Goal: Transaction & Acquisition: Purchase product/service

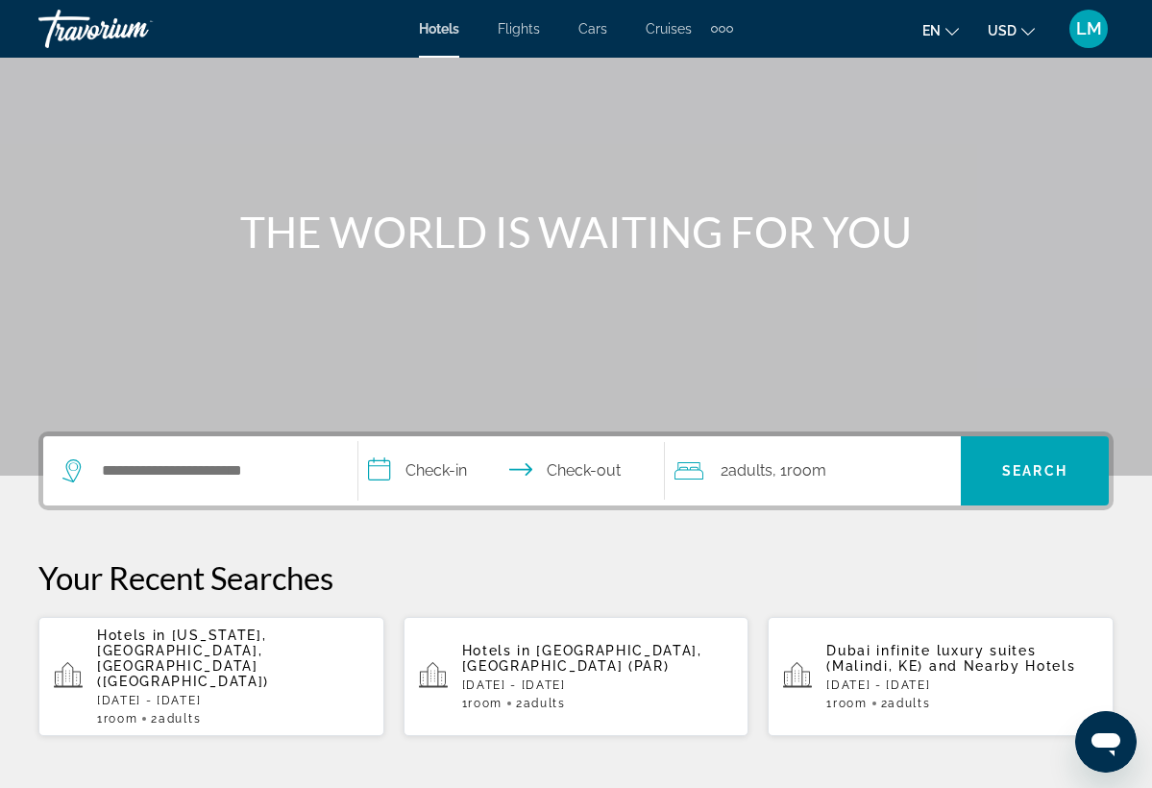
scroll to position [100, 0]
click at [514, 35] on span "Flights" at bounding box center [519, 28] width 42 height 15
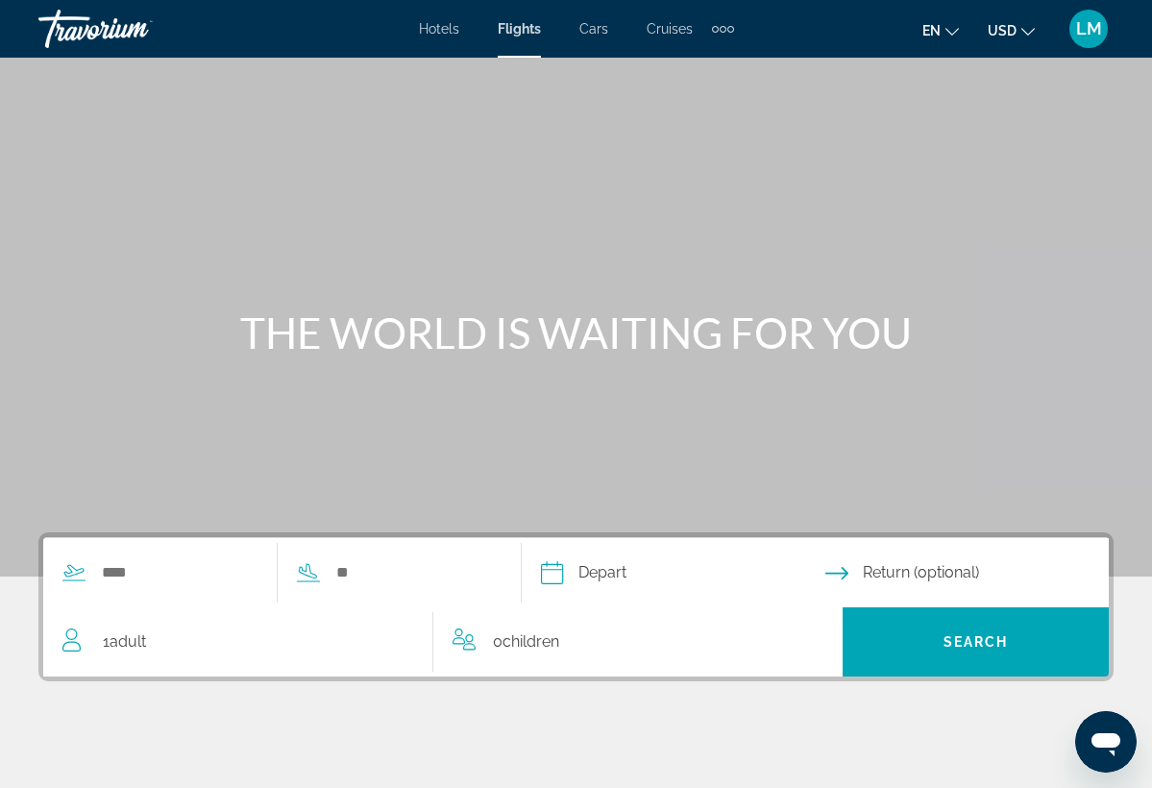
click at [446, 30] on span "Hotels" at bounding box center [439, 28] width 40 height 15
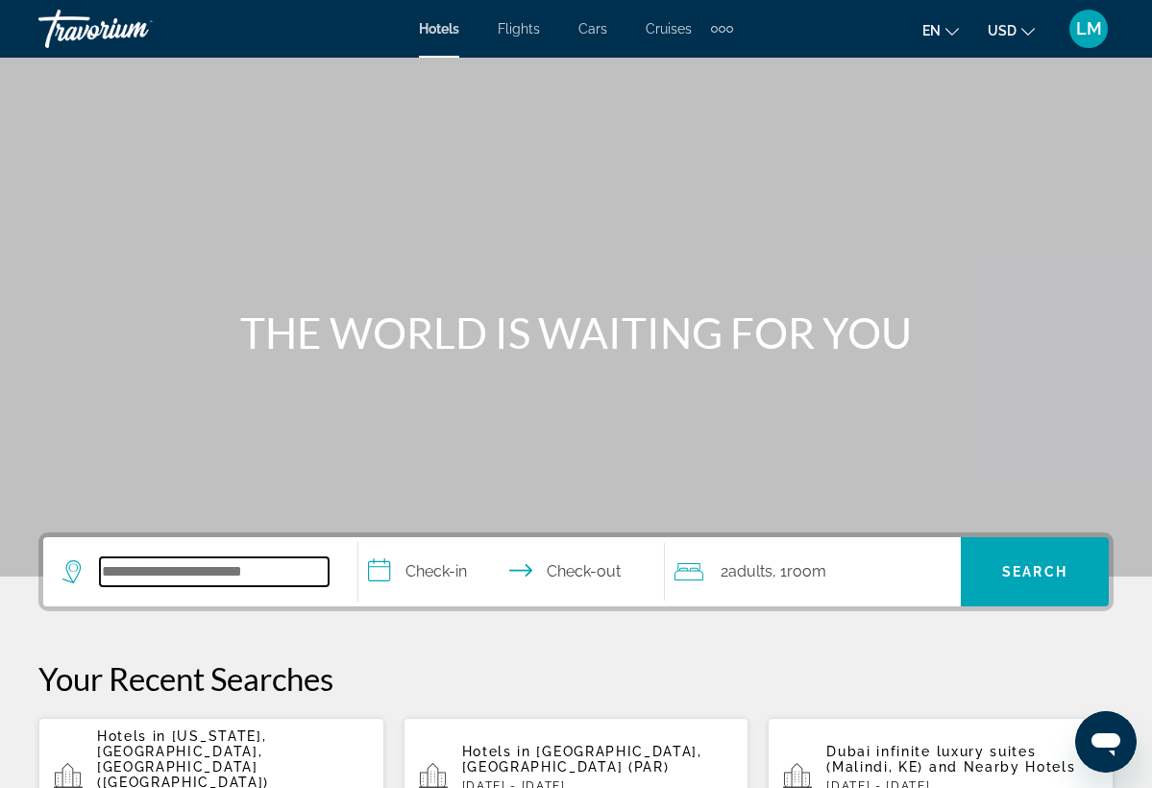
click at [284, 557] on input "Search hotel destination" at bounding box center [214, 571] width 229 height 29
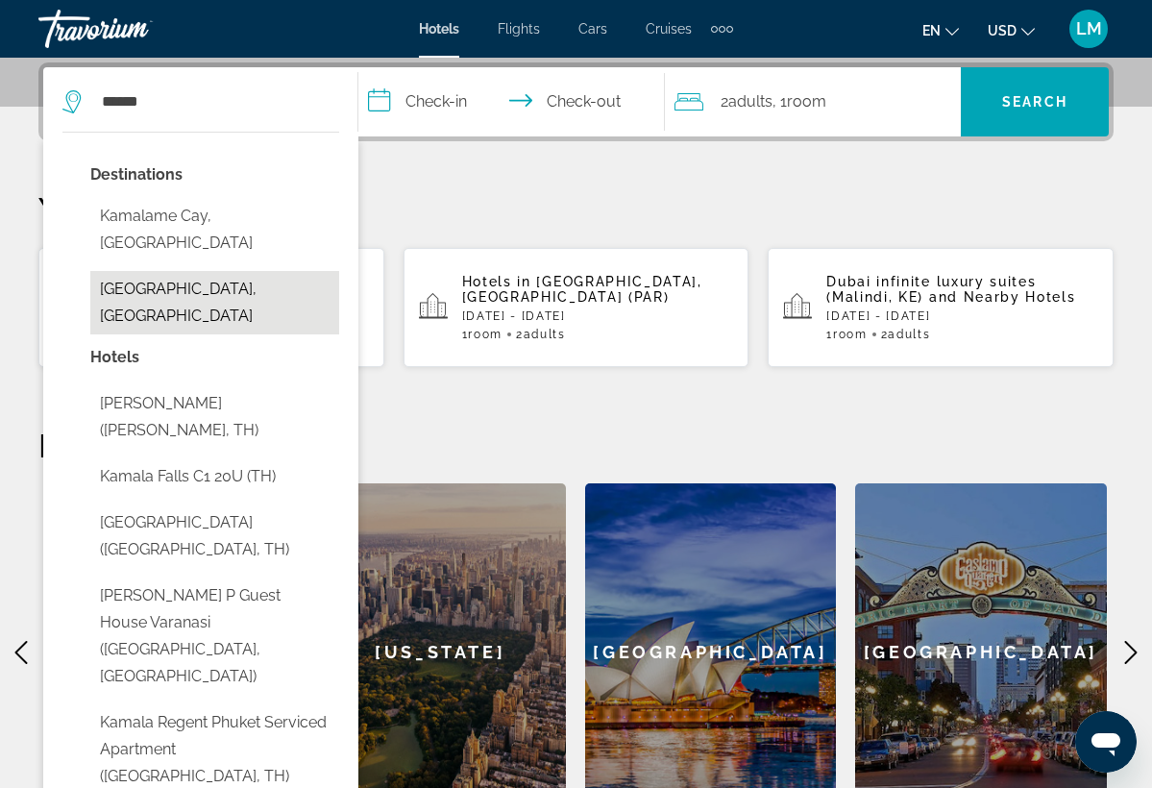
click at [213, 271] on button "[GEOGRAPHIC_DATA], [GEOGRAPHIC_DATA]" at bounding box center [214, 302] width 249 height 63
type input "**********"
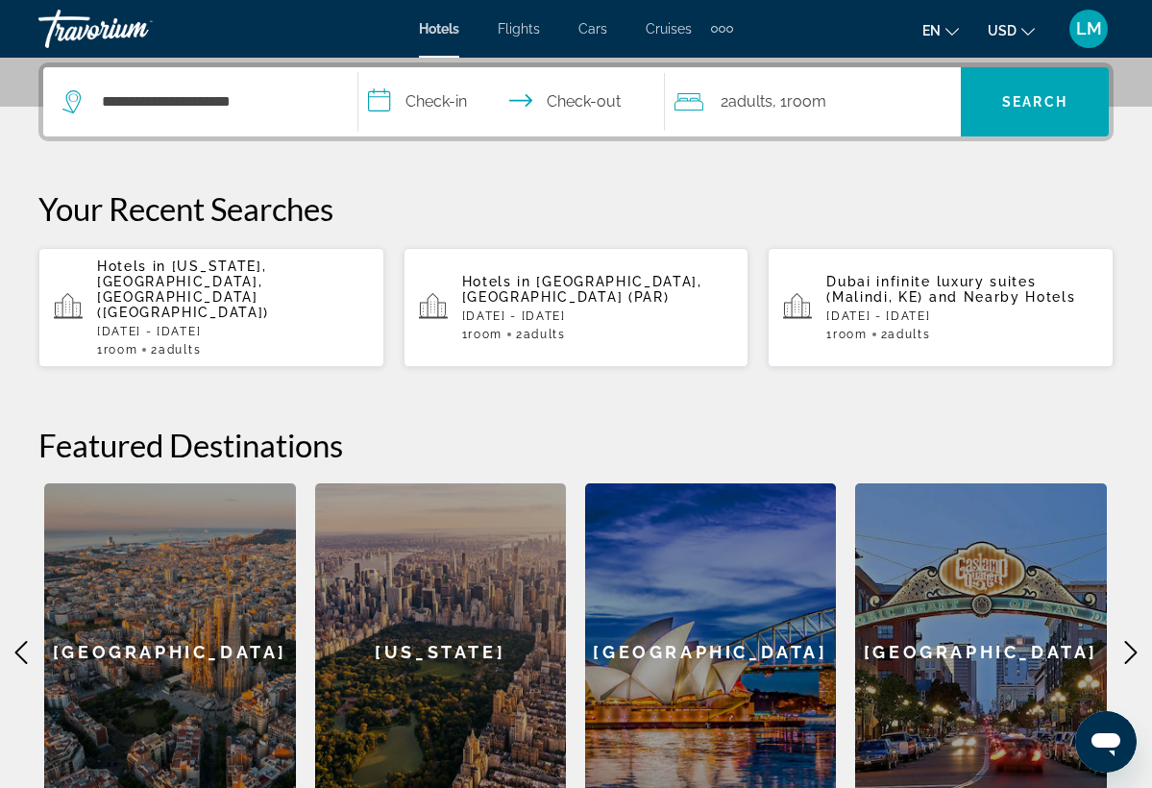
click at [445, 98] on input "**********" at bounding box center [515, 104] width 313 height 75
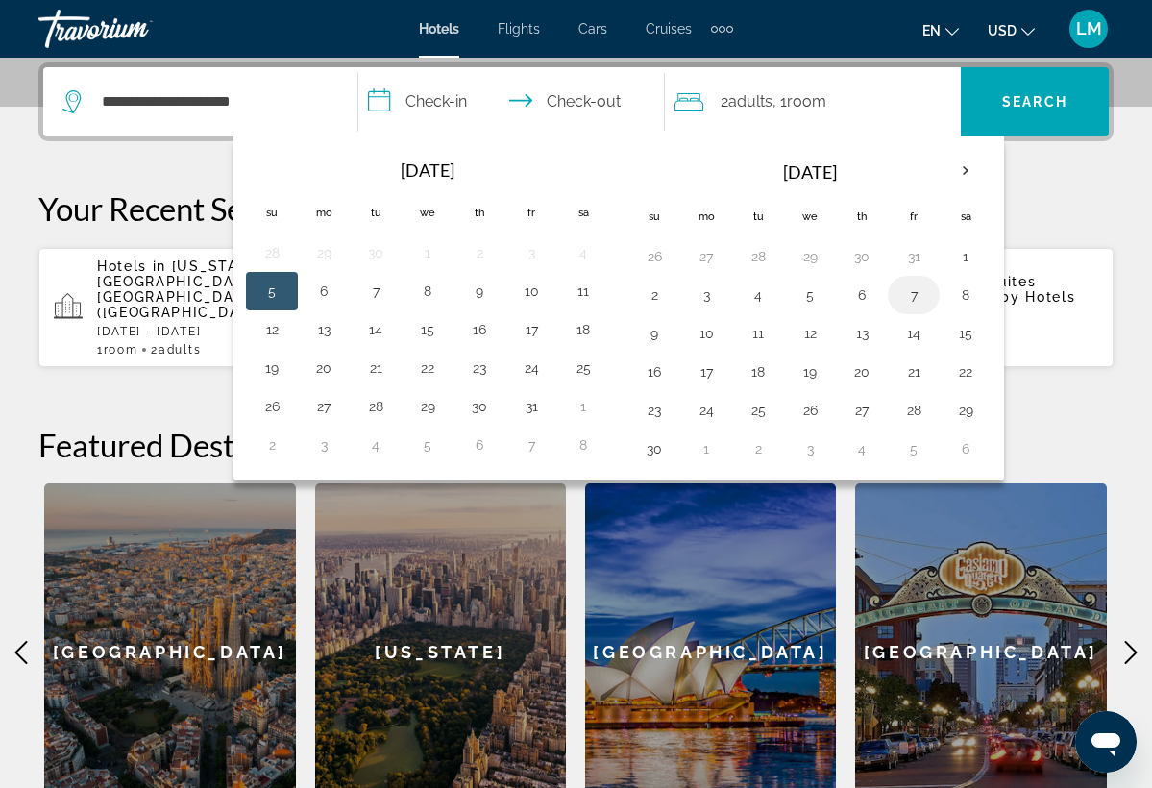
click at [903, 292] on button "7" at bounding box center [914, 295] width 31 height 27
click at [669, 340] on button "9" at bounding box center [654, 333] width 31 height 27
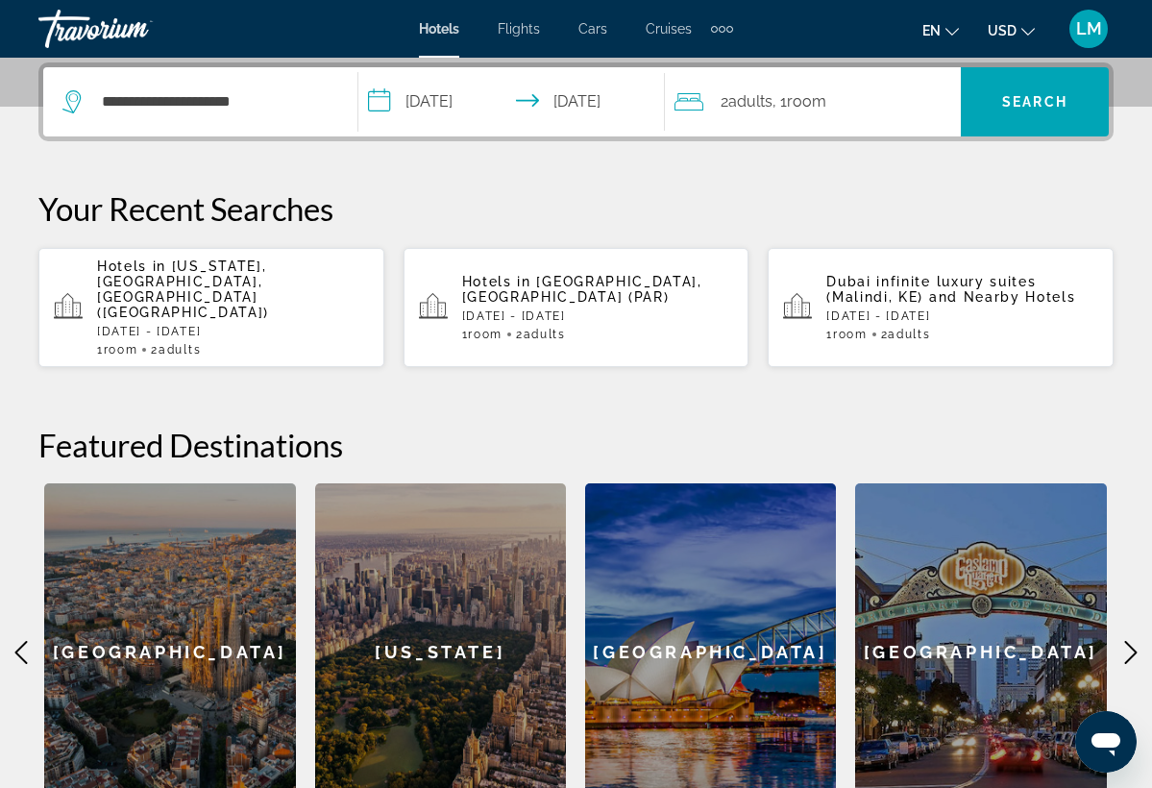
click at [589, 112] on input "**********" at bounding box center [515, 104] width 313 height 75
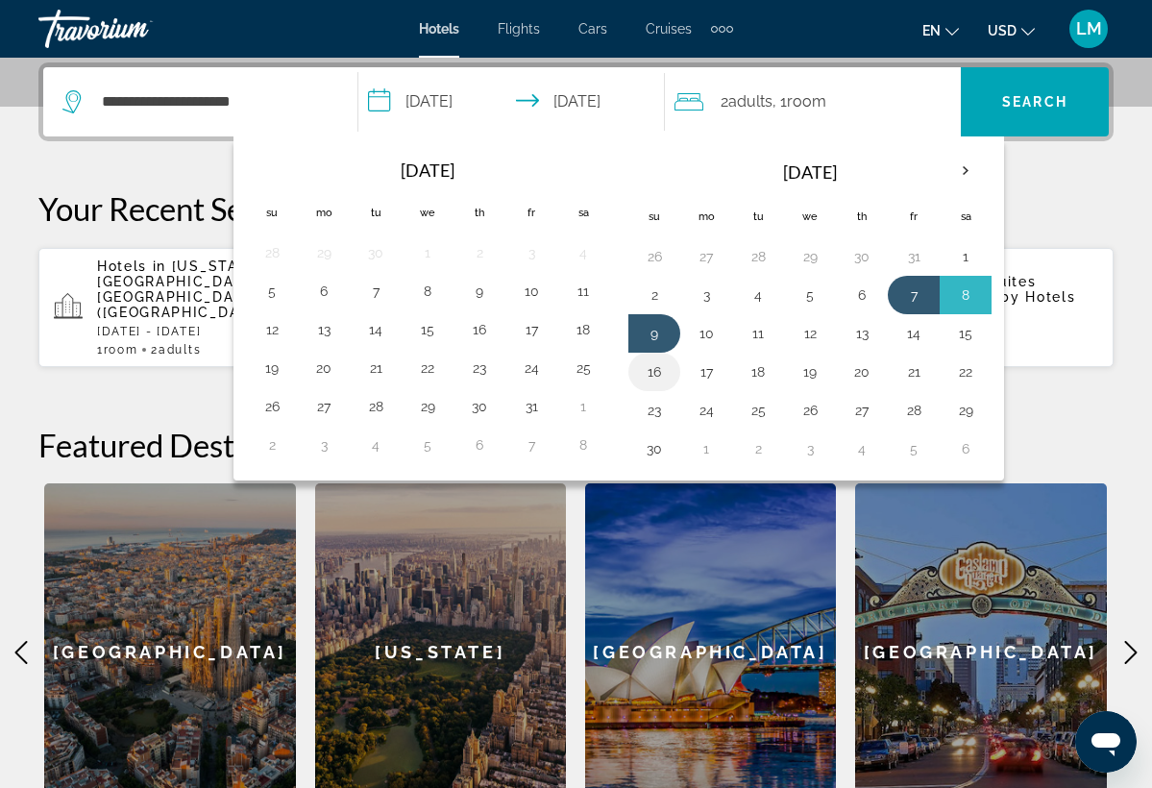
click at [667, 369] on button "16" at bounding box center [654, 372] width 31 height 27
click at [922, 301] on button "7" at bounding box center [914, 295] width 31 height 27
type input "**********"
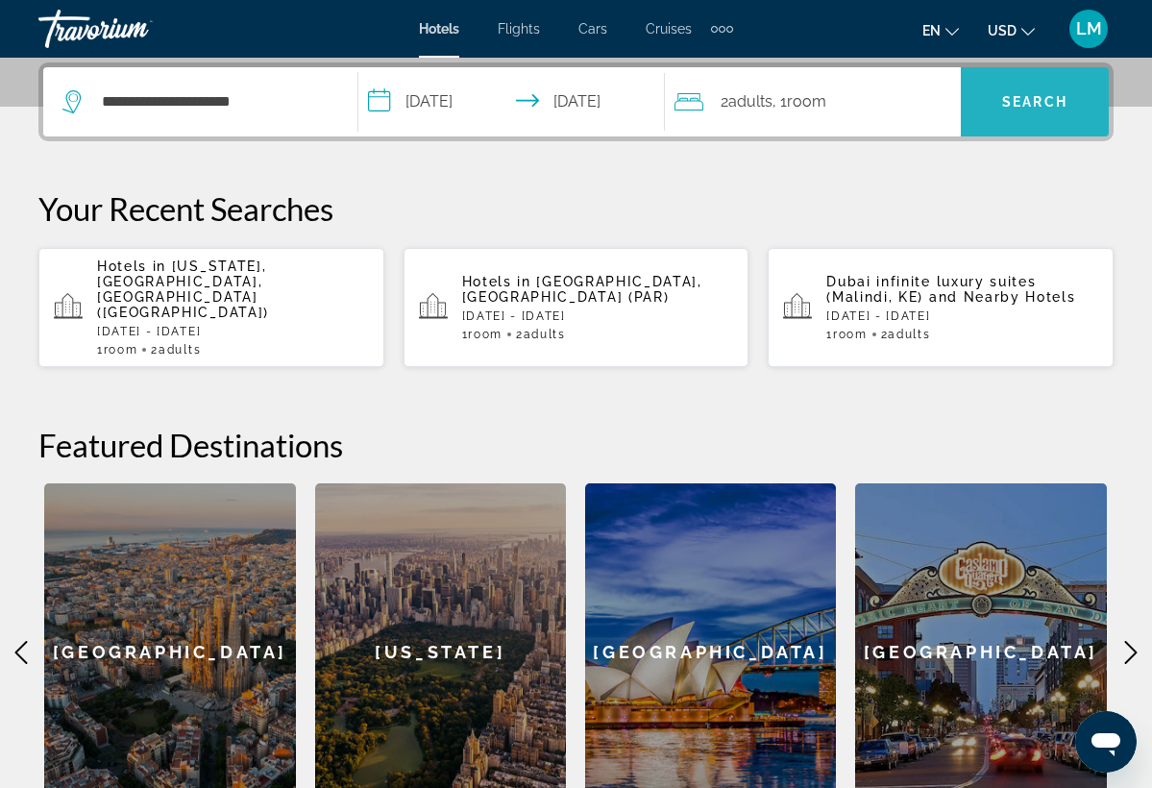
click at [998, 100] on span "Search" at bounding box center [1035, 102] width 148 height 46
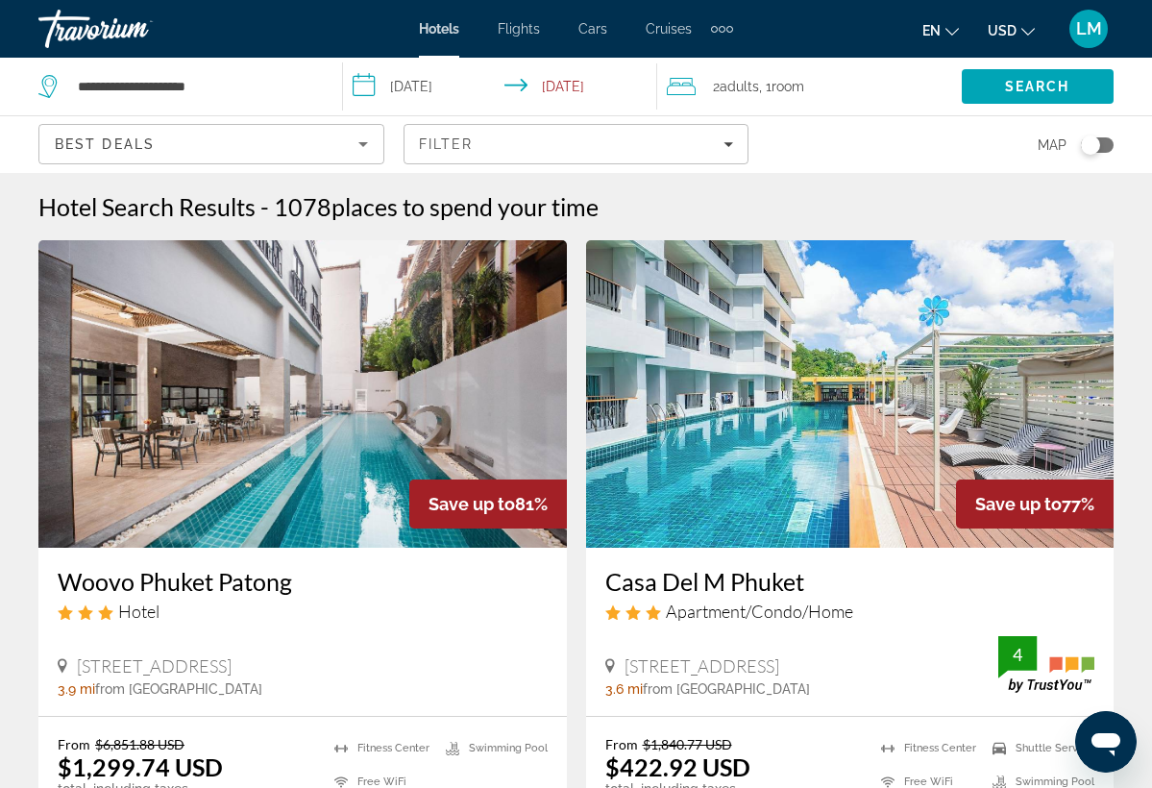
click at [1088, 144] on div "Toggle map" at bounding box center [1090, 145] width 19 height 19
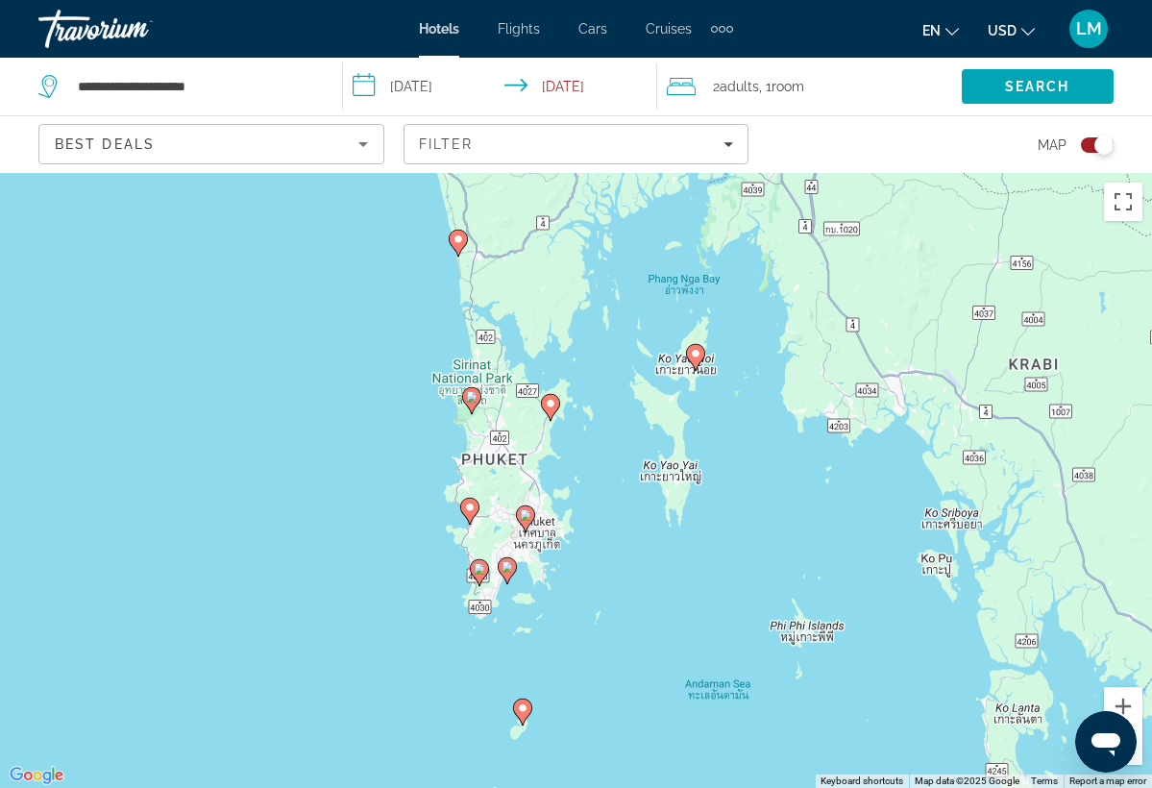
click at [1093, 153] on button "Toggle map" at bounding box center [1090, 144] width 47 height 17
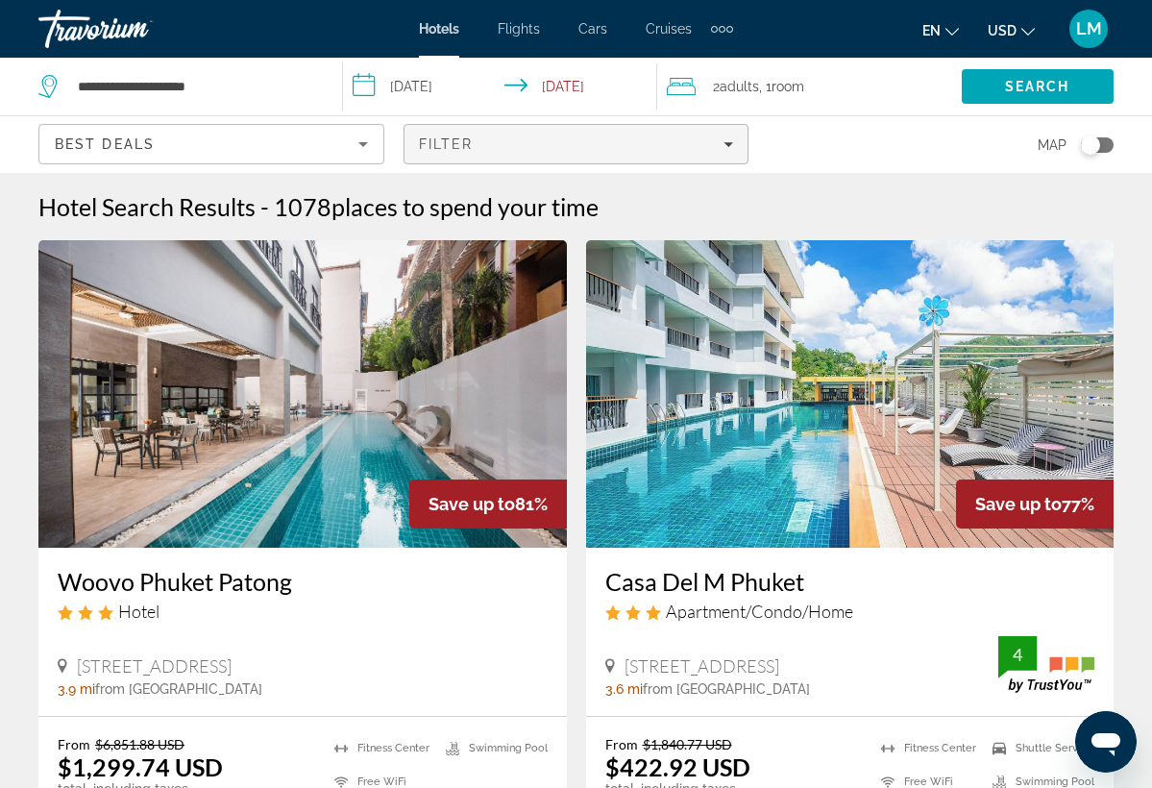
click at [723, 142] on div "Filter" at bounding box center [576, 143] width 315 height 15
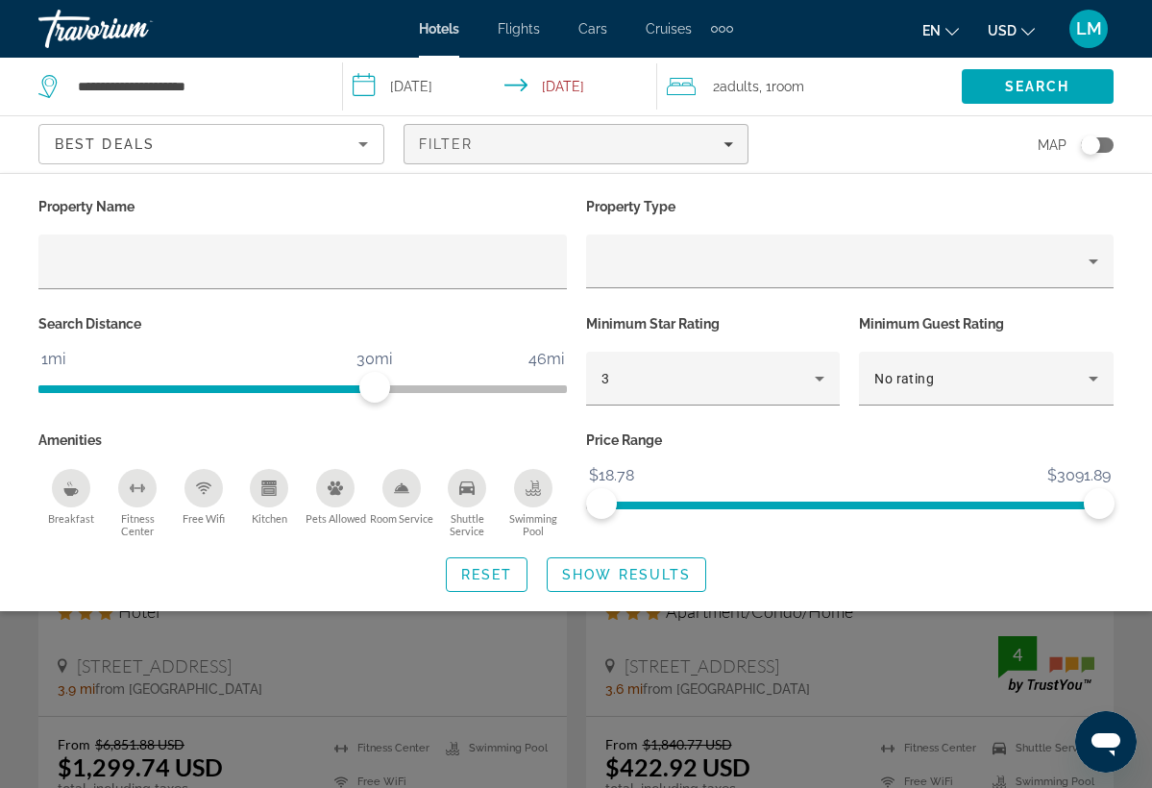
click at [825, 126] on div "Map" at bounding box center [941, 144] width 346 height 57
click at [377, 147] on div "Best Deals" at bounding box center [211, 144] width 344 height 38
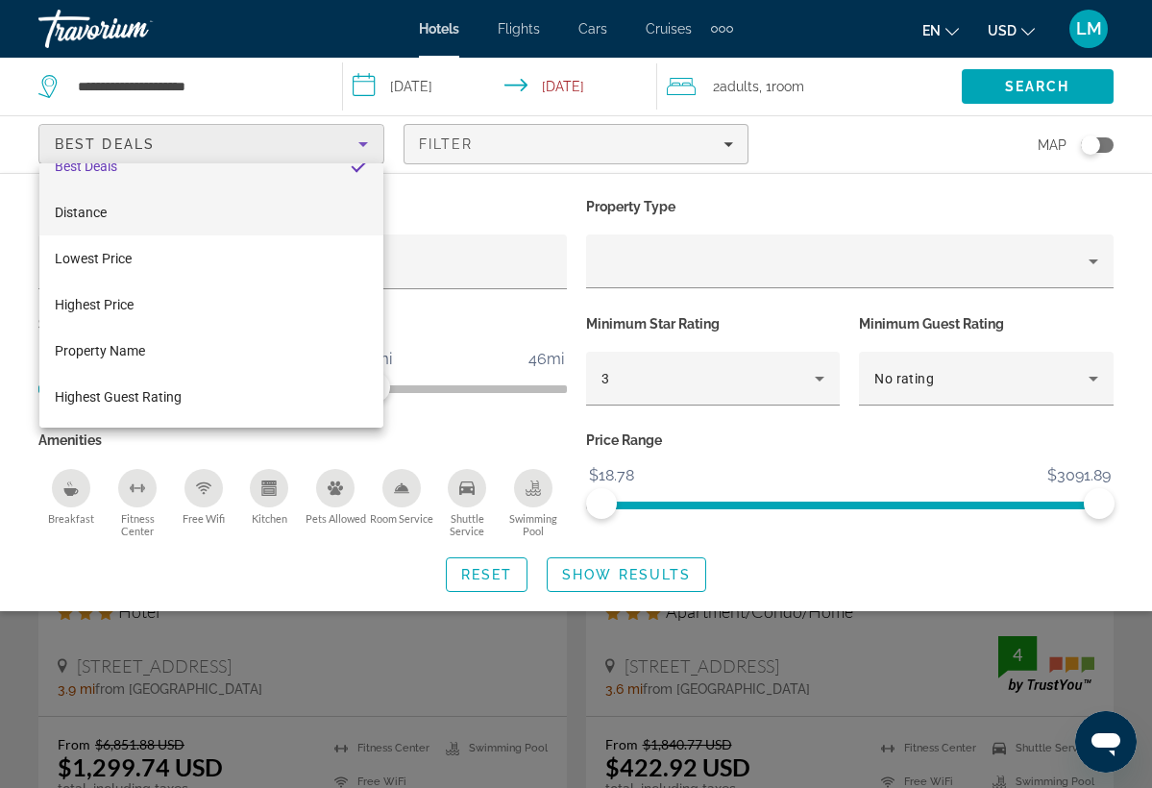
scroll to position [28, 0]
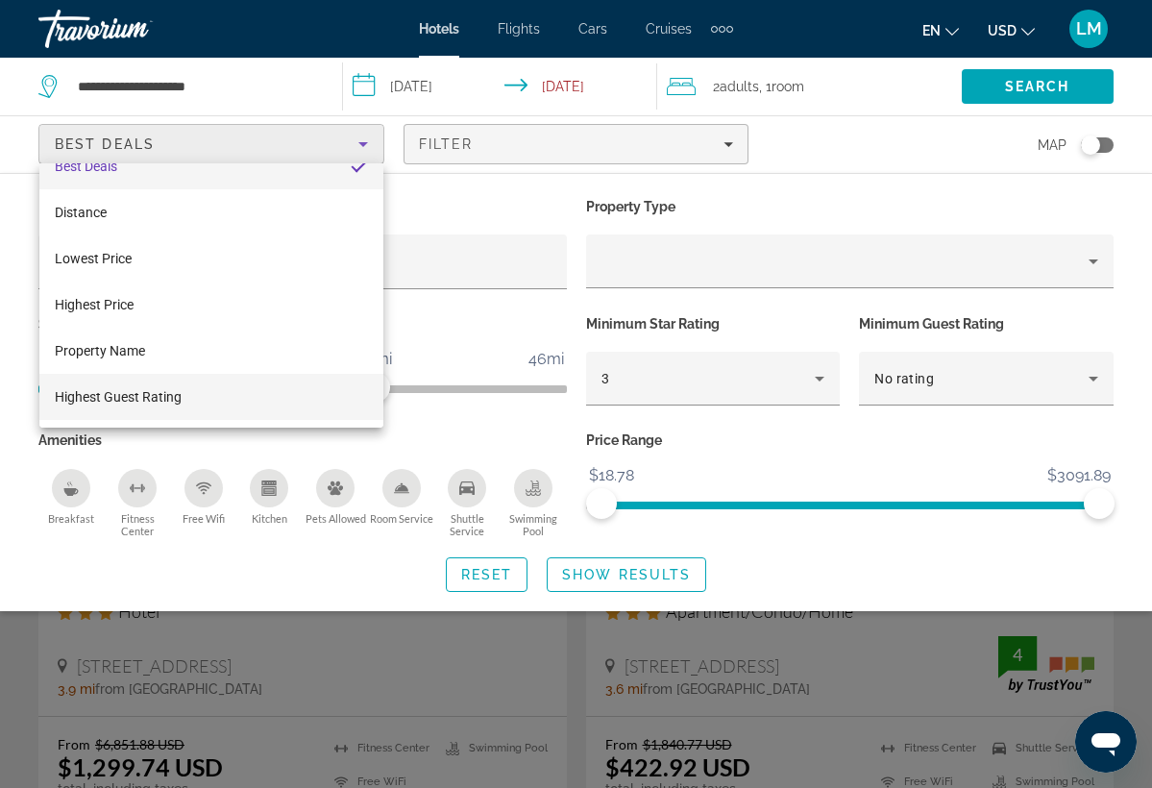
click at [180, 386] on span "Highest Guest Rating" at bounding box center [118, 396] width 127 height 23
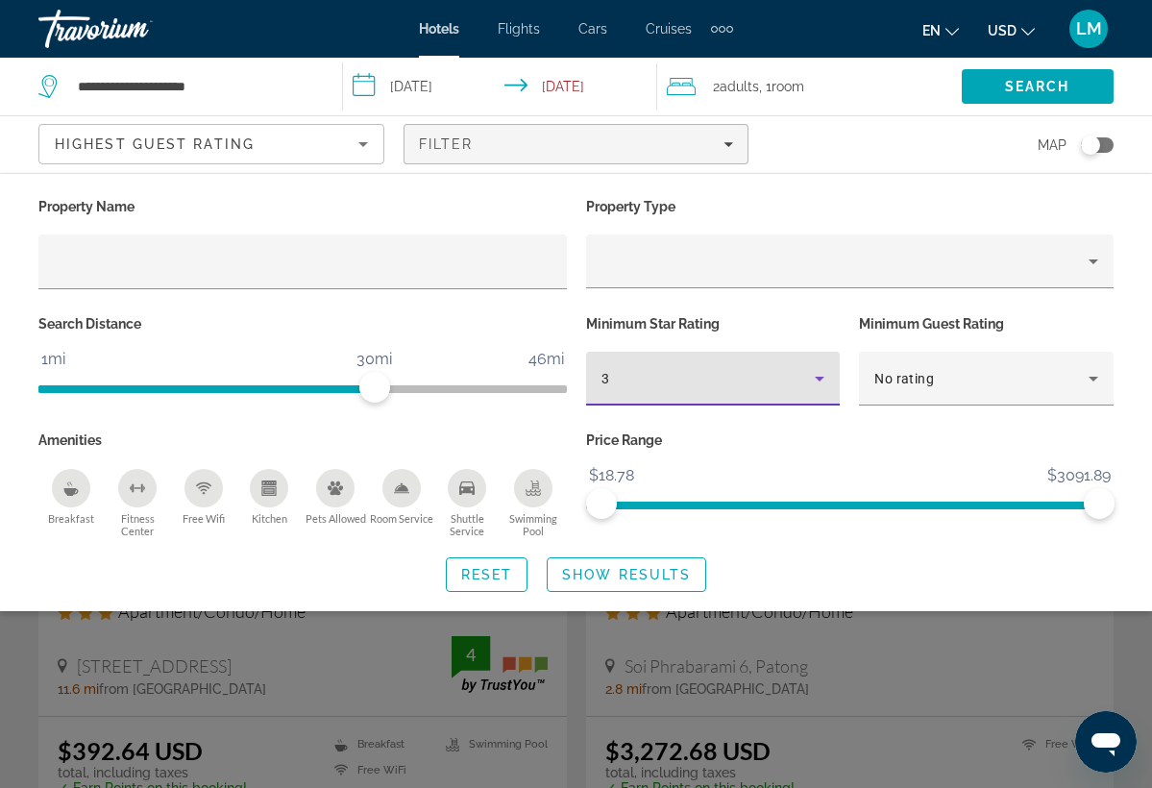
click at [807, 371] on div "3" at bounding box center [709, 378] width 214 height 23
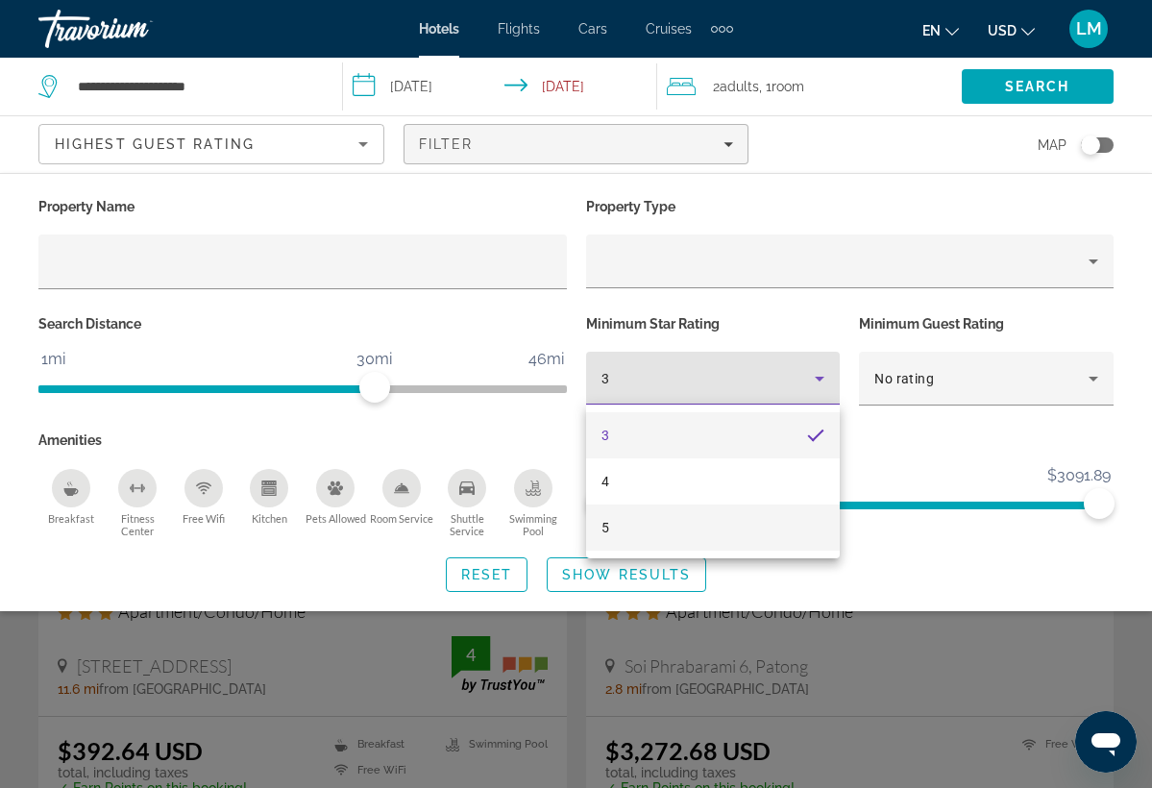
click at [697, 513] on mat-option "5" at bounding box center [713, 528] width 255 height 46
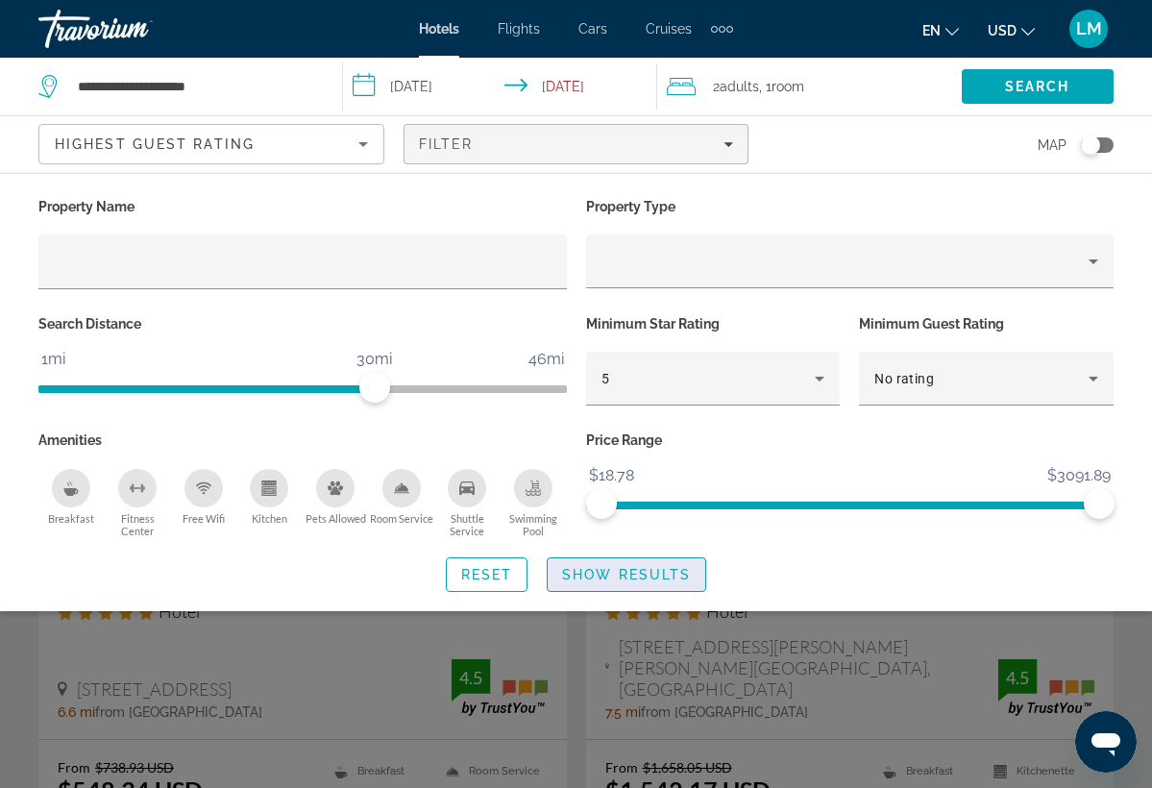
click at [587, 562] on span "Search widget" at bounding box center [627, 575] width 158 height 46
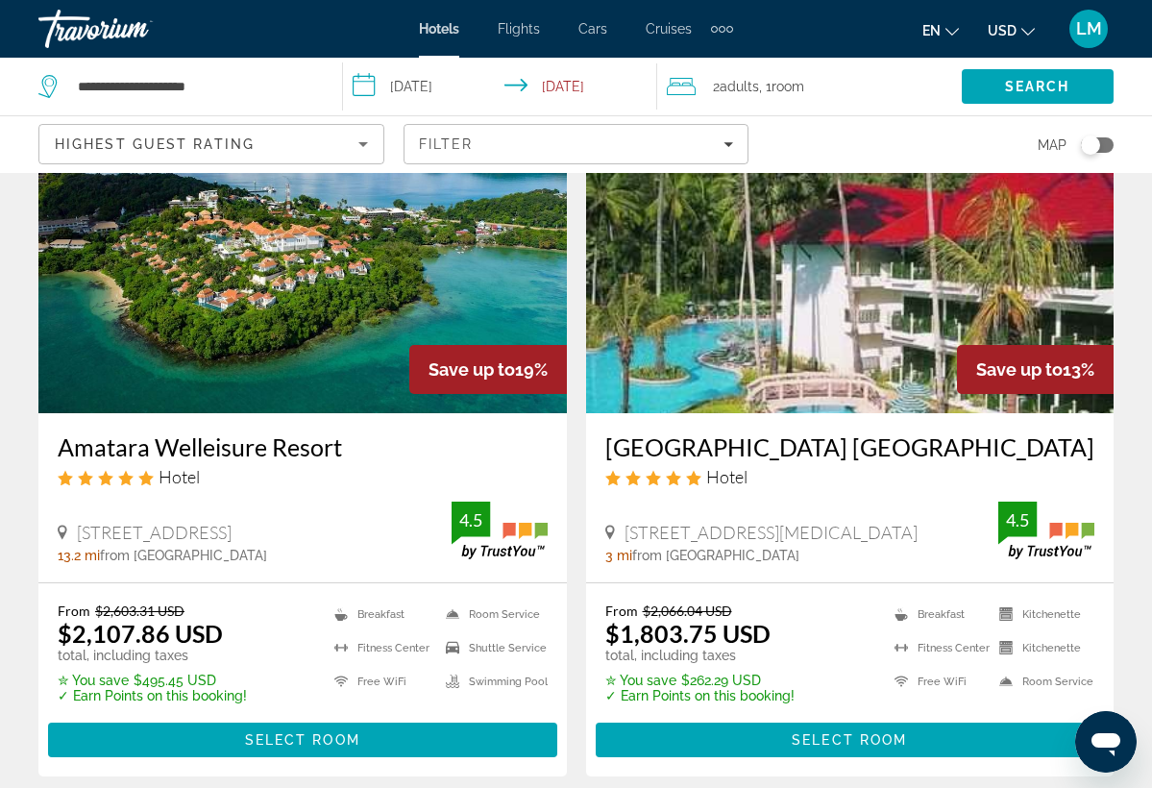
scroll to position [2312, 0]
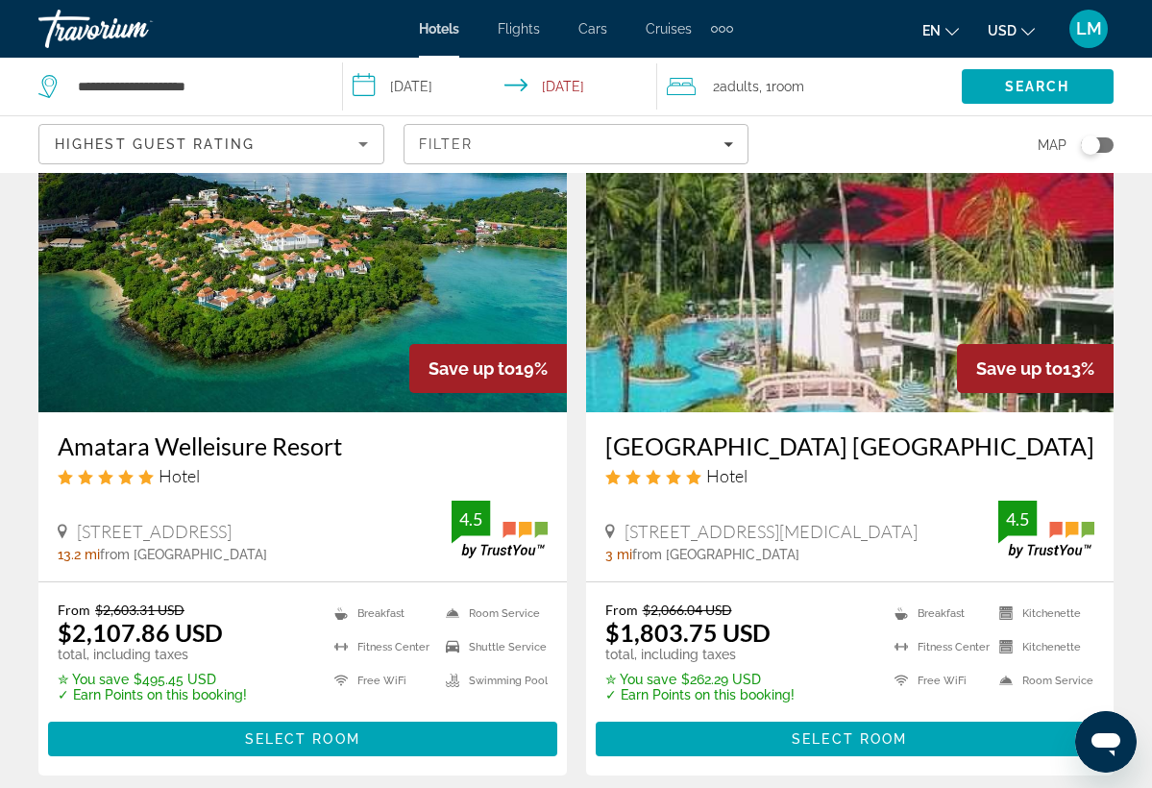
click at [789, 338] on img "Main content" at bounding box center [850, 259] width 529 height 308
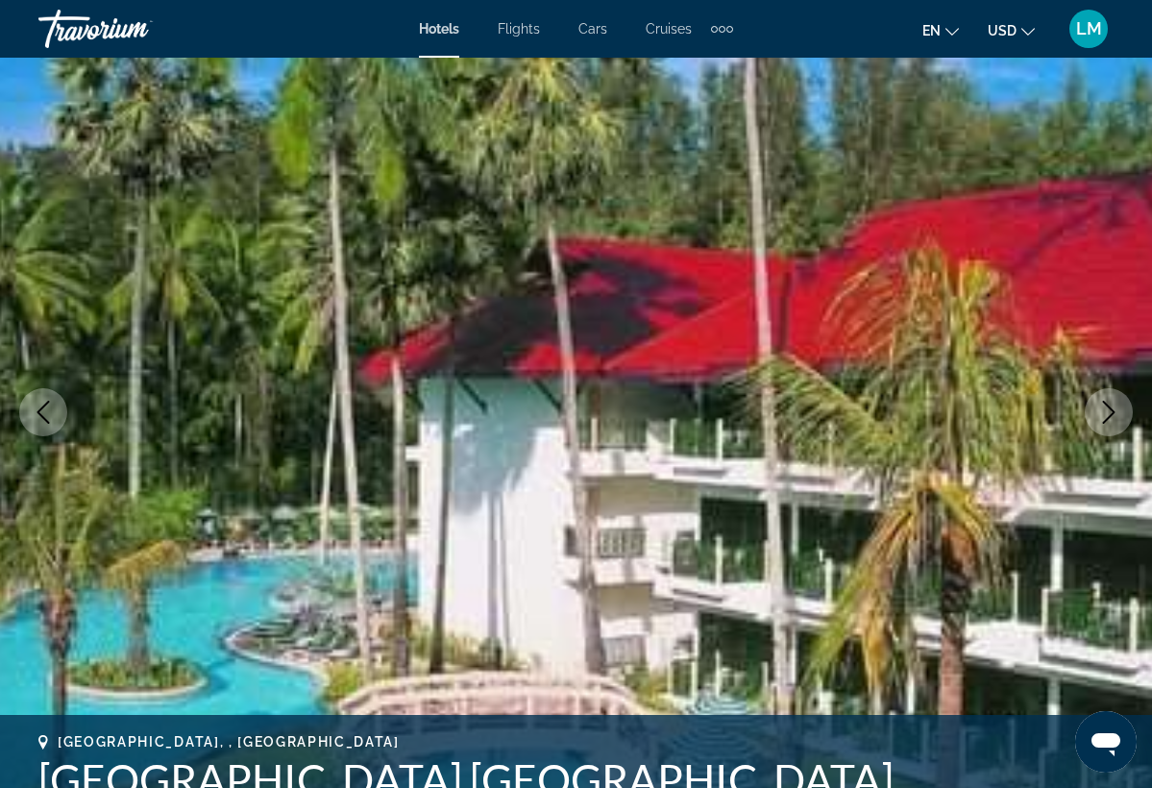
scroll to position [113, 0]
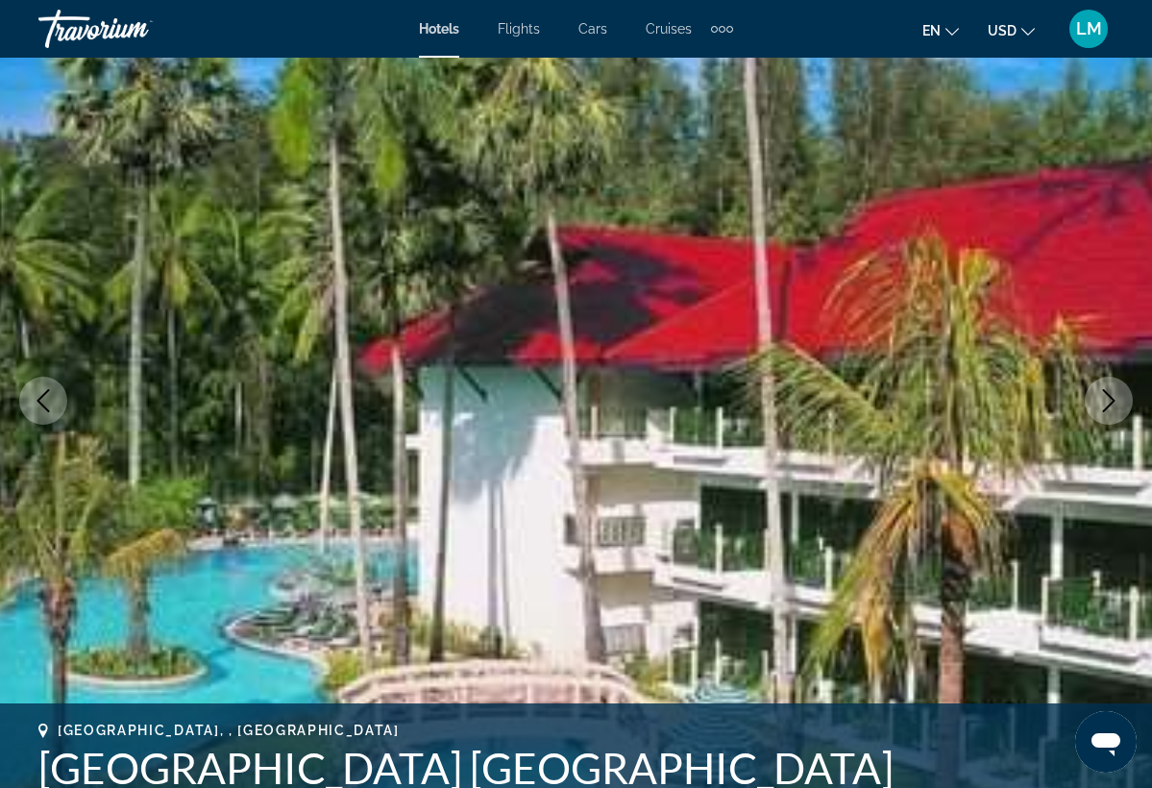
click at [1103, 401] on icon "Next image" at bounding box center [1109, 400] width 23 height 23
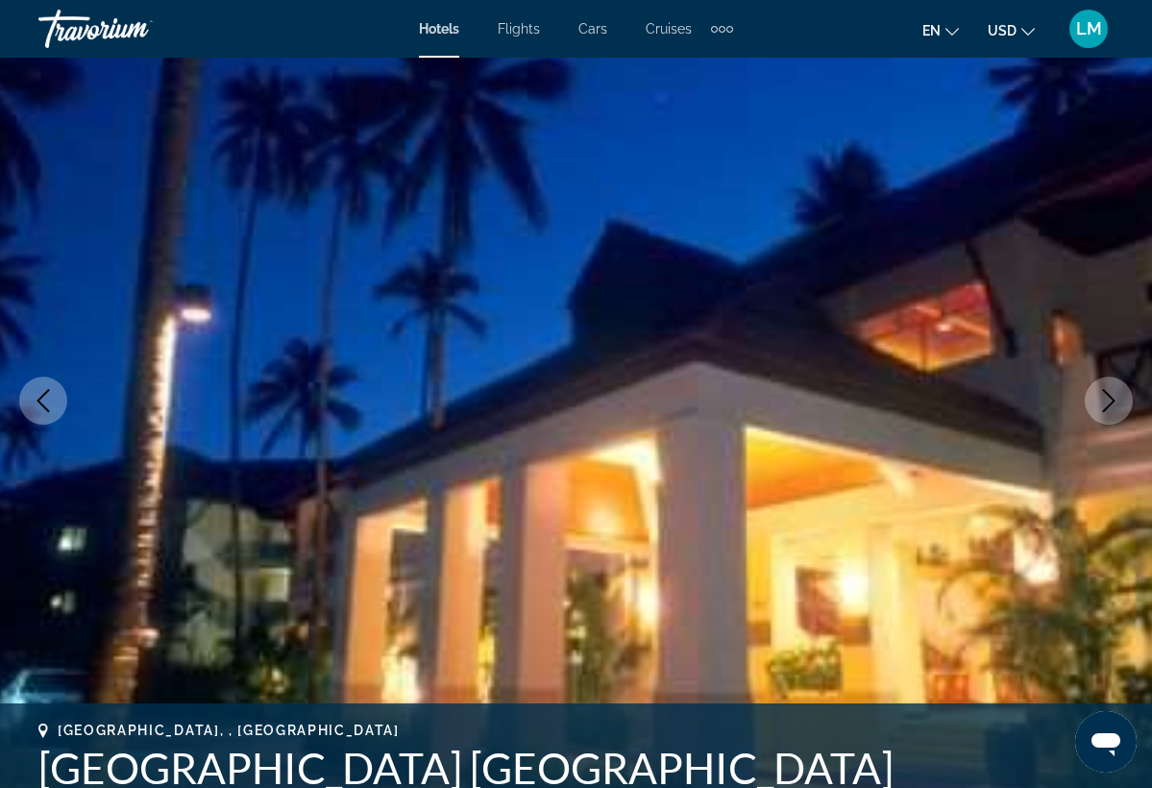
click at [1103, 401] on icon "Next image" at bounding box center [1109, 400] width 23 height 23
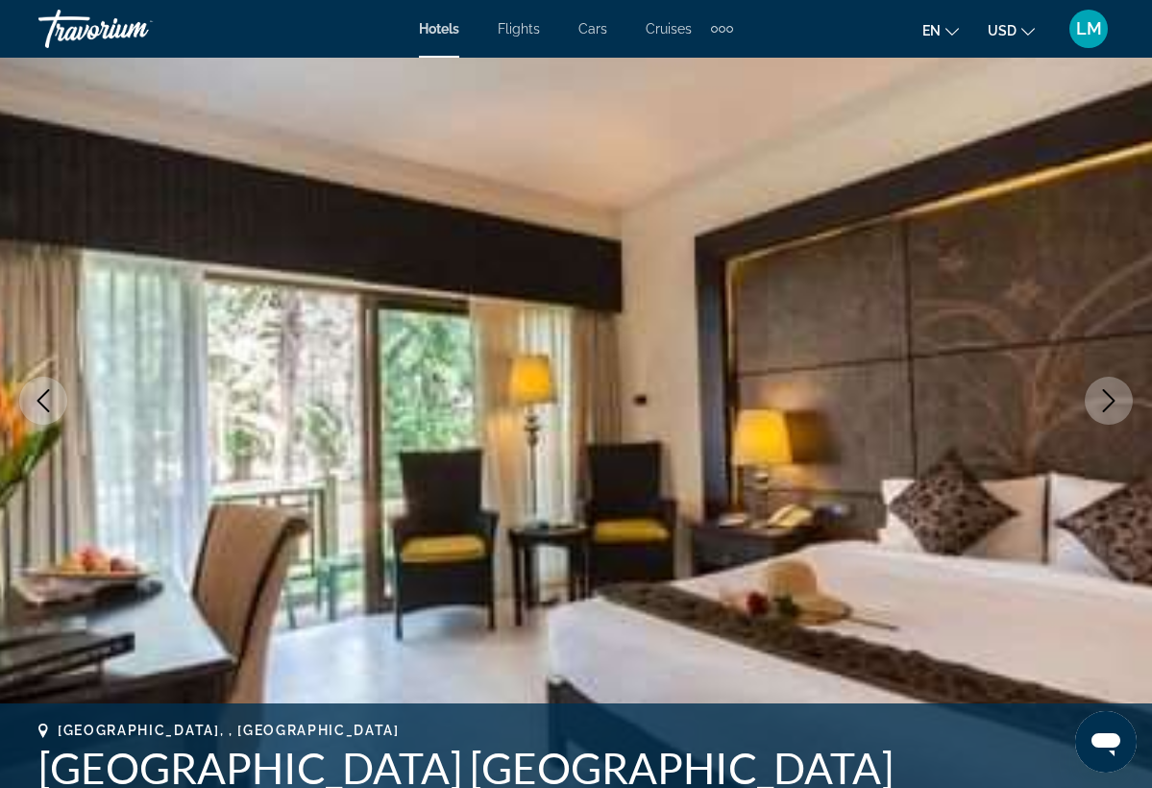
click at [1103, 400] on icon "Next image" at bounding box center [1109, 400] width 23 height 23
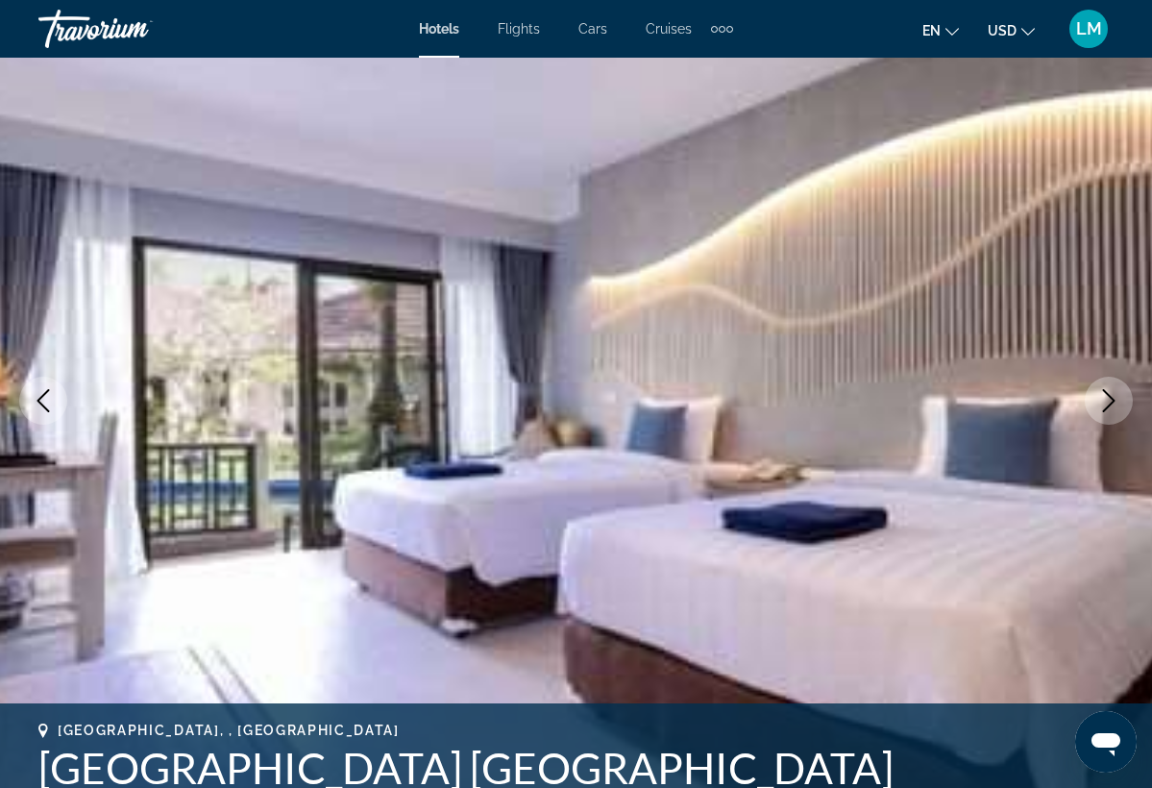
click at [1103, 400] on icon "Next image" at bounding box center [1109, 400] width 23 height 23
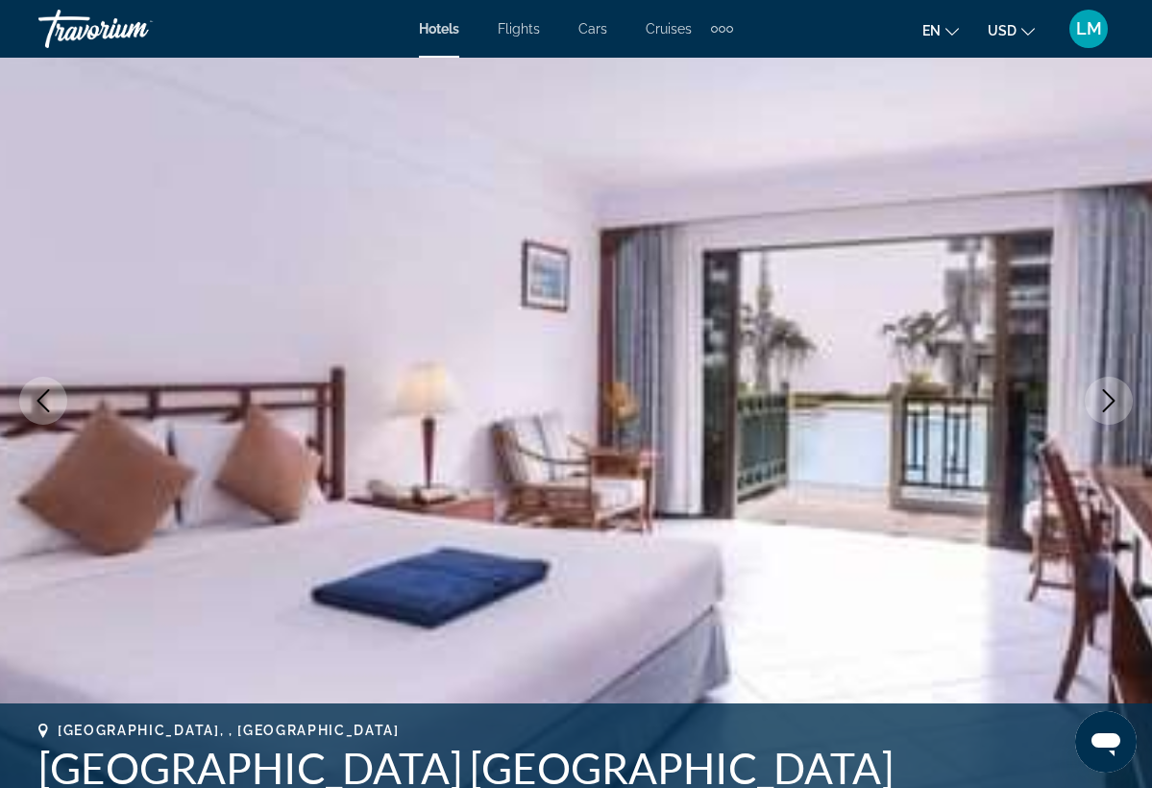
click at [1104, 400] on icon "Next image" at bounding box center [1109, 400] width 23 height 23
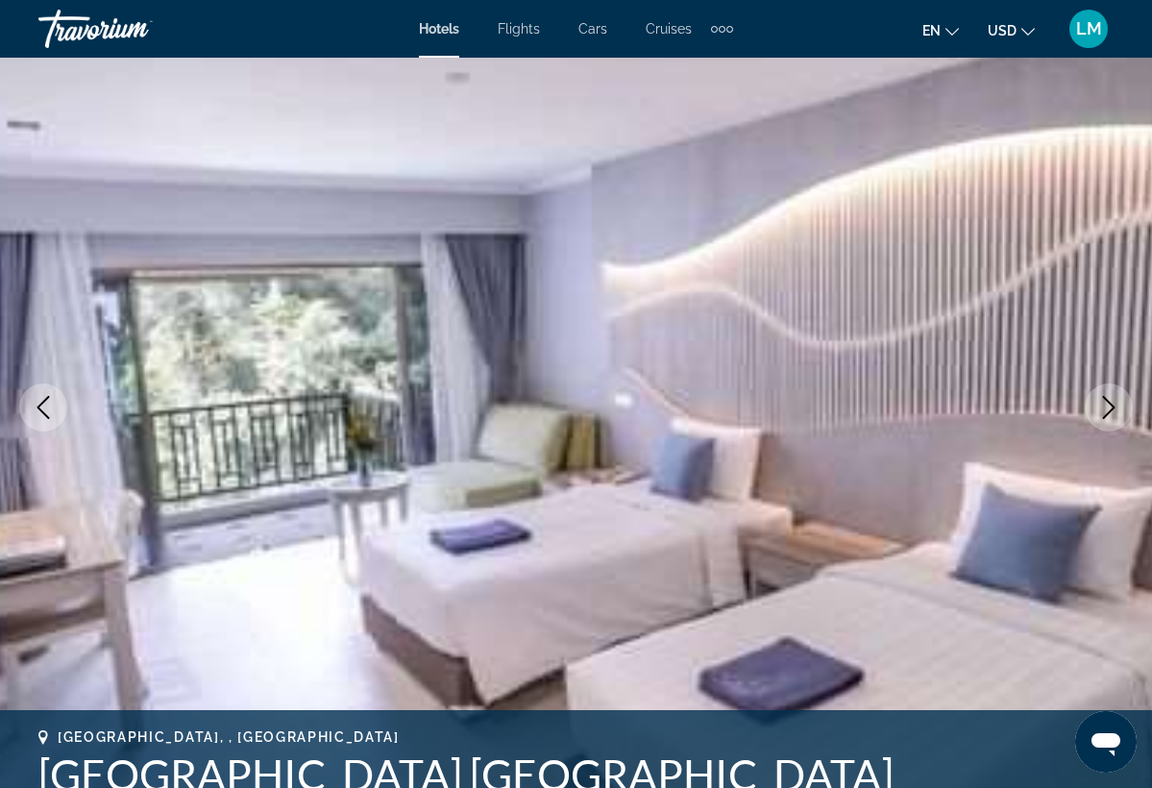
scroll to position [101, 0]
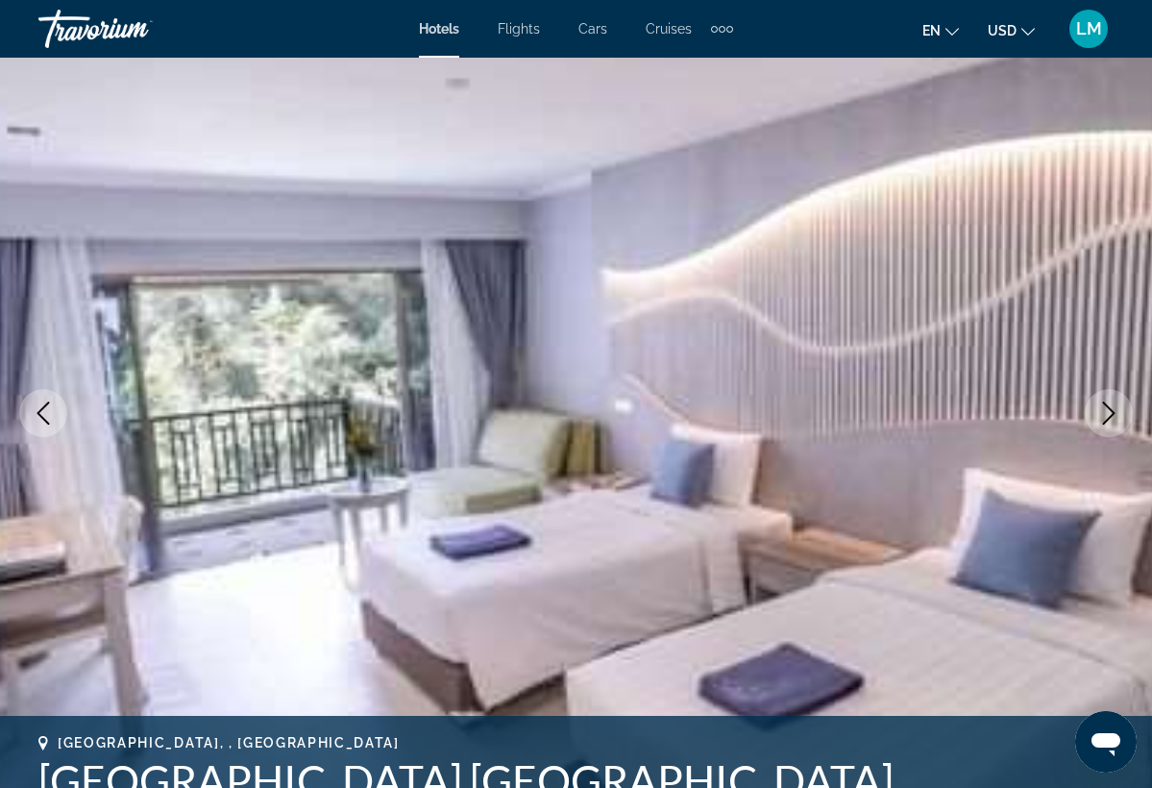
click at [1109, 414] on icon "Next image" at bounding box center [1109, 413] width 23 height 23
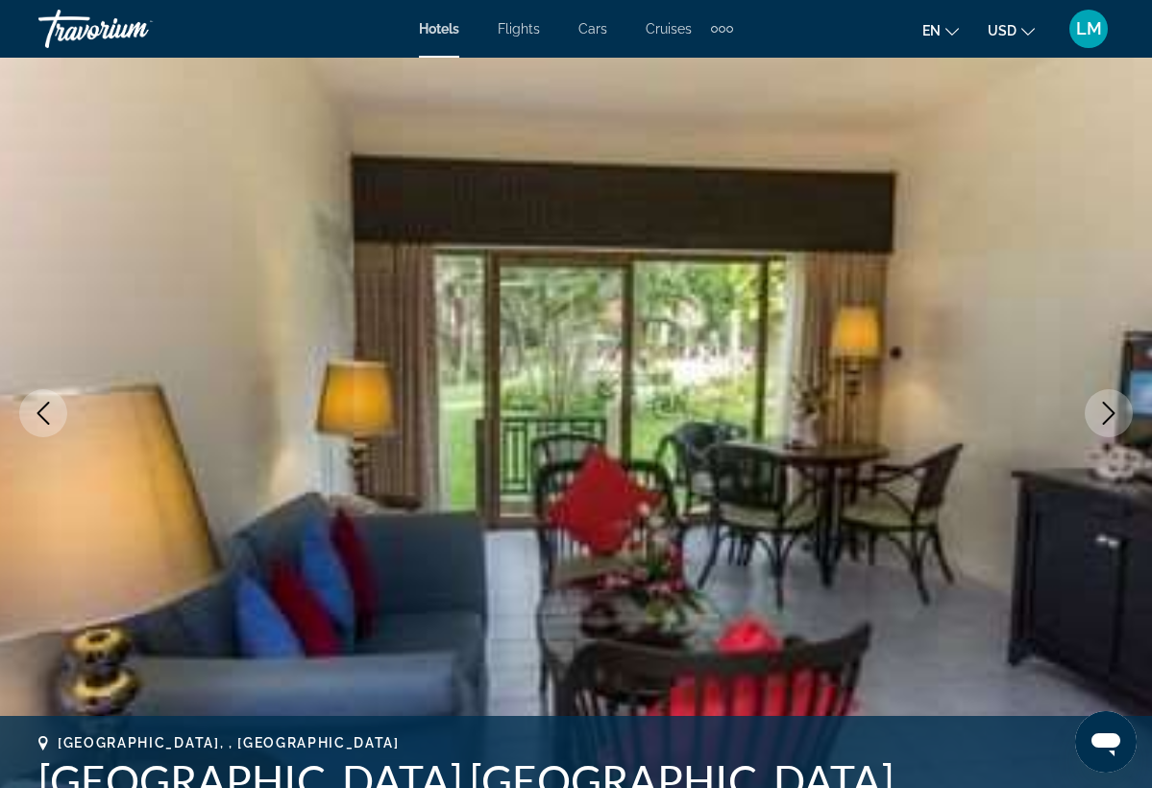
click at [1109, 414] on icon "Next image" at bounding box center [1109, 413] width 23 height 23
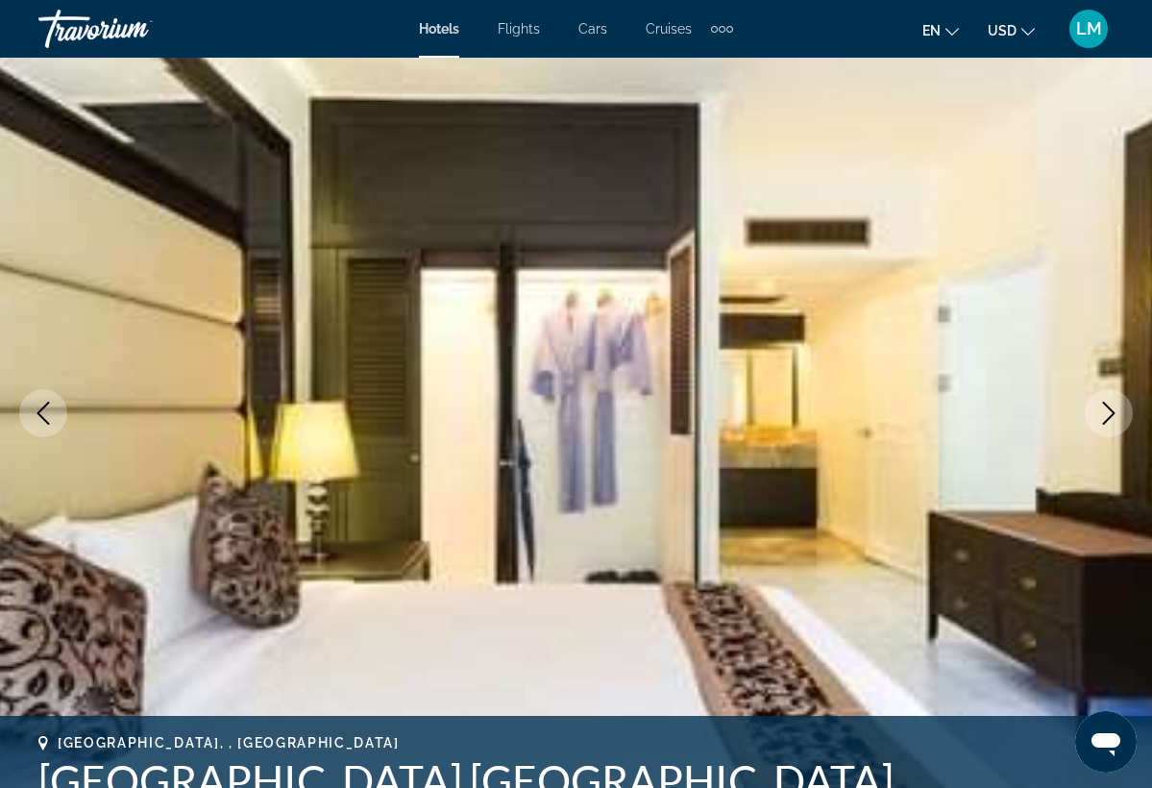
click at [1109, 414] on icon "Next image" at bounding box center [1109, 413] width 23 height 23
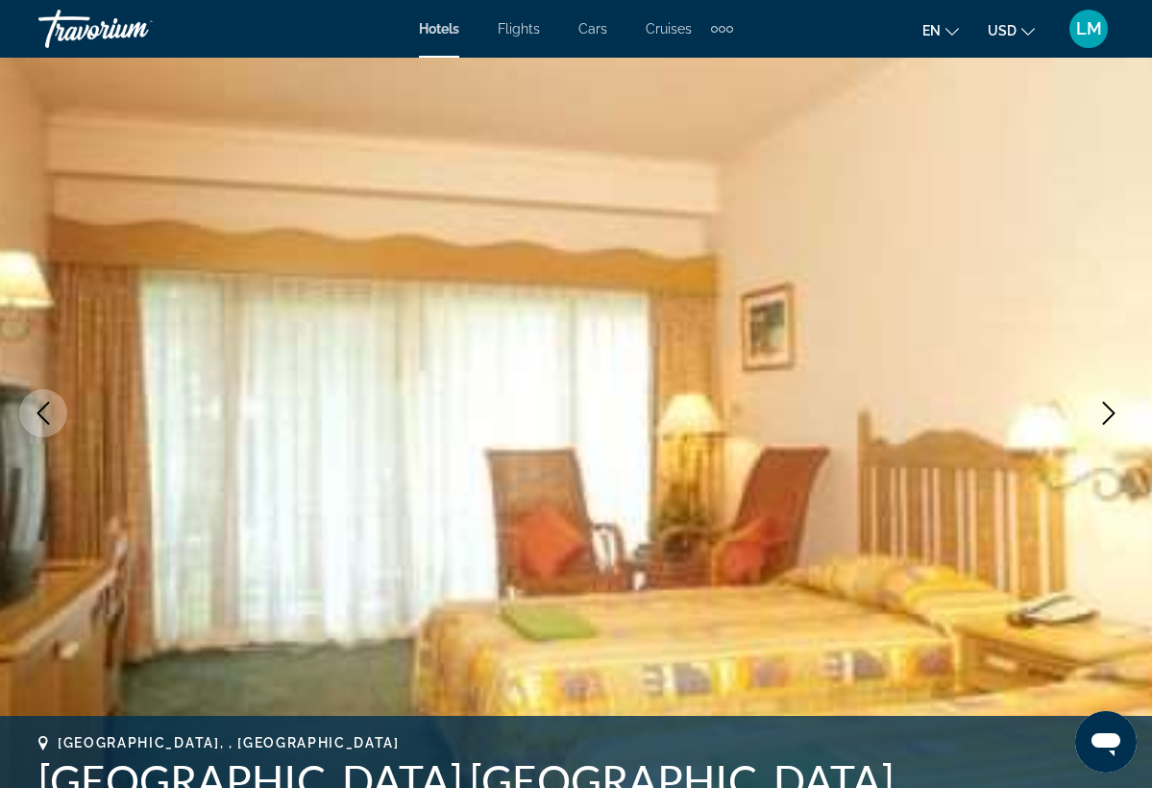
click at [1109, 414] on icon "Next image" at bounding box center [1109, 413] width 23 height 23
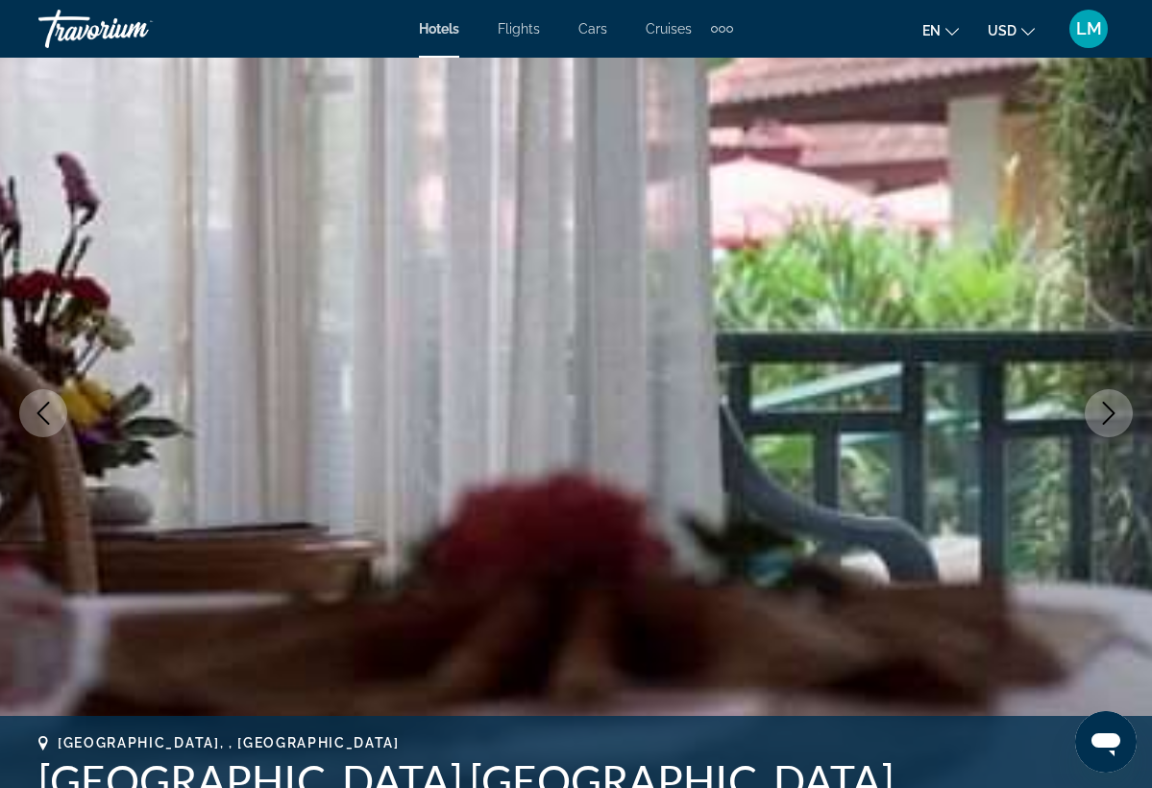
click at [1109, 414] on icon "Next image" at bounding box center [1109, 413] width 23 height 23
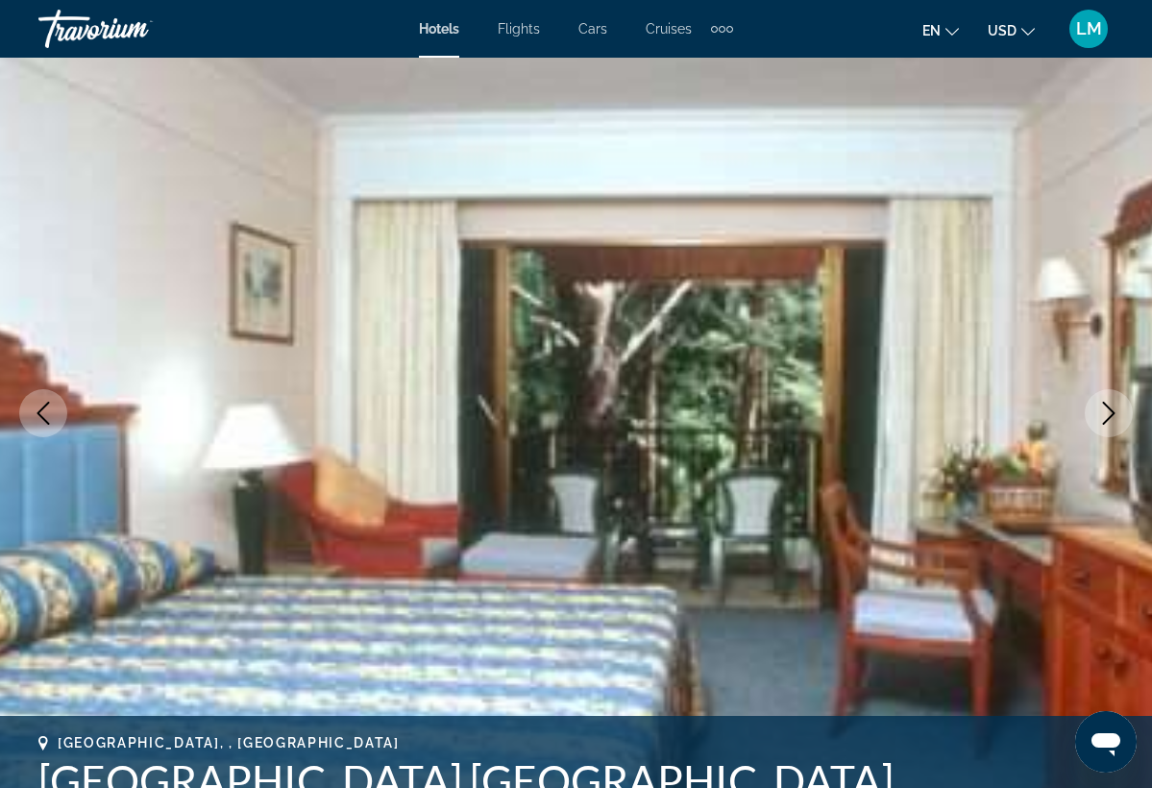
click at [1109, 415] on icon "Next image" at bounding box center [1109, 413] width 23 height 23
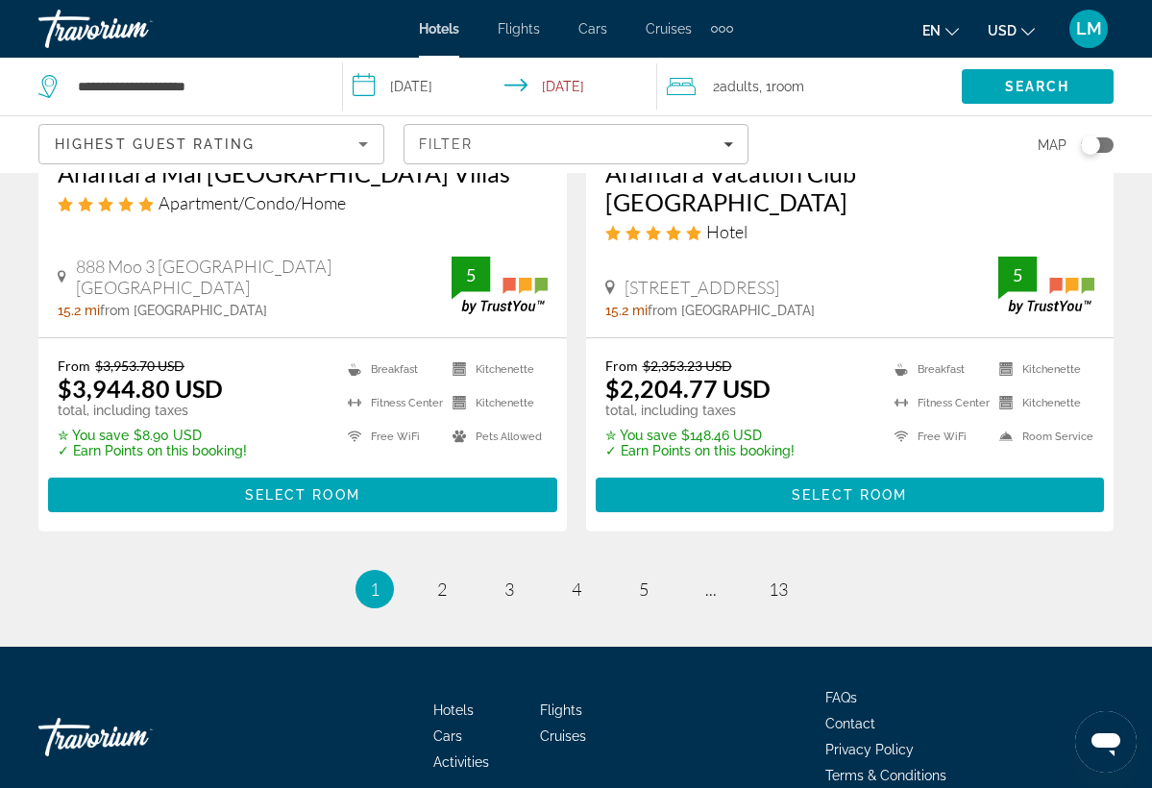
scroll to position [4017, 0]
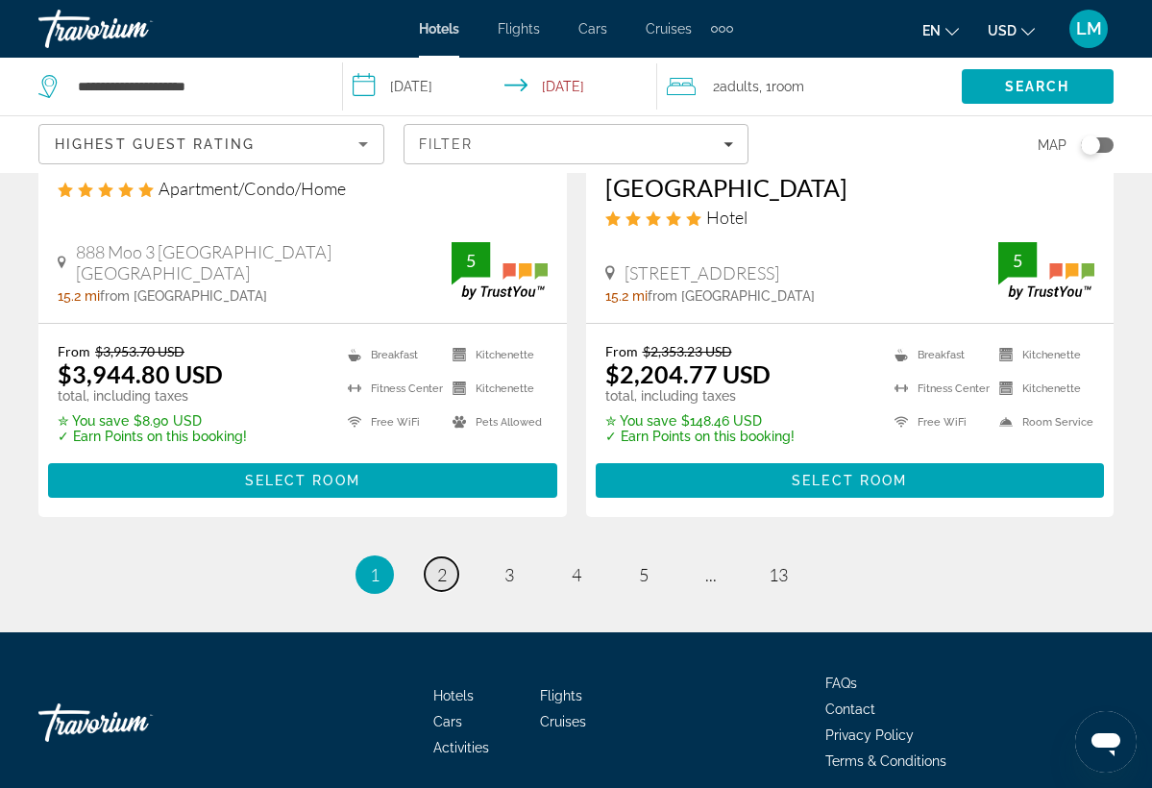
click at [446, 564] on span "2" at bounding box center [442, 574] width 10 height 21
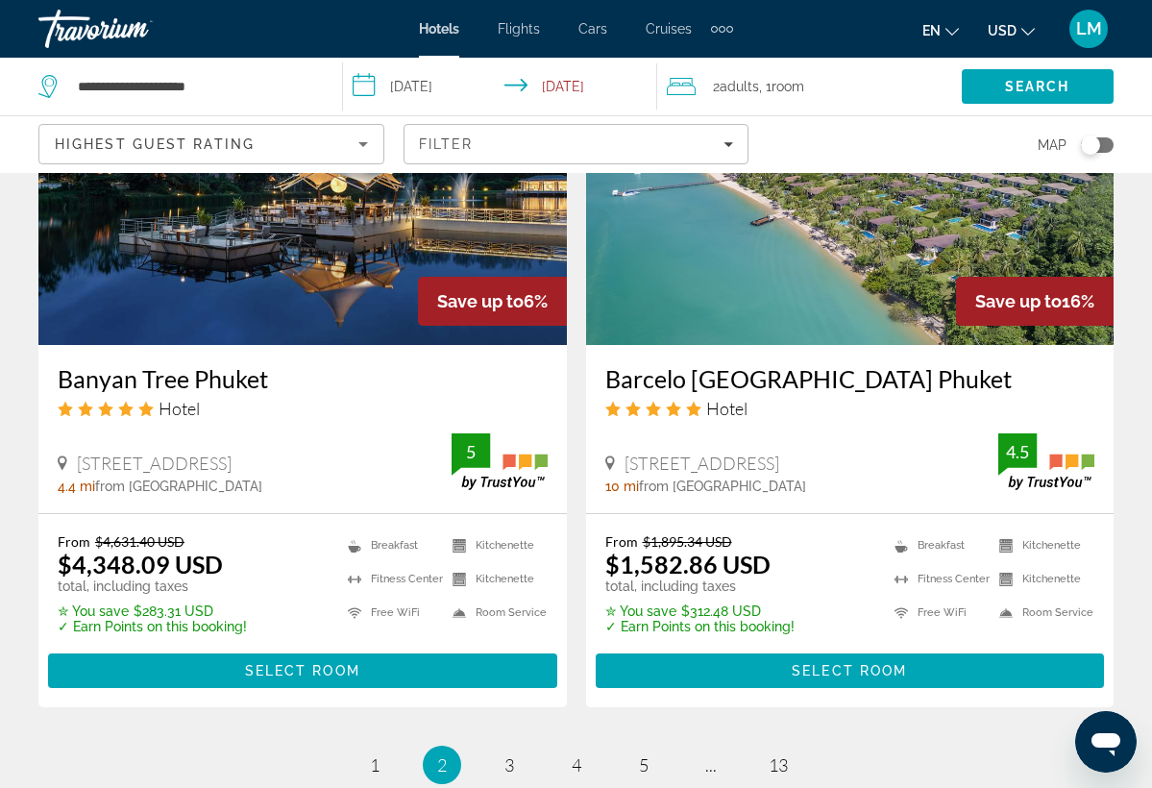
scroll to position [3861, 0]
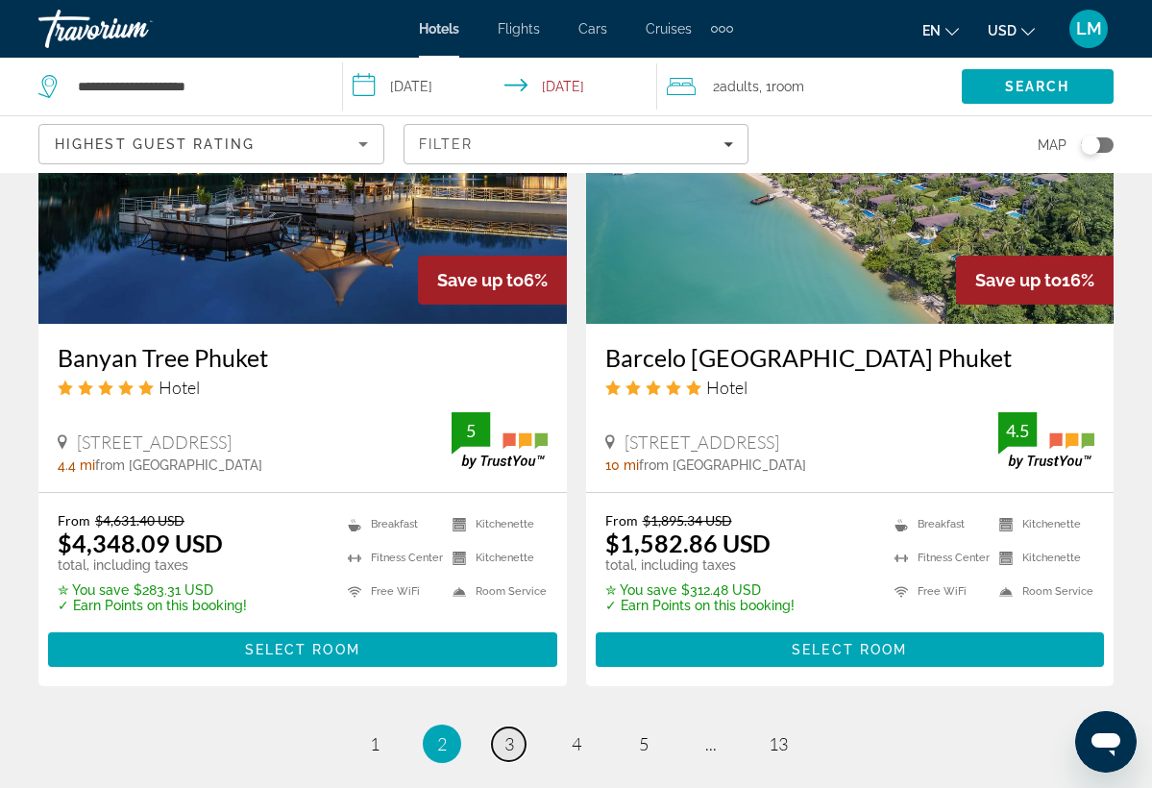
click at [502, 728] on link "page 3" at bounding box center [509, 745] width 34 height 34
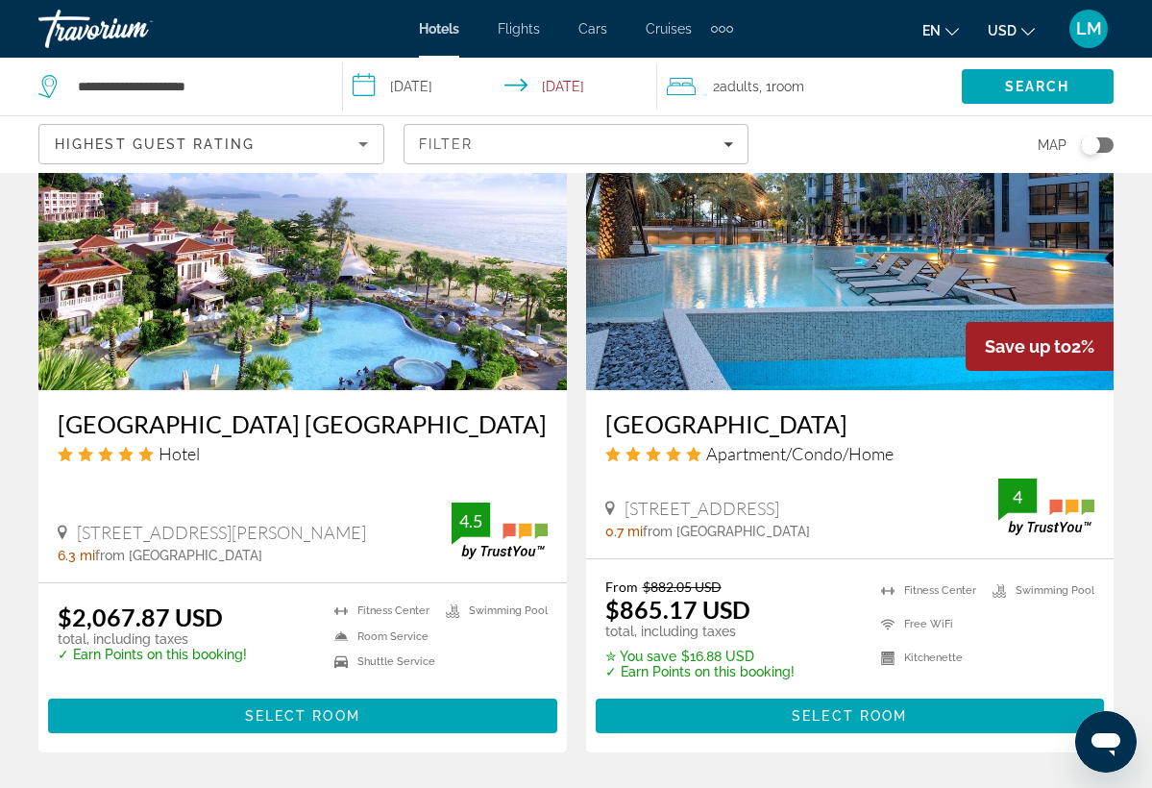
scroll to position [2343, 0]
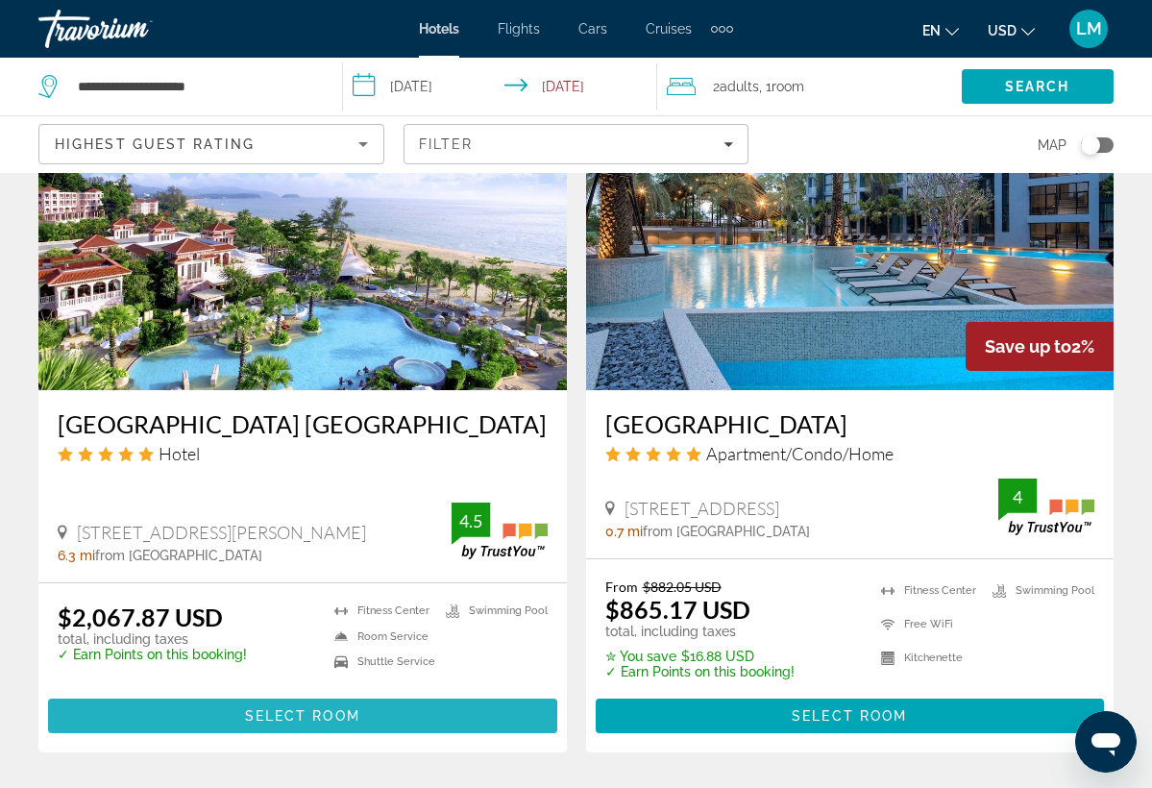
click at [240, 717] on span "Main content" at bounding box center [302, 716] width 509 height 46
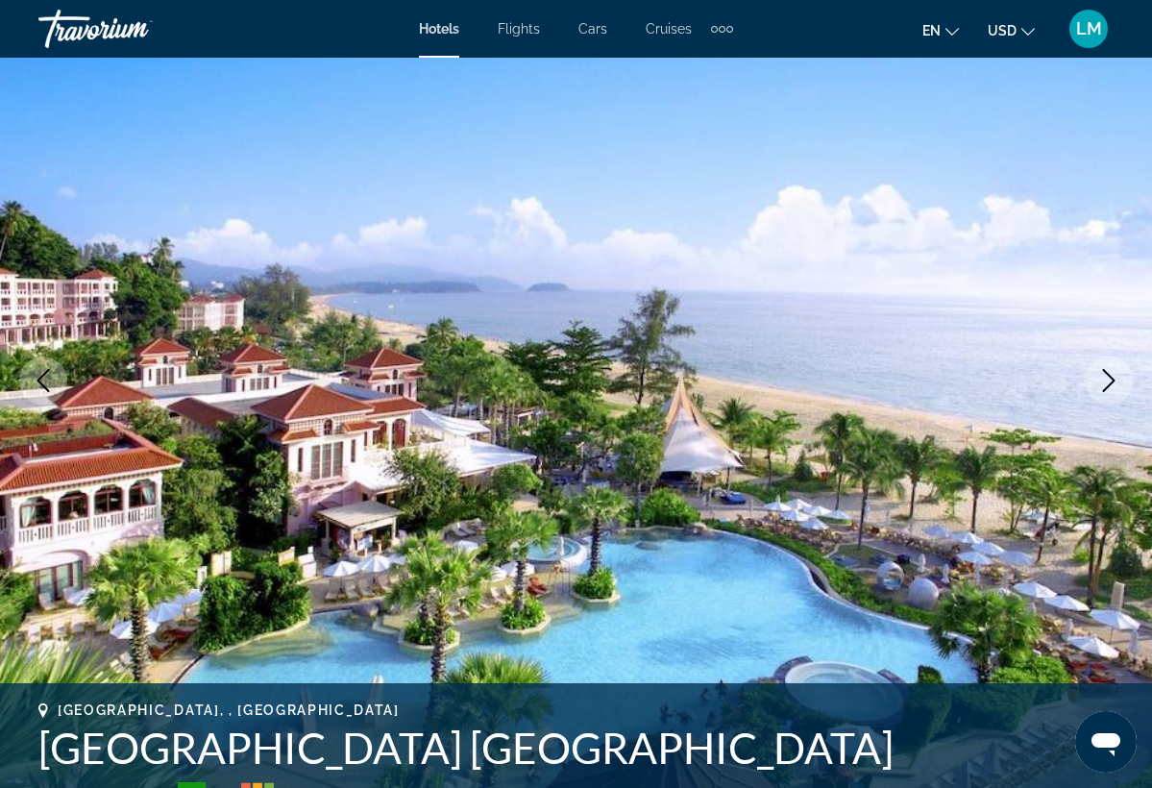
scroll to position [132, 0]
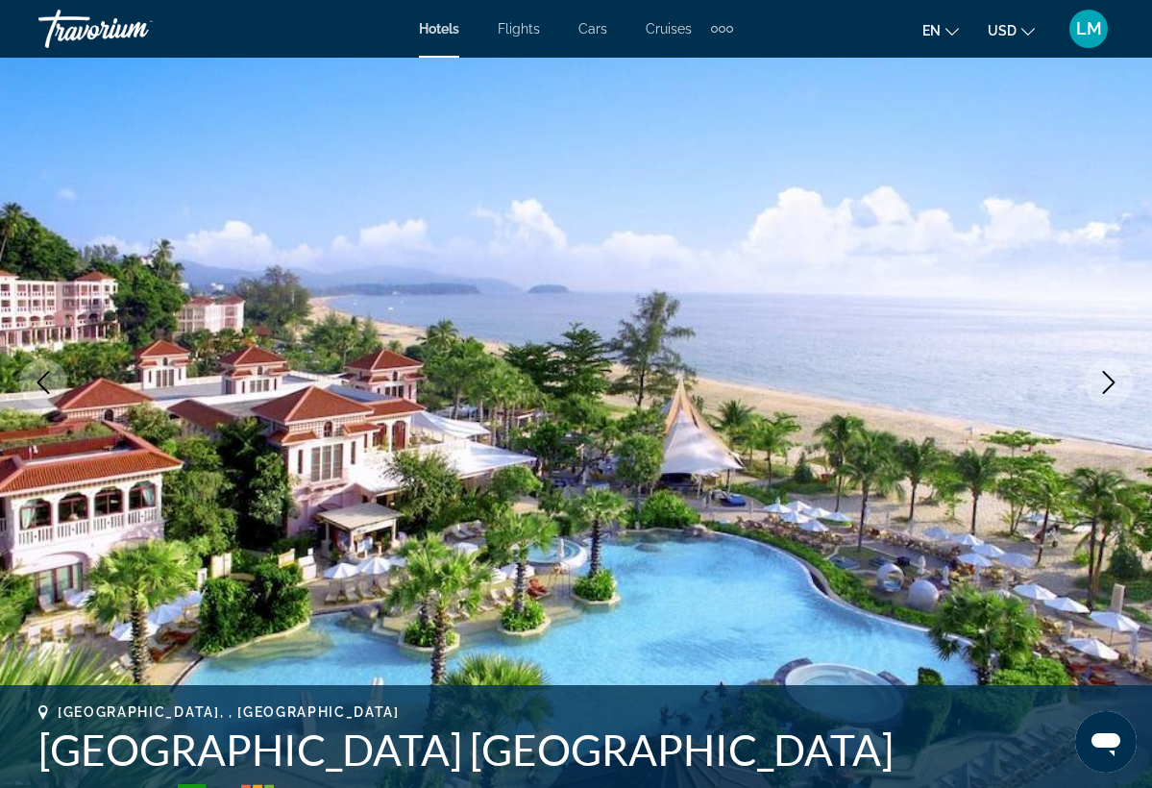
click at [1111, 382] on icon "Next image" at bounding box center [1109, 382] width 23 height 23
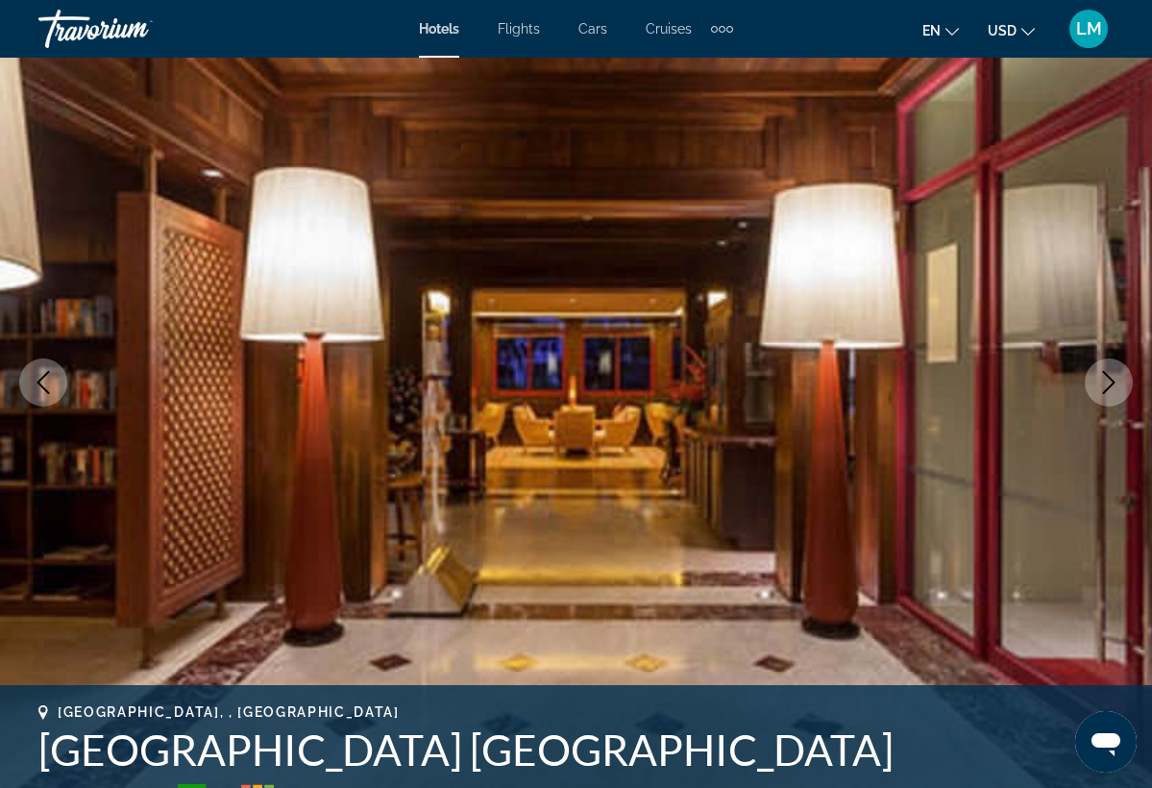
click at [1111, 382] on icon "Next image" at bounding box center [1109, 382] width 23 height 23
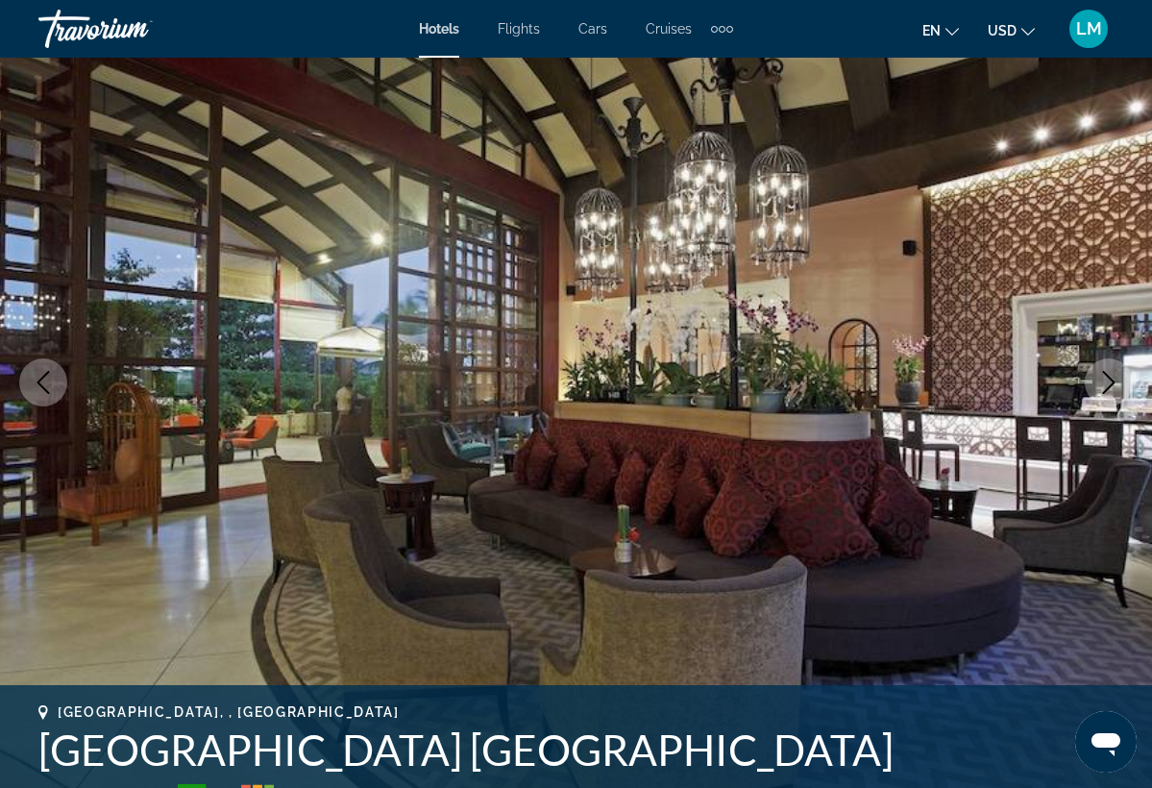
click at [1111, 381] on icon "Next image" at bounding box center [1109, 382] width 23 height 23
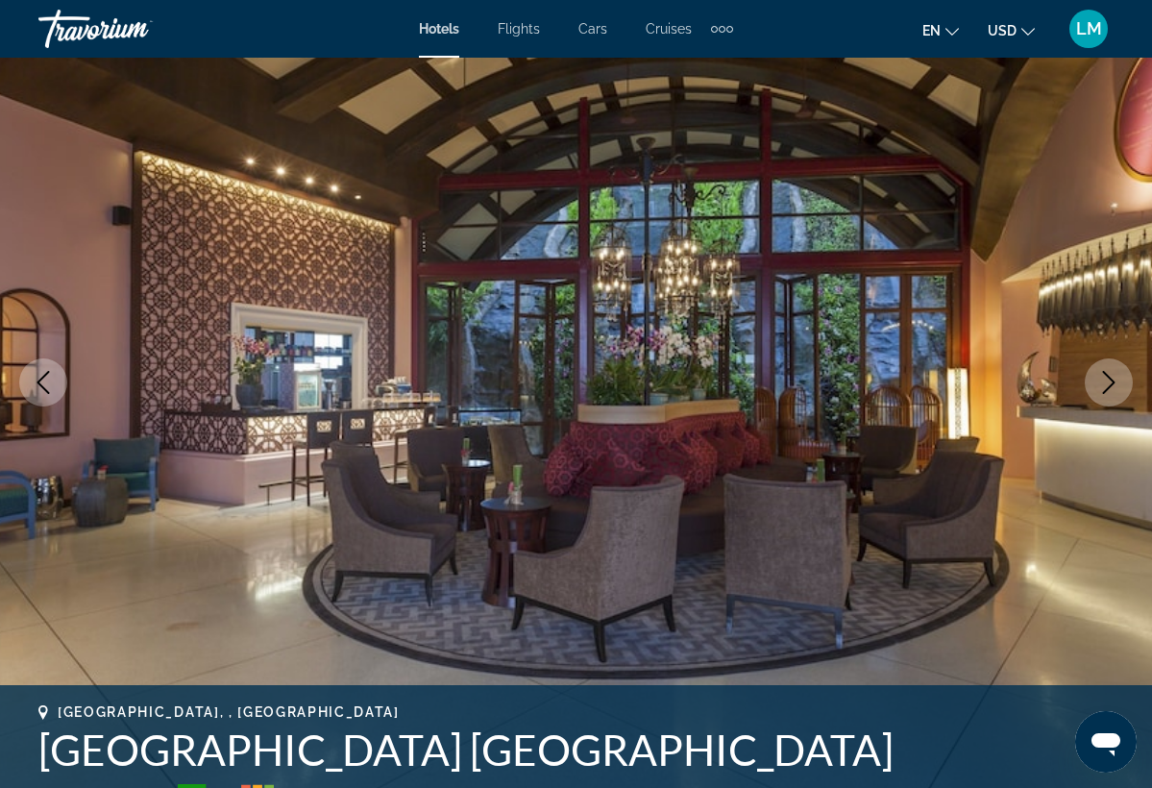
click at [1111, 381] on icon "Next image" at bounding box center [1109, 382] width 23 height 23
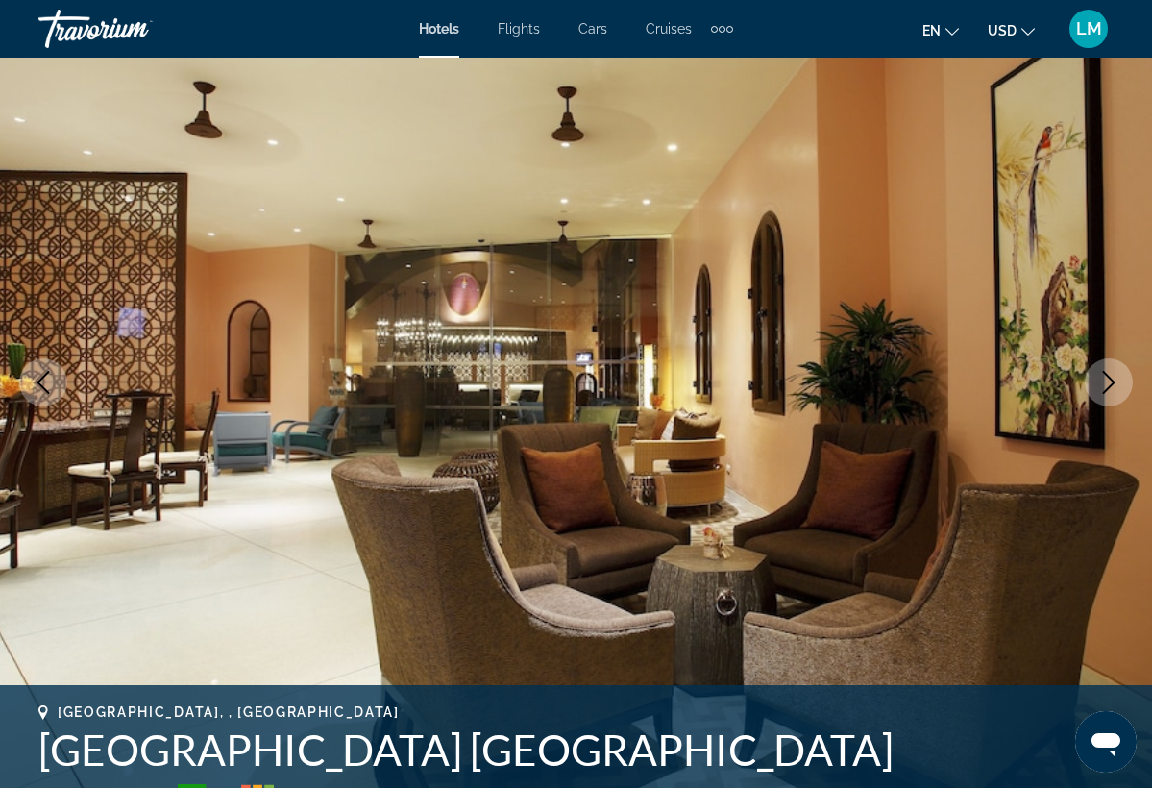
click at [1112, 381] on icon "Next image" at bounding box center [1109, 382] width 12 height 23
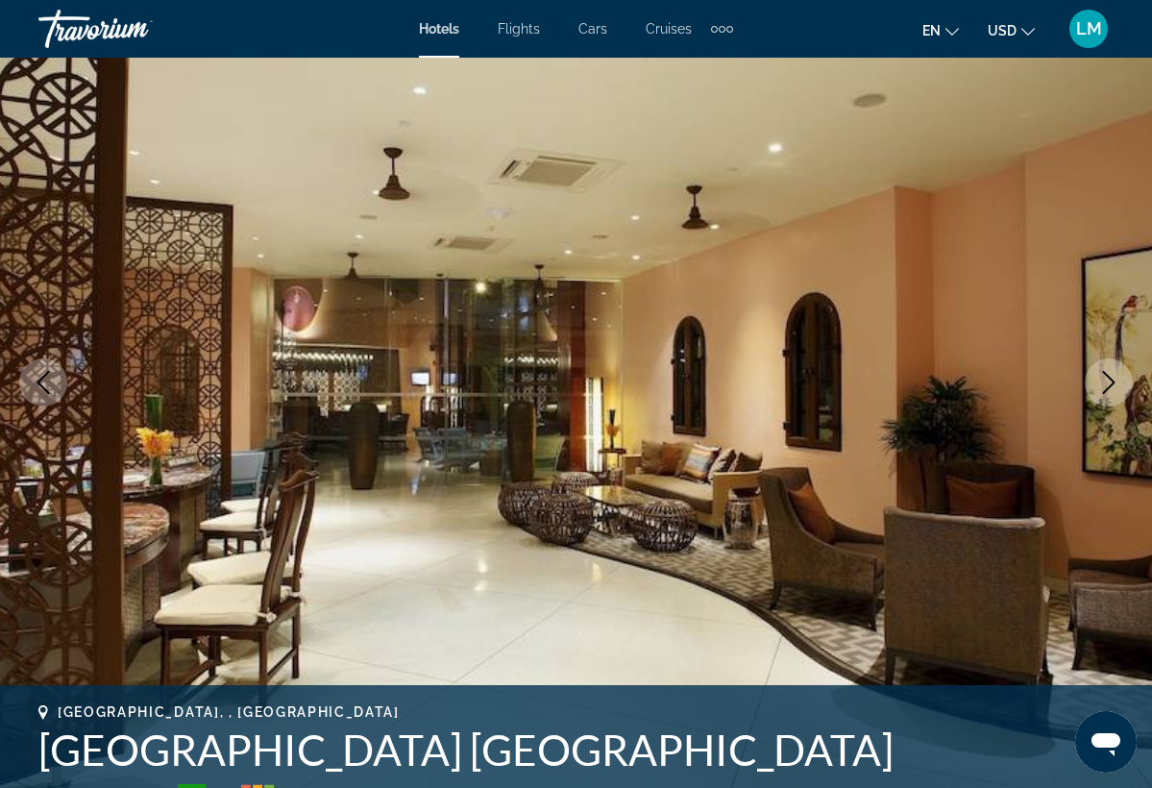
click at [1112, 381] on icon "Next image" at bounding box center [1109, 382] width 12 height 23
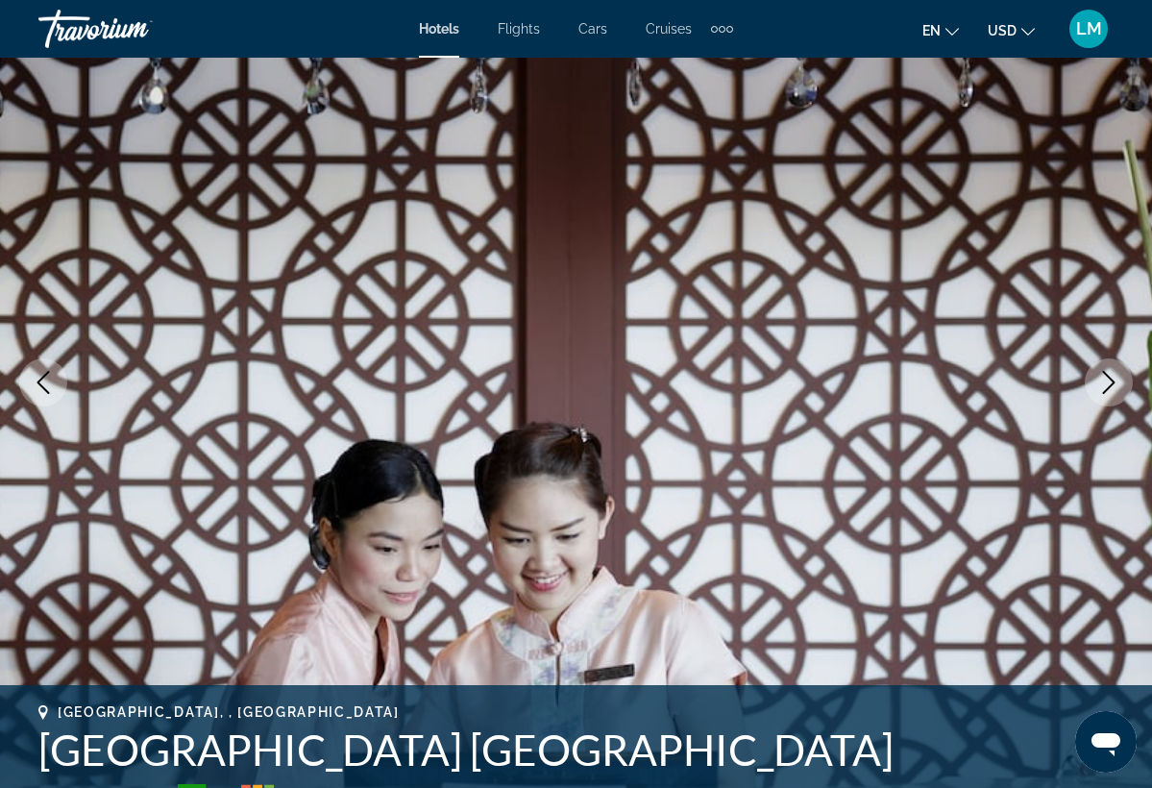
click at [1112, 380] on icon "Next image" at bounding box center [1109, 382] width 12 height 23
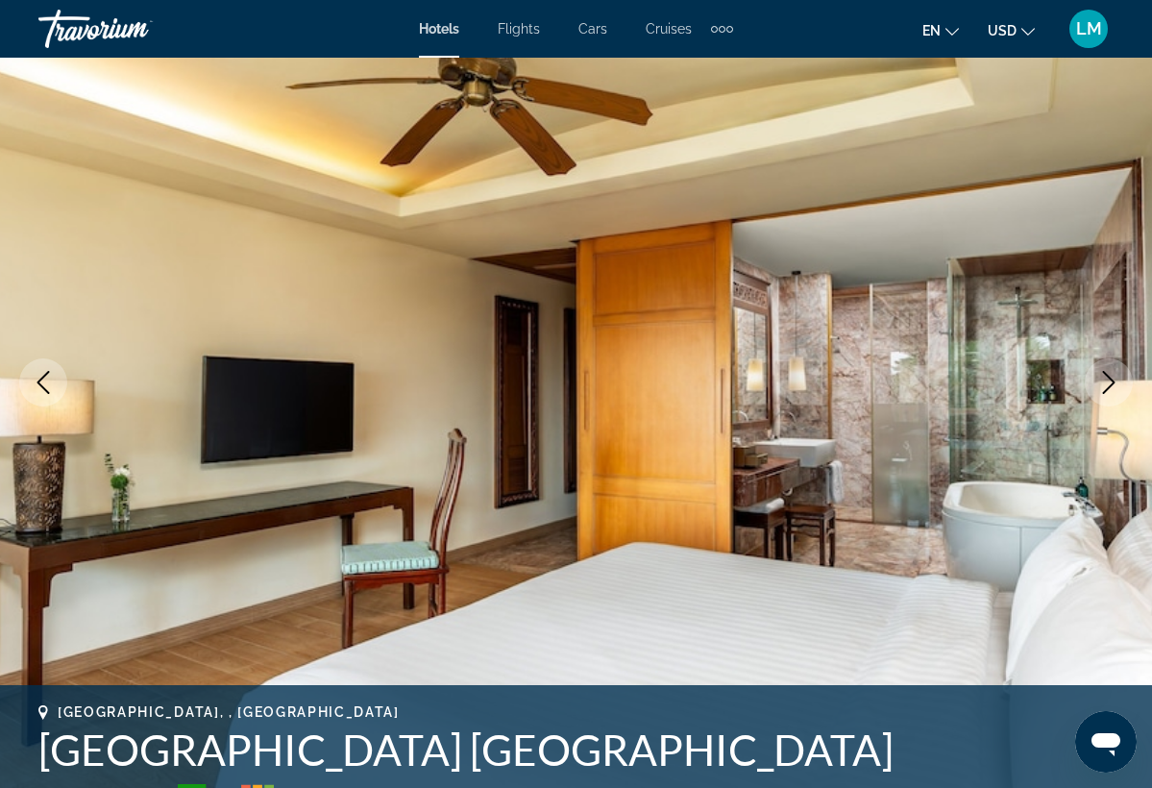
click at [1112, 380] on icon "Next image" at bounding box center [1109, 382] width 12 height 23
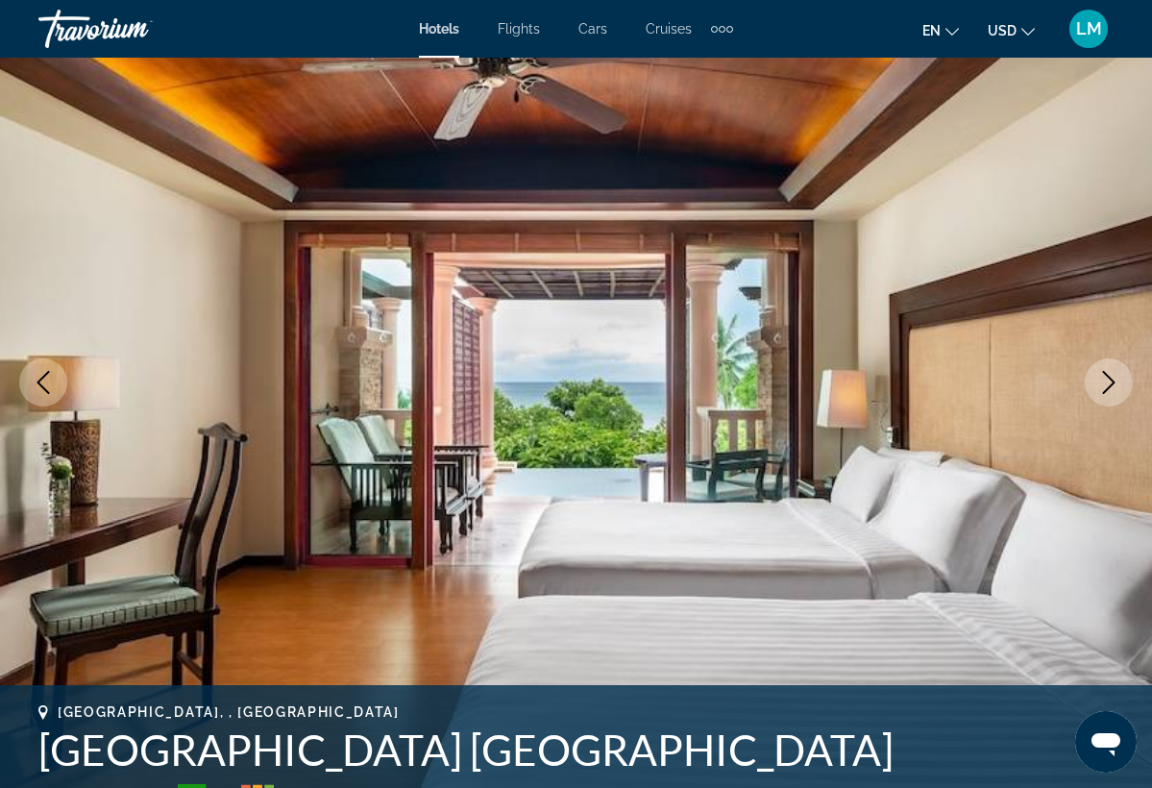
click at [1112, 381] on icon "Next image" at bounding box center [1109, 382] width 12 height 23
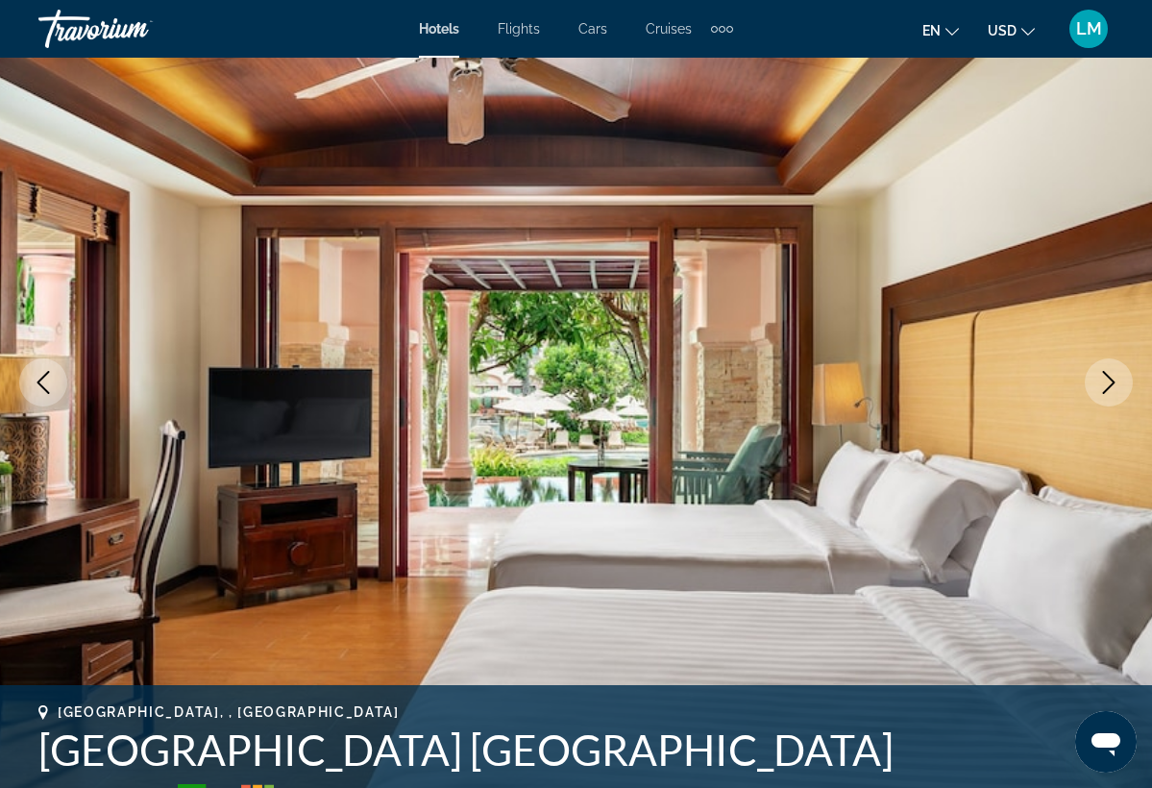
click at [1111, 381] on icon "Next image" at bounding box center [1109, 382] width 23 height 23
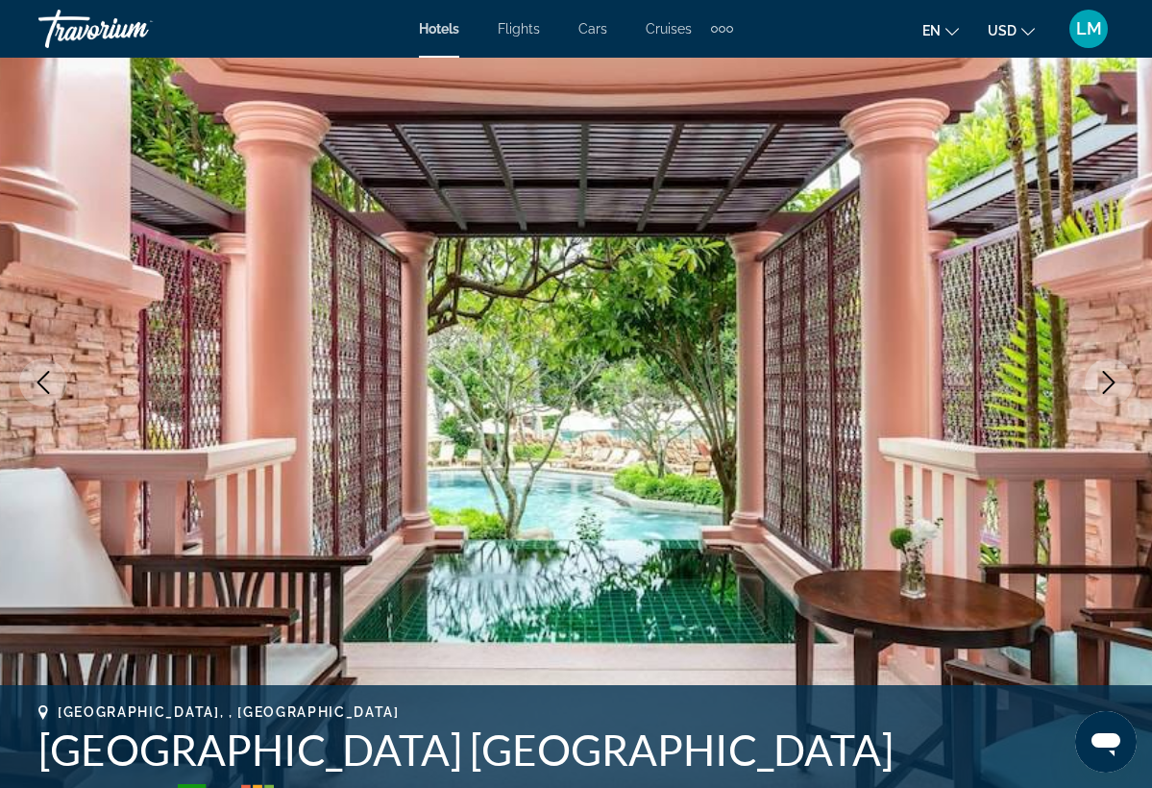
click at [1111, 381] on icon "Next image" at bounding box center [1109, 382] width 23 height 23
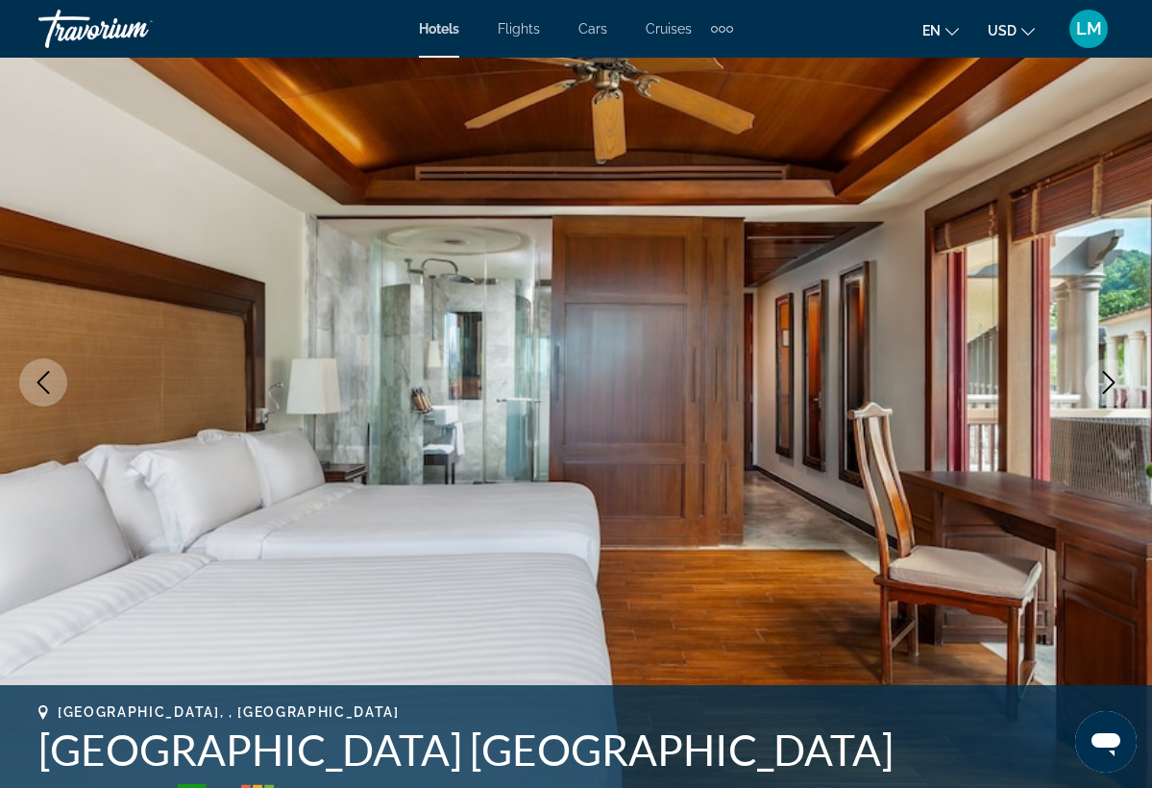
click at [1111, 381] on icon "Next image" at bounding box center [1109, 382] width 23 height 23
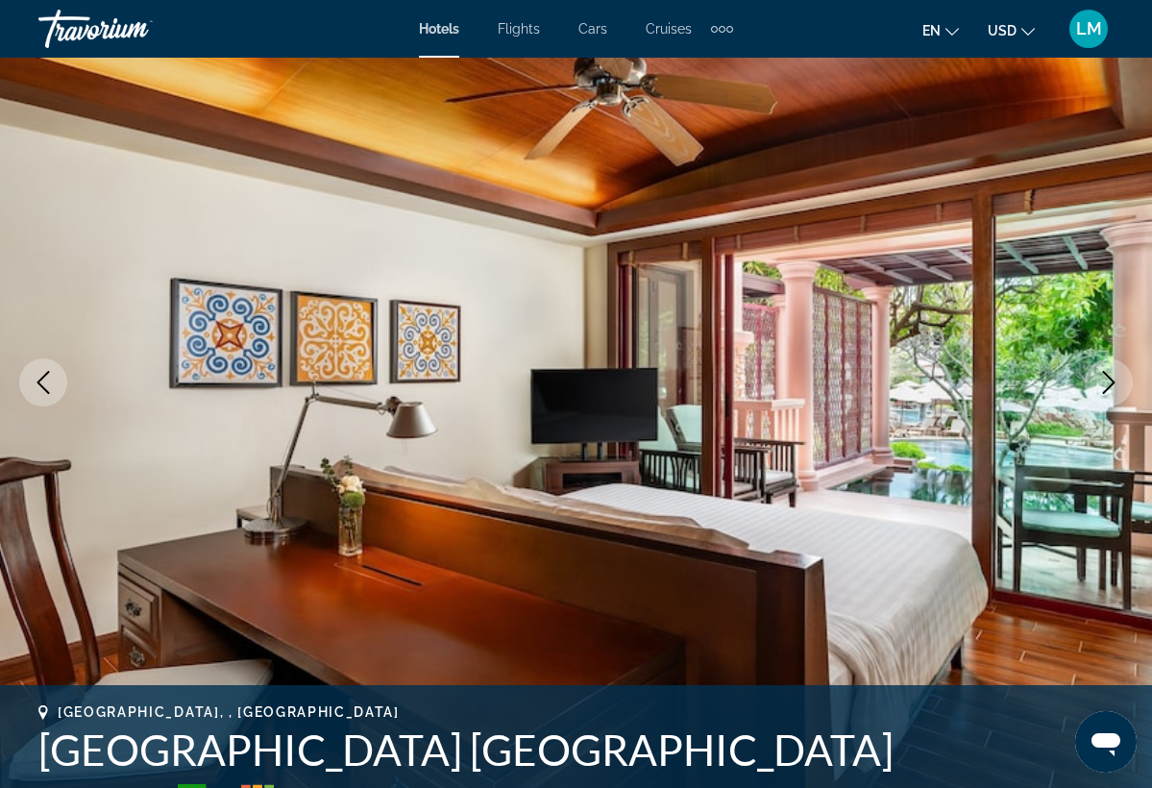
click at [1111, 381] on icon "Next image" at bounding box center [1109, 382] width 23 height 23
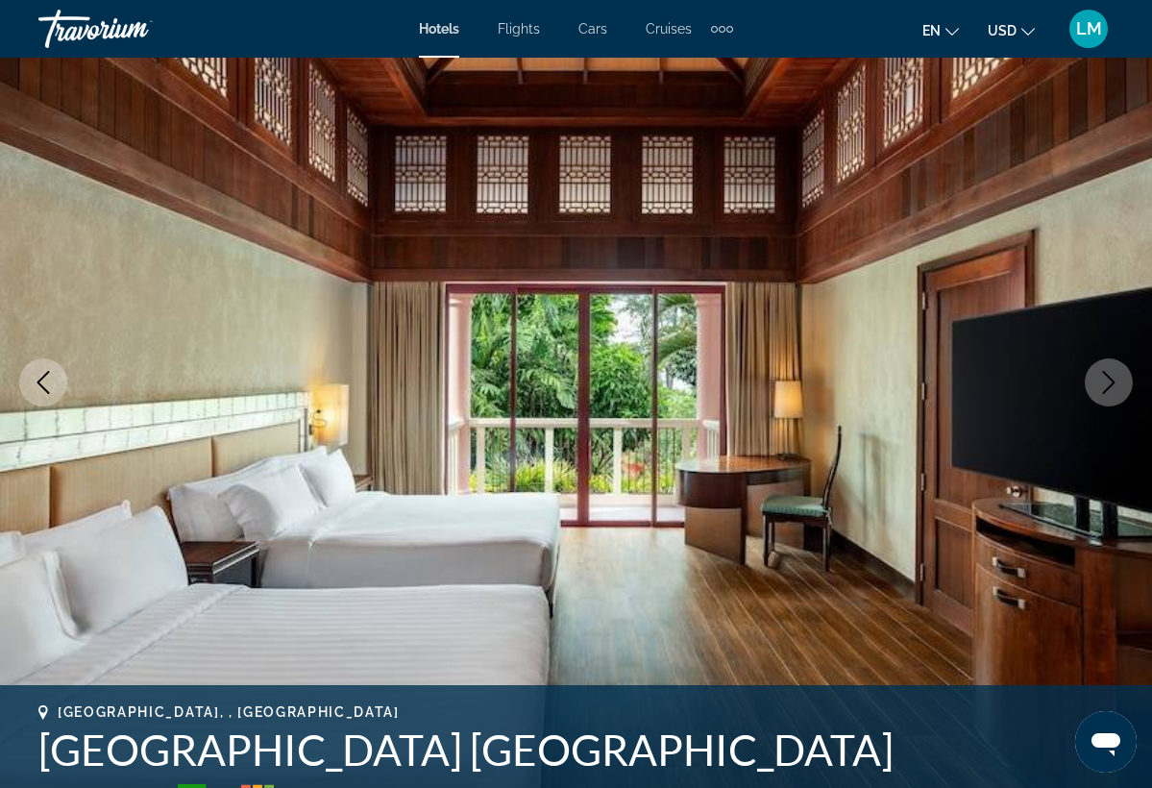
click at [1111, 381] on icon "Next image" at bounding box center [1109, 382] width 23 height 23
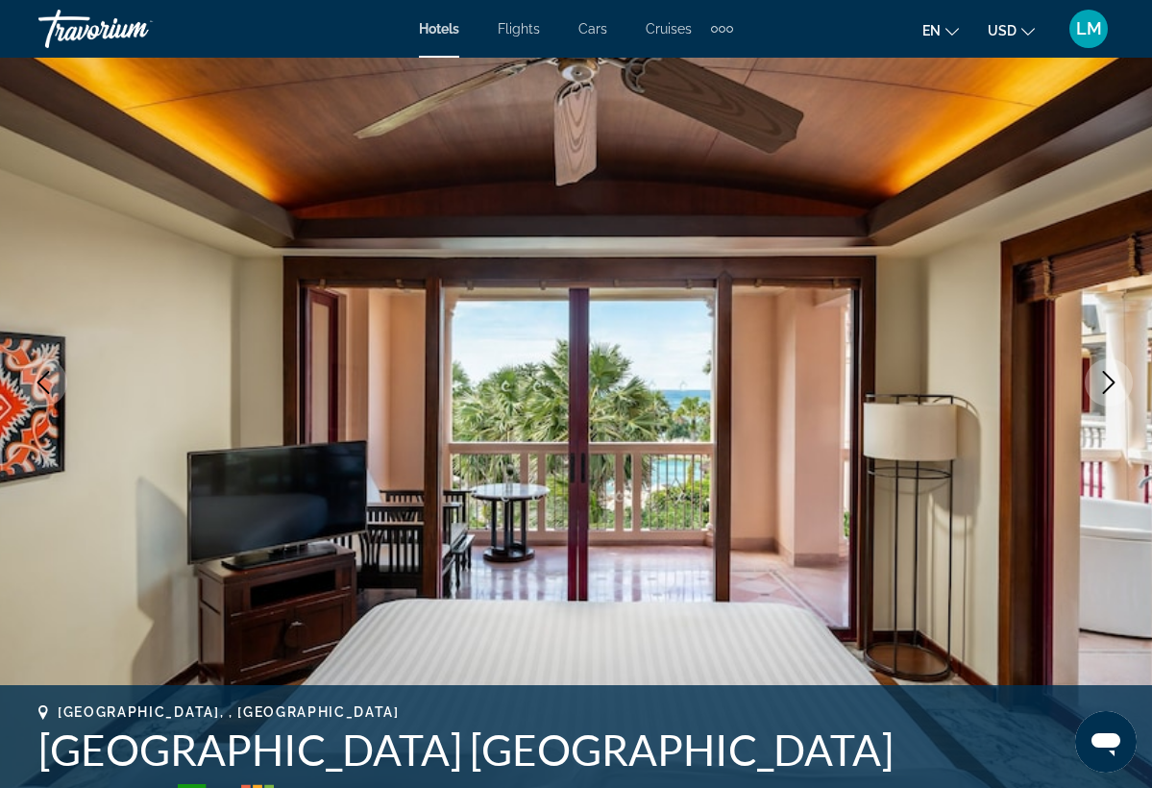
click at [1111, 381] on icon "Next image" at bounding box center [1109, 382] width 23 height 23
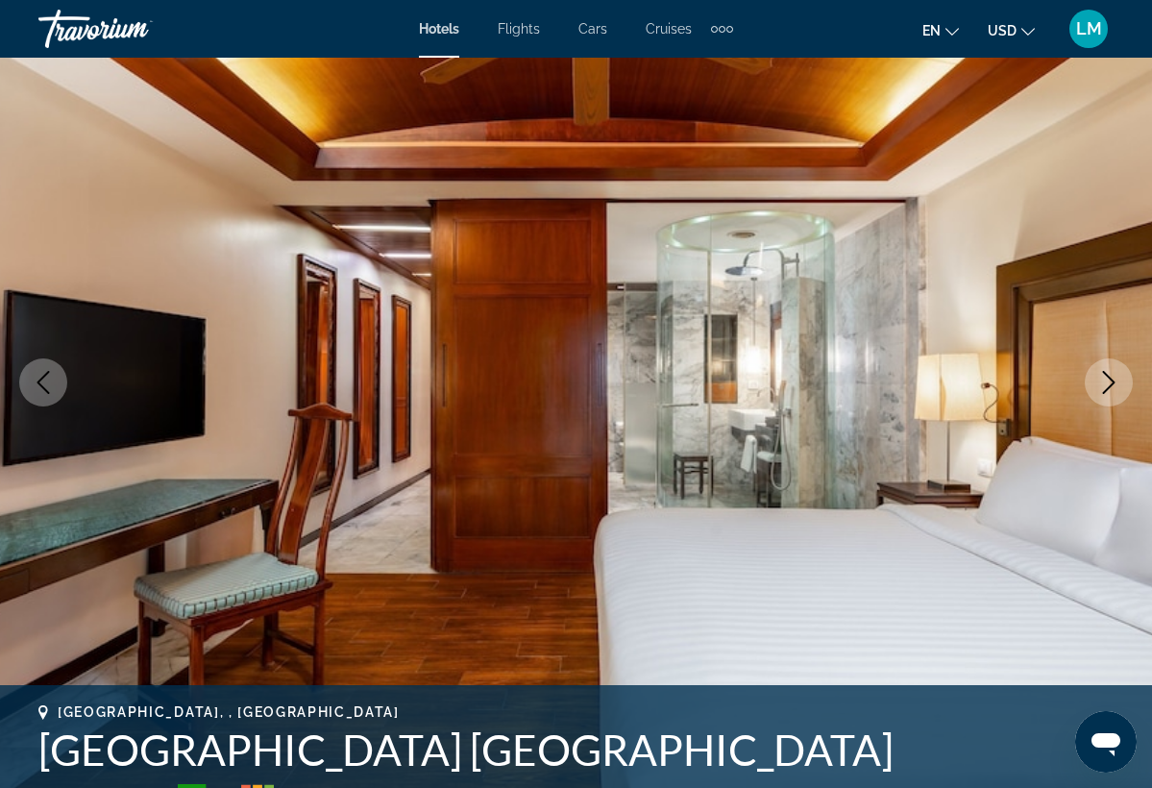
click at [1111, 381] on icon "Next image" at bounding box center [1109, 382] width 23 height 23
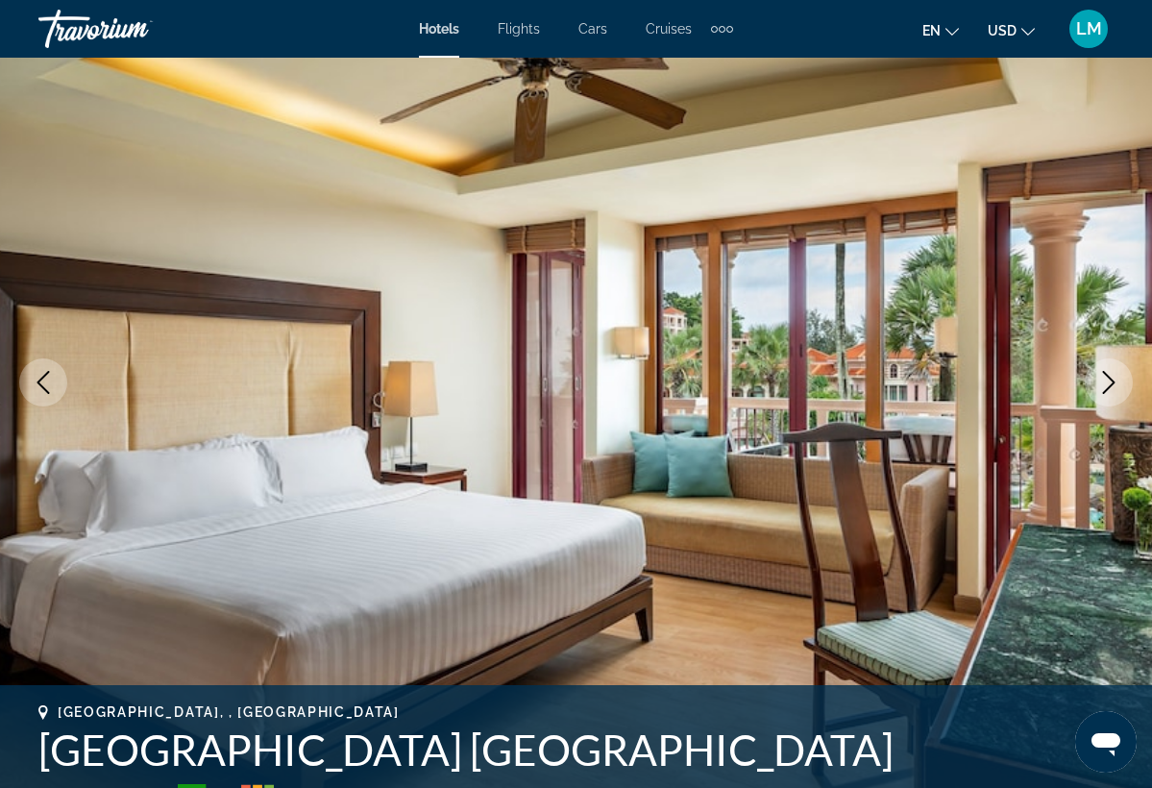
click at [1111, 381] on icon "Next image" at bounding box center [1109, 382] width 23 height 23
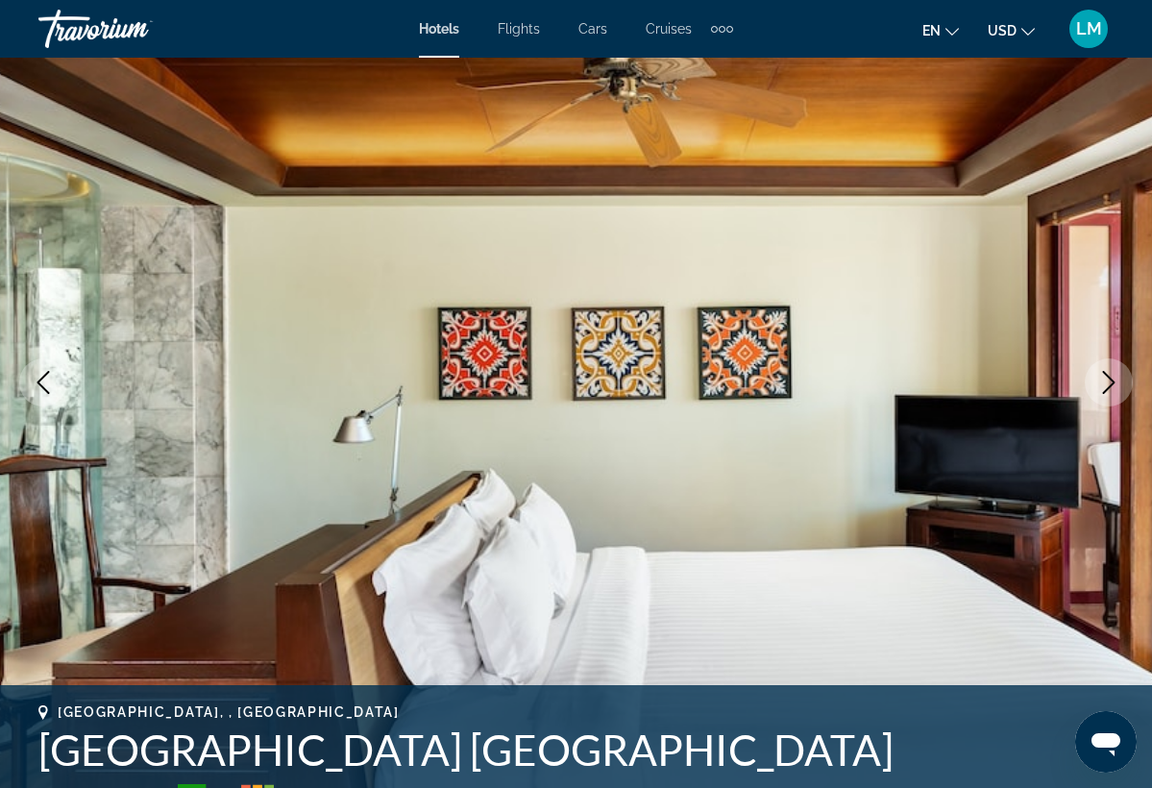
click at [1111, 380] on icon "Next image" at bounding box center [1109, 382] width 23 height 23
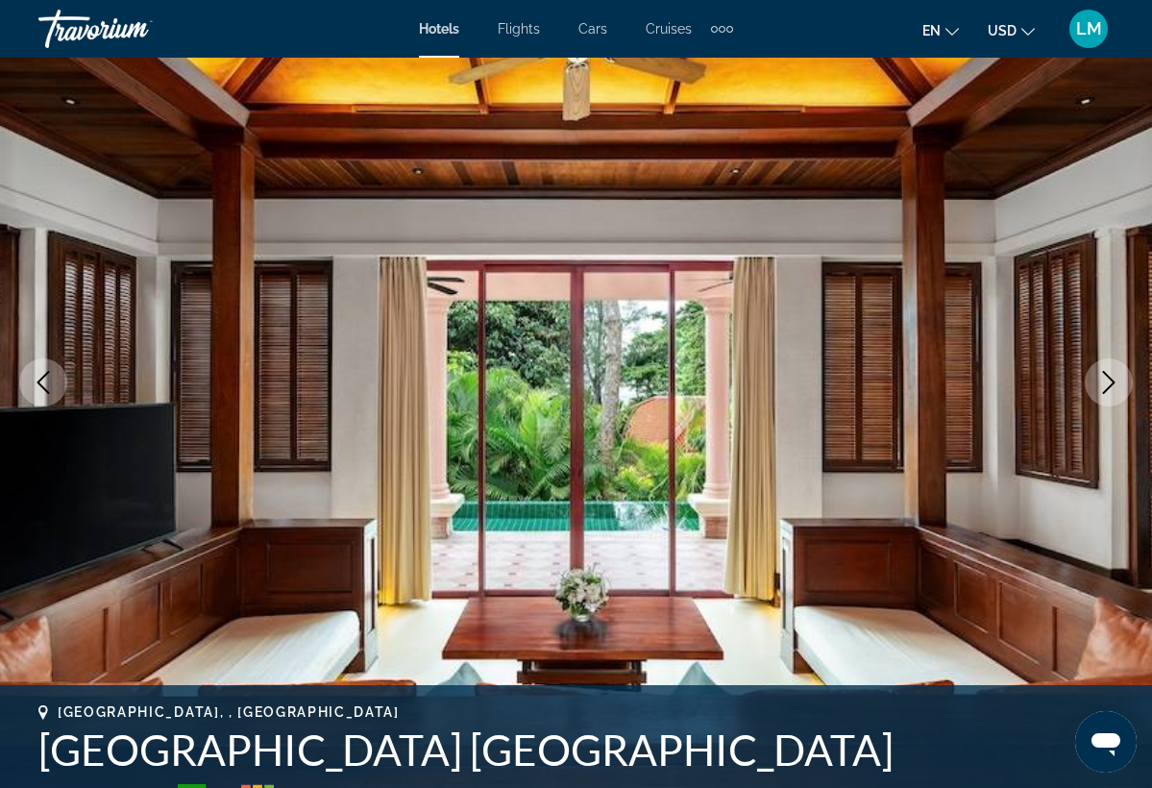
click at [1111, 380] on icon "Next image" at bounding box center [1109, 382] width 12 height 23
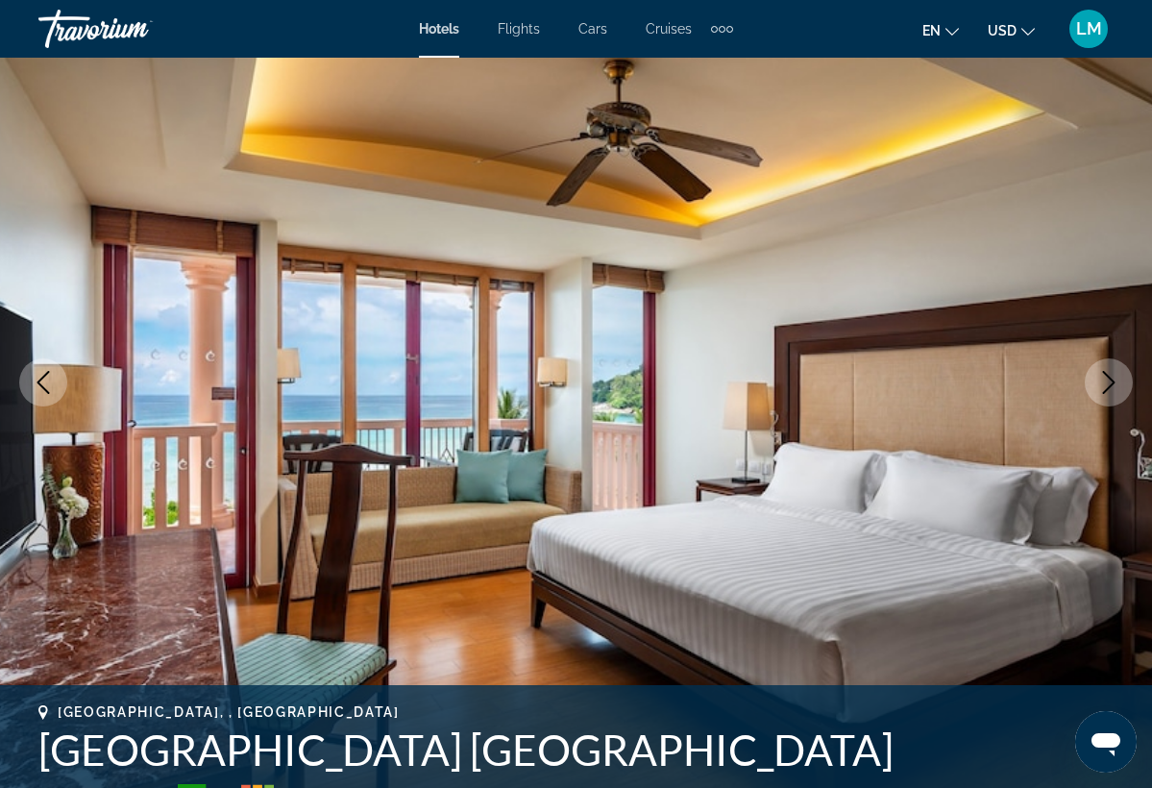
click at [1111, 380] on icon "Next image" at bounding box center [1109, 382] width 12 height 23
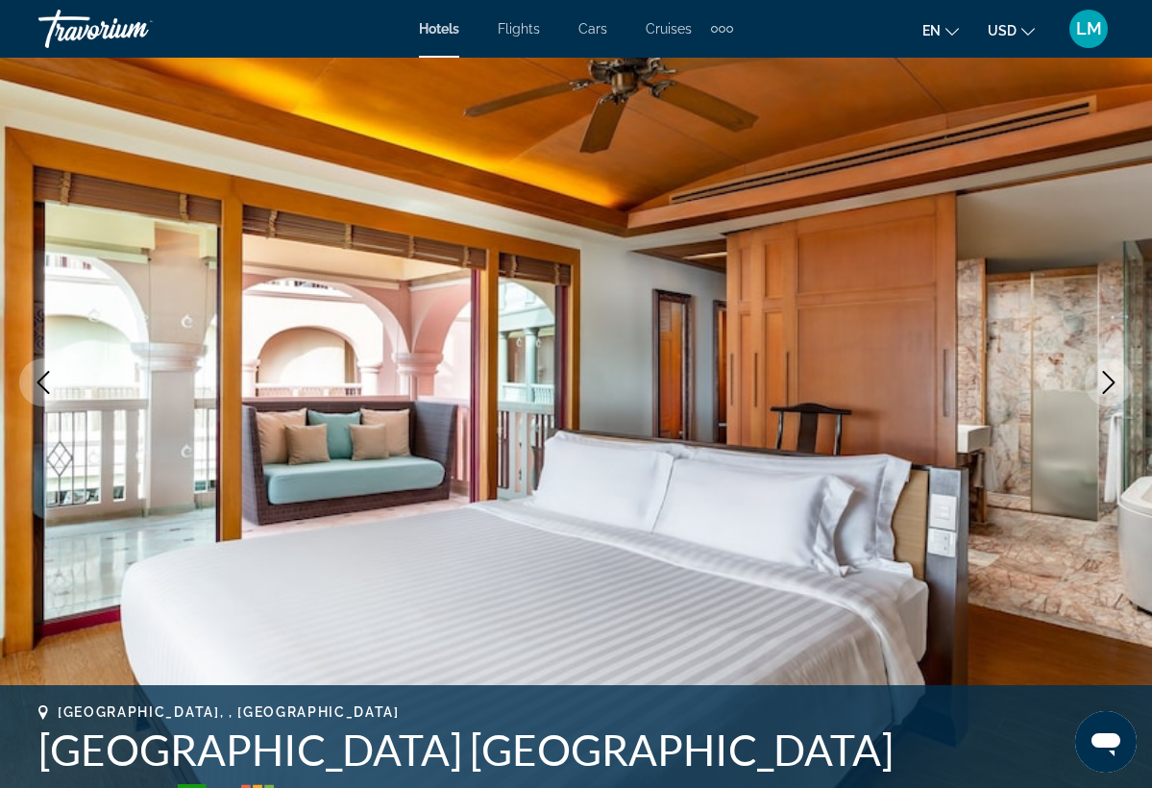
click at [1111, 380] on icon "Next image" at bounding box center [1109, 382] width 12 height 23
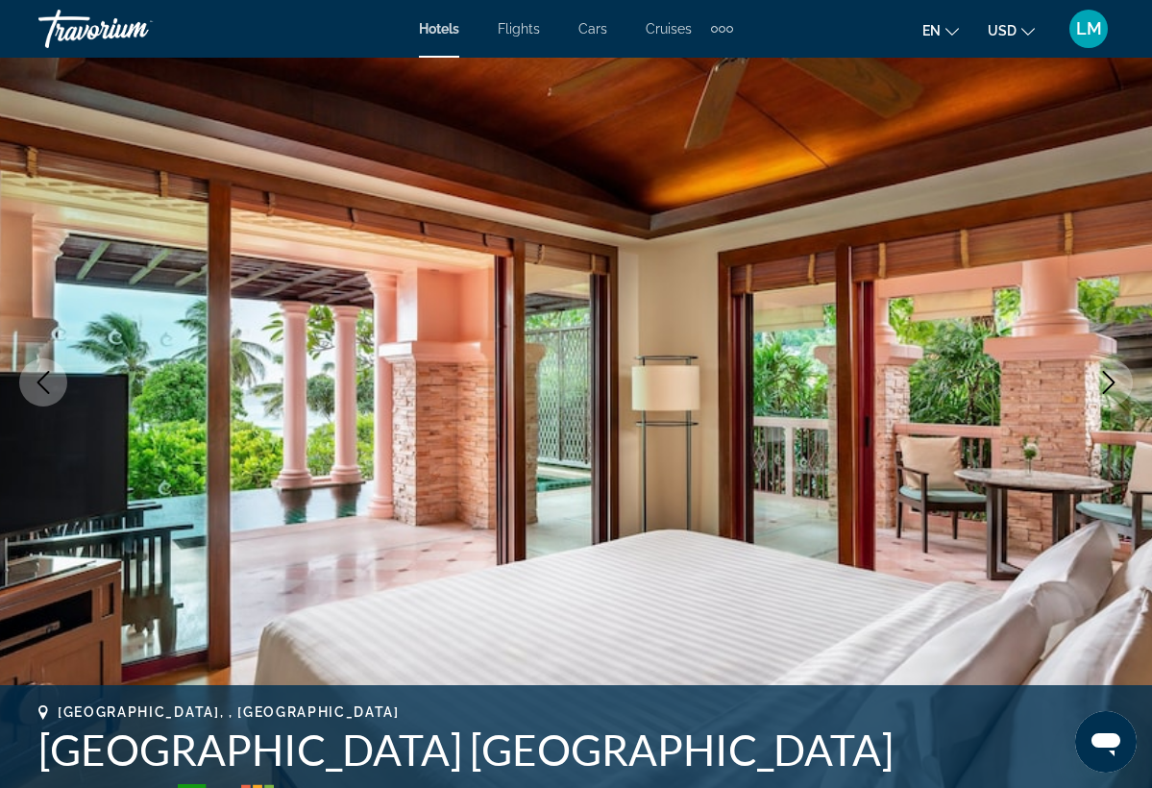
click at [1111, 380] on icon "Next image" at bounding box center [1109, 382] width 12 height 23
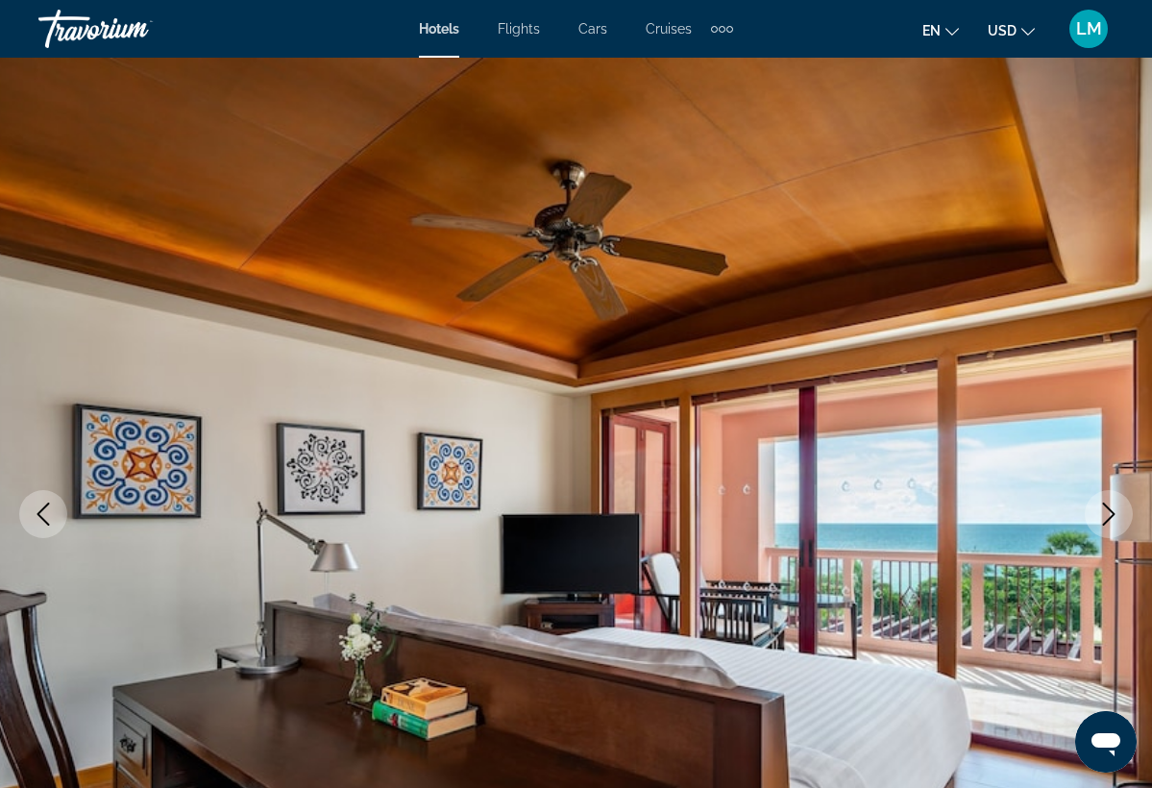
scroll to position [0, 0]
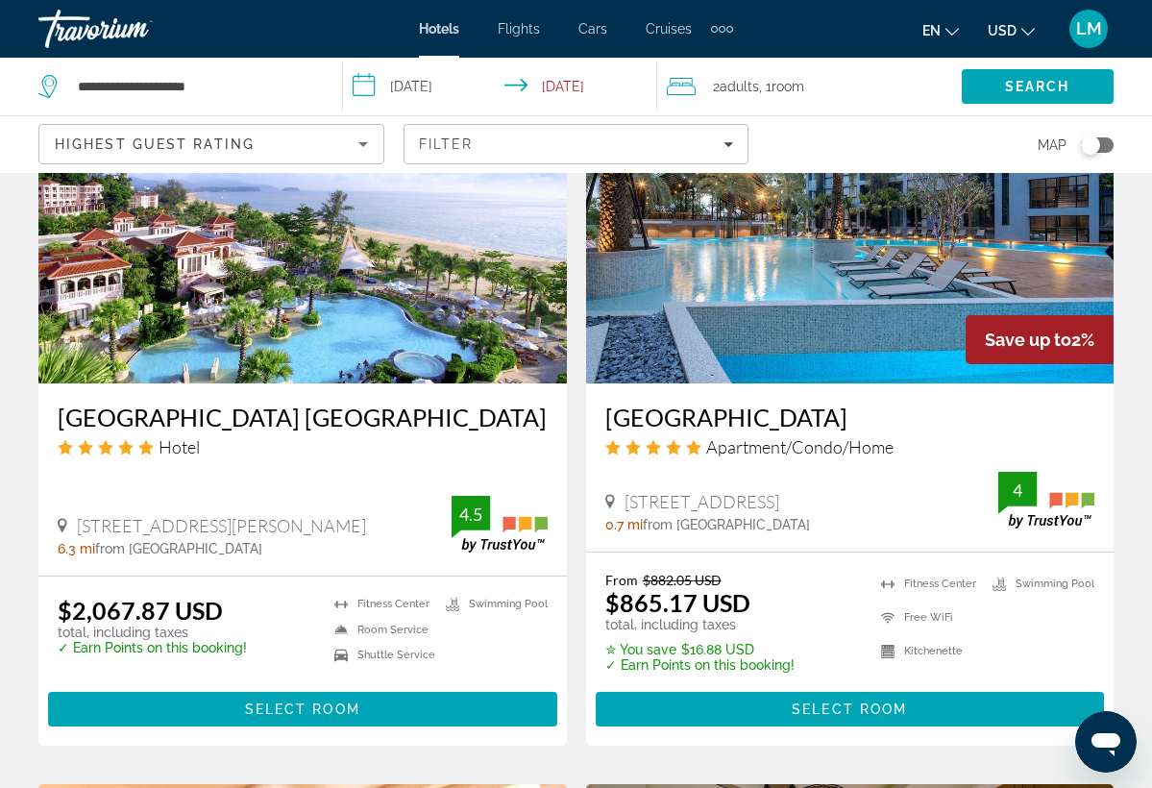
scroll to position [2341, 0]
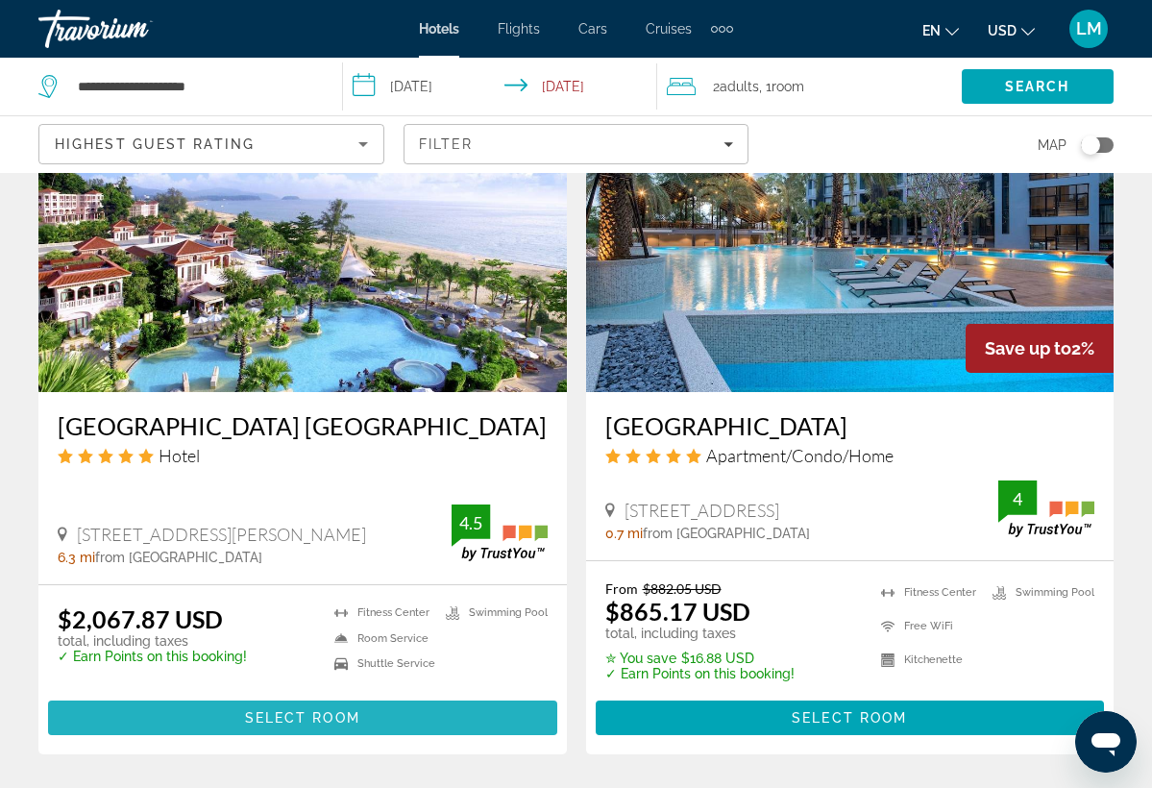
click at [266, 706] on span "Main content" at bounding box center [302, 718] width 509 height 46
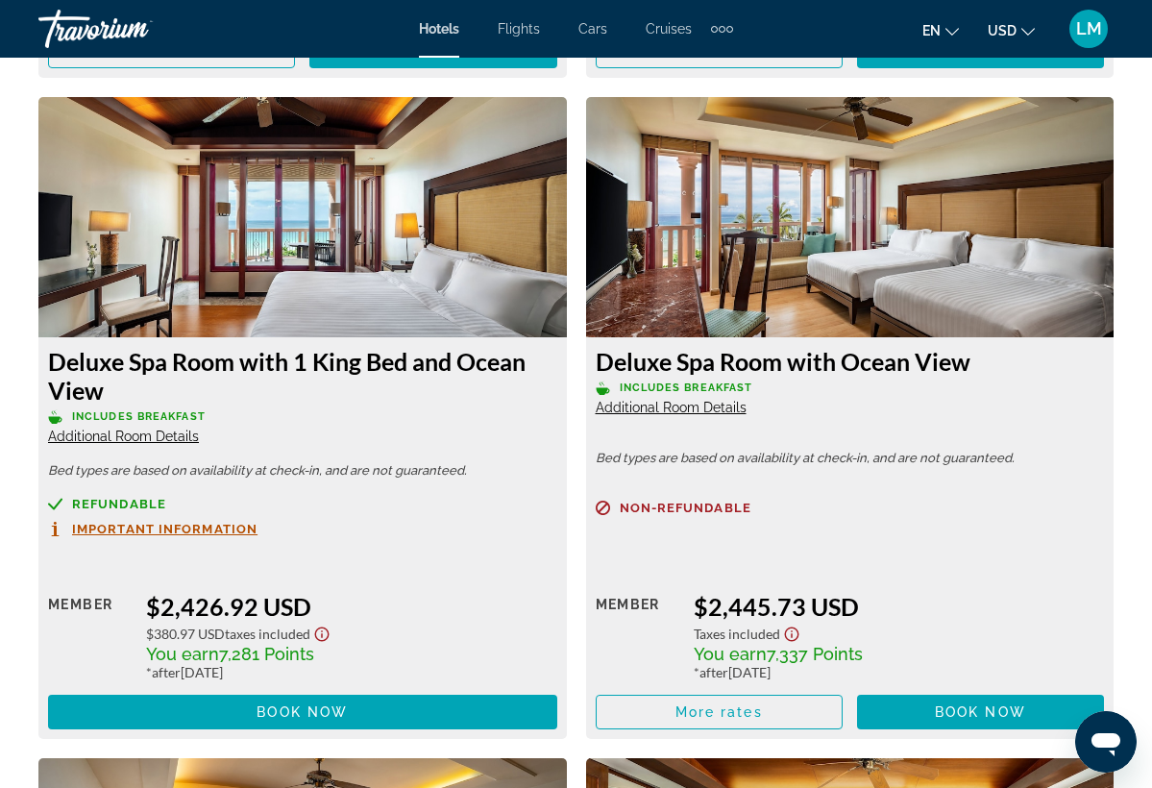
scroll to position [5492, 0]
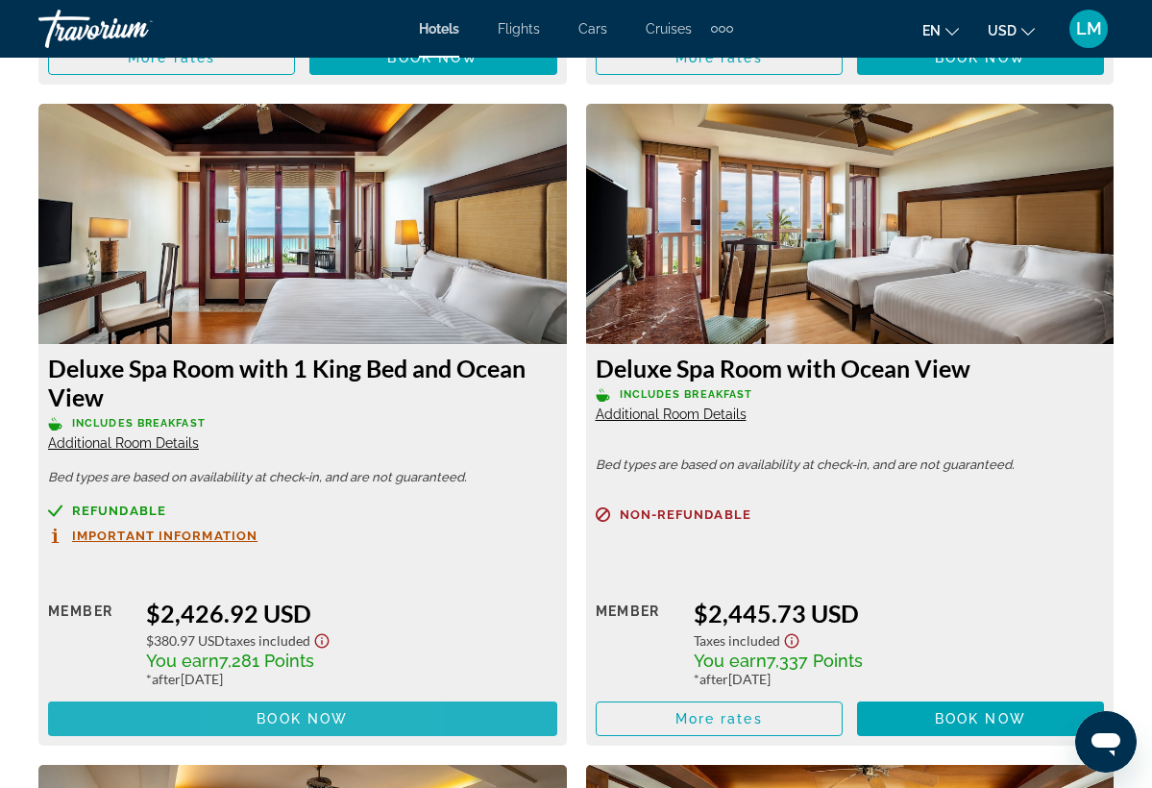
click at [256, 742] on span "Main content" at bounding box center [302, 719] width 509 height 46
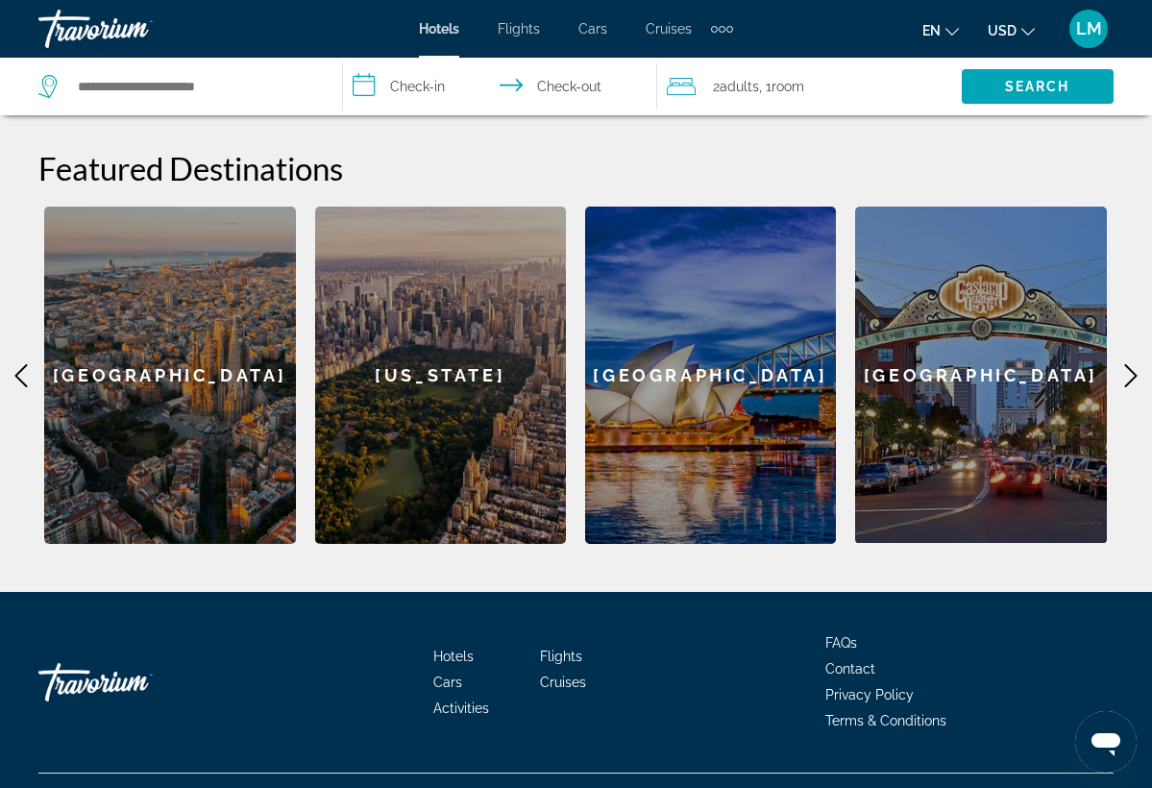
scroll to position [748, 0]
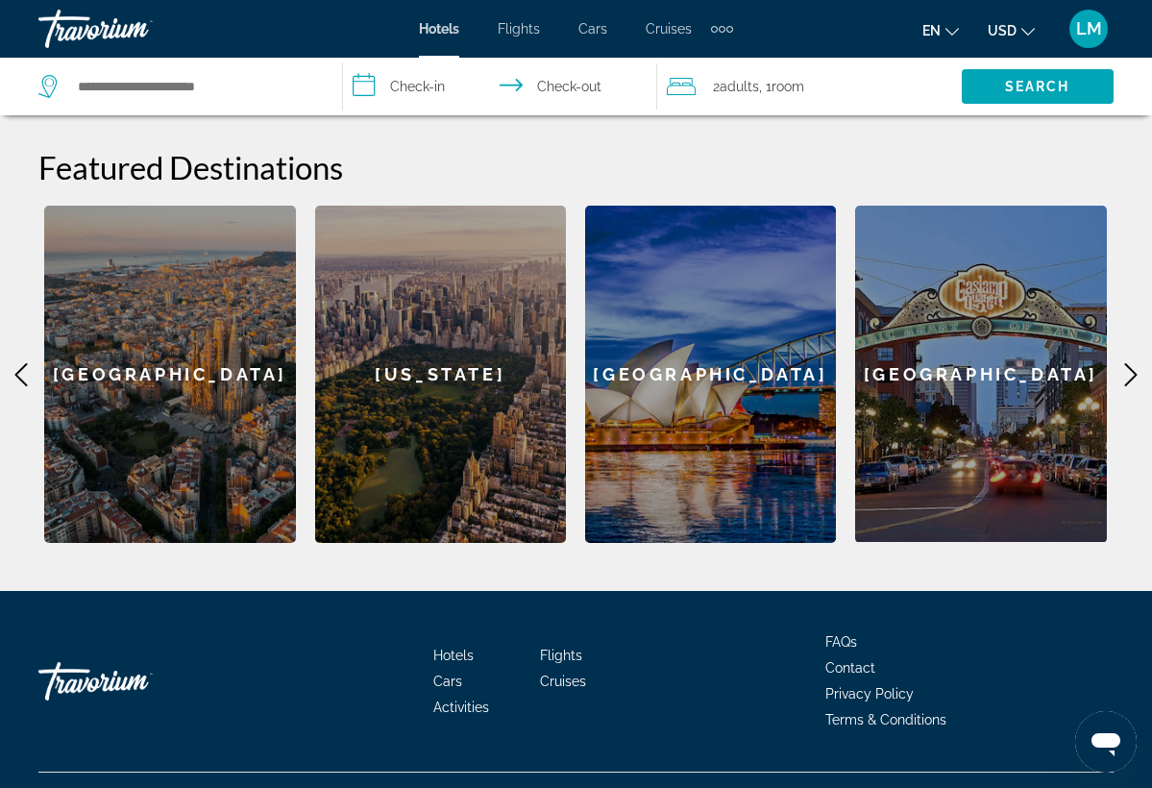
click at [1129, 363] on icon "Main content" at bounding box center [1131, 374] width 23 height 23
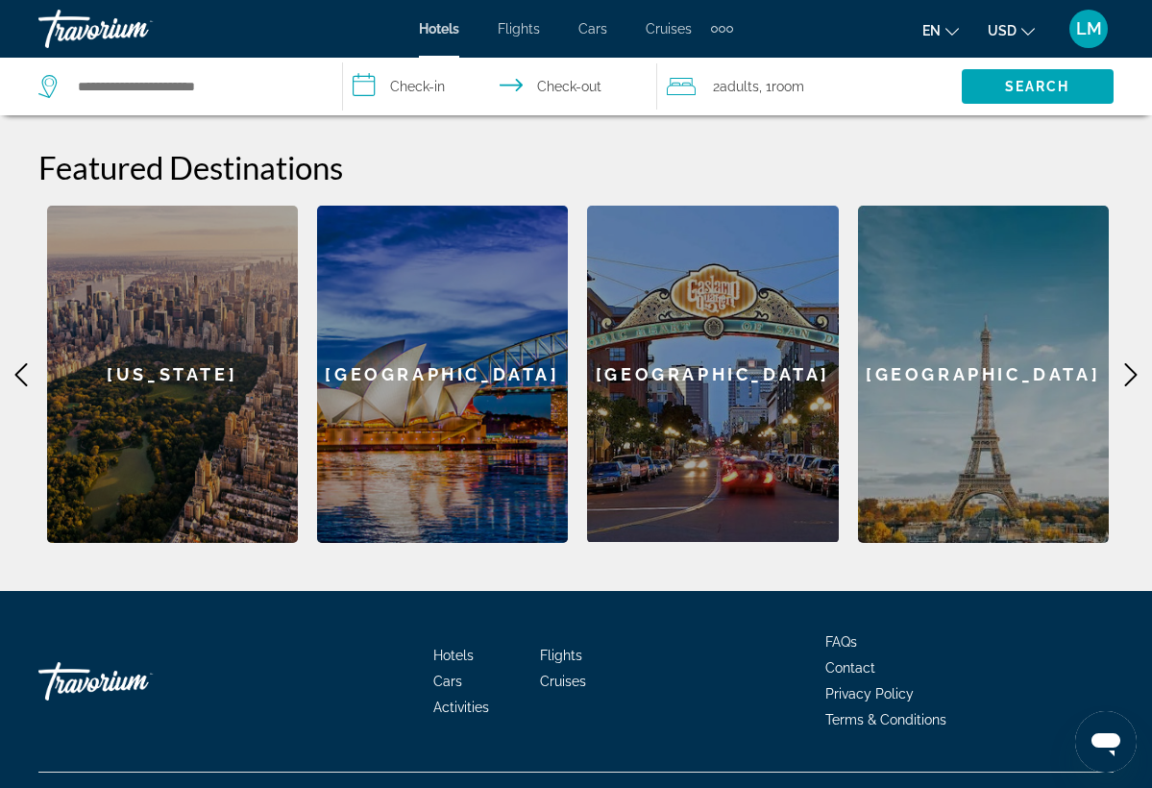
click at [1129, 363] on icon "Main content" at bounding box center [1131, 374] width 23 height 23
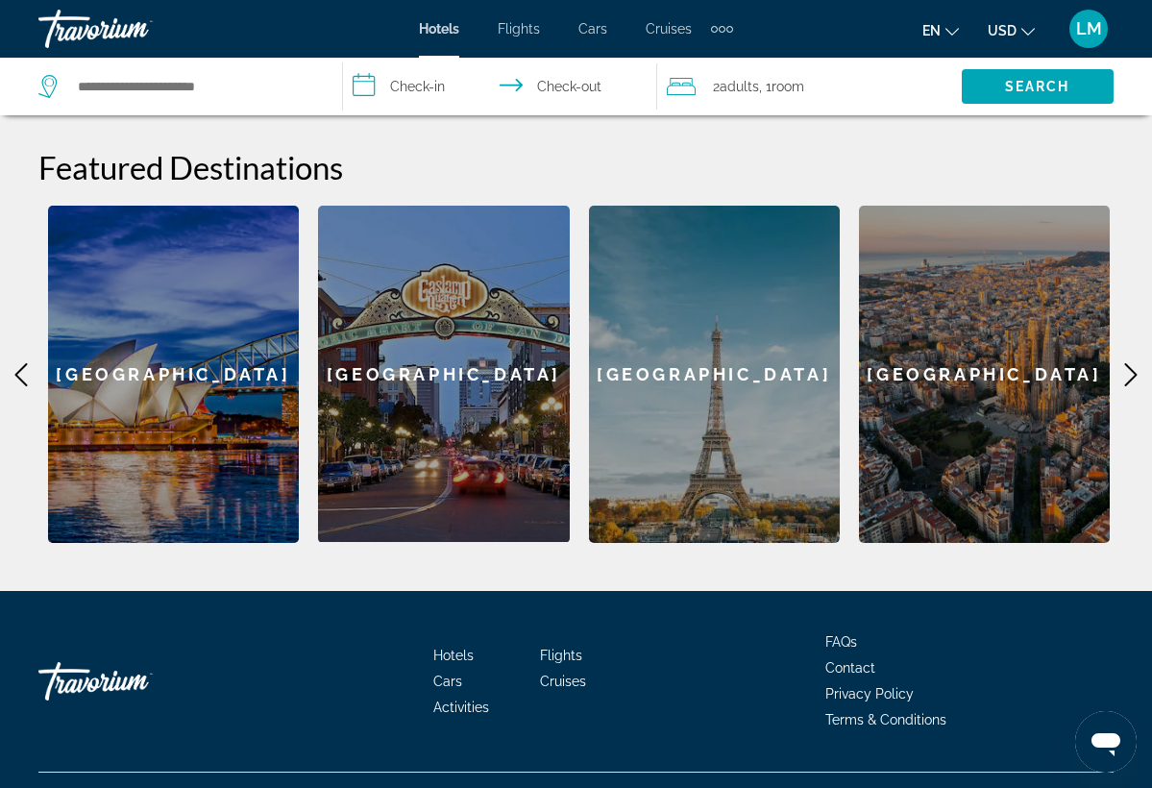
click at [744, 411] on div "[GEOGRAPHIC_DATA]" at bounding box center [714, 374] width 251 height 337
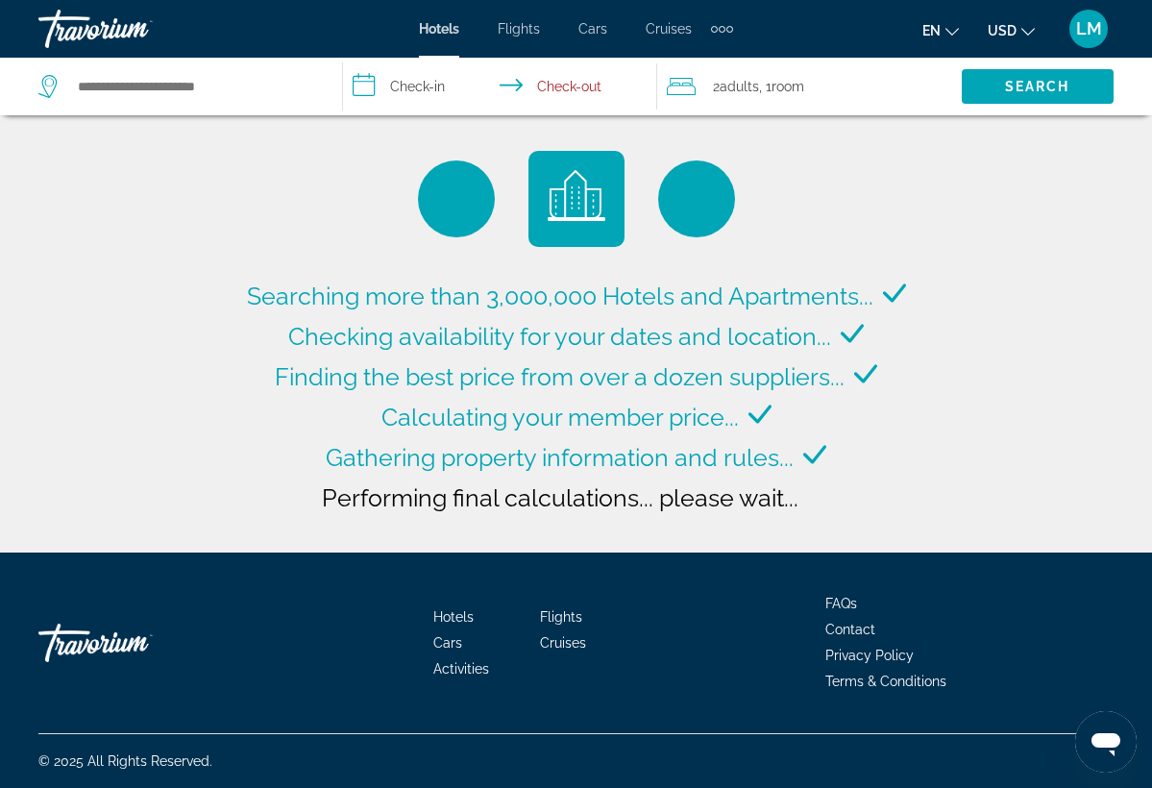
type input "**********"
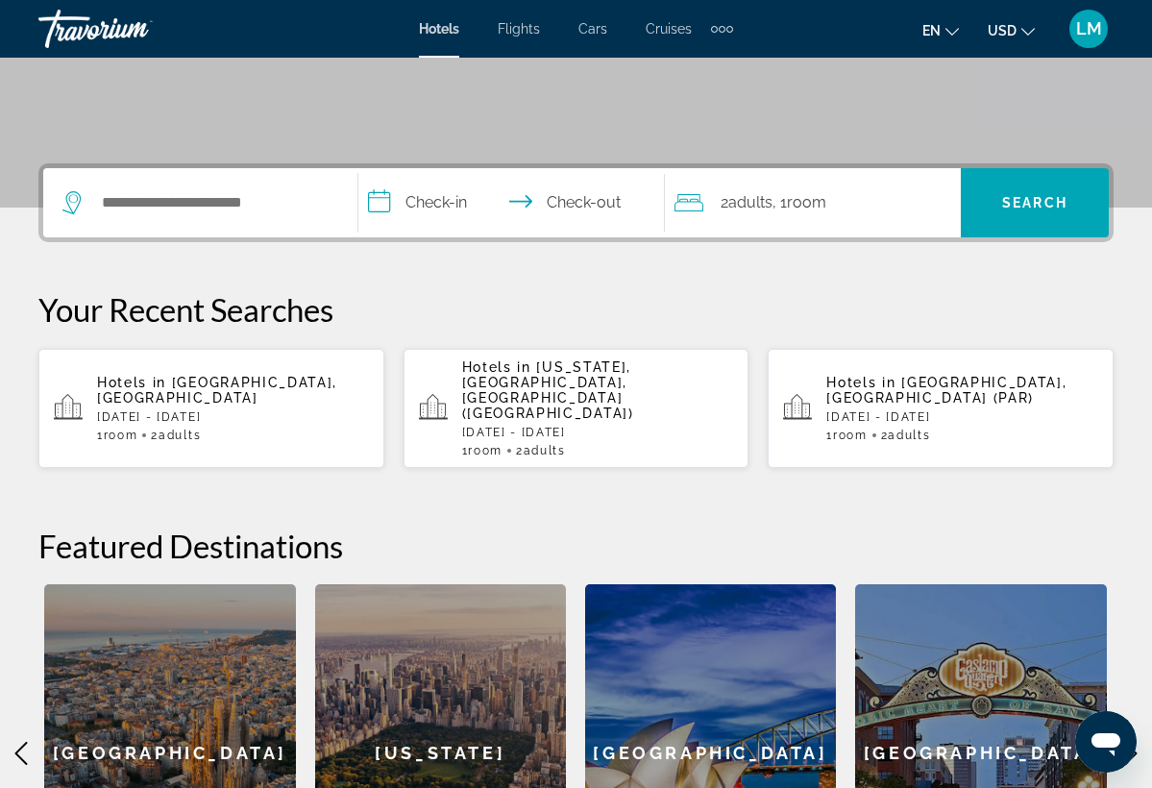
scroll to position [371, 0]
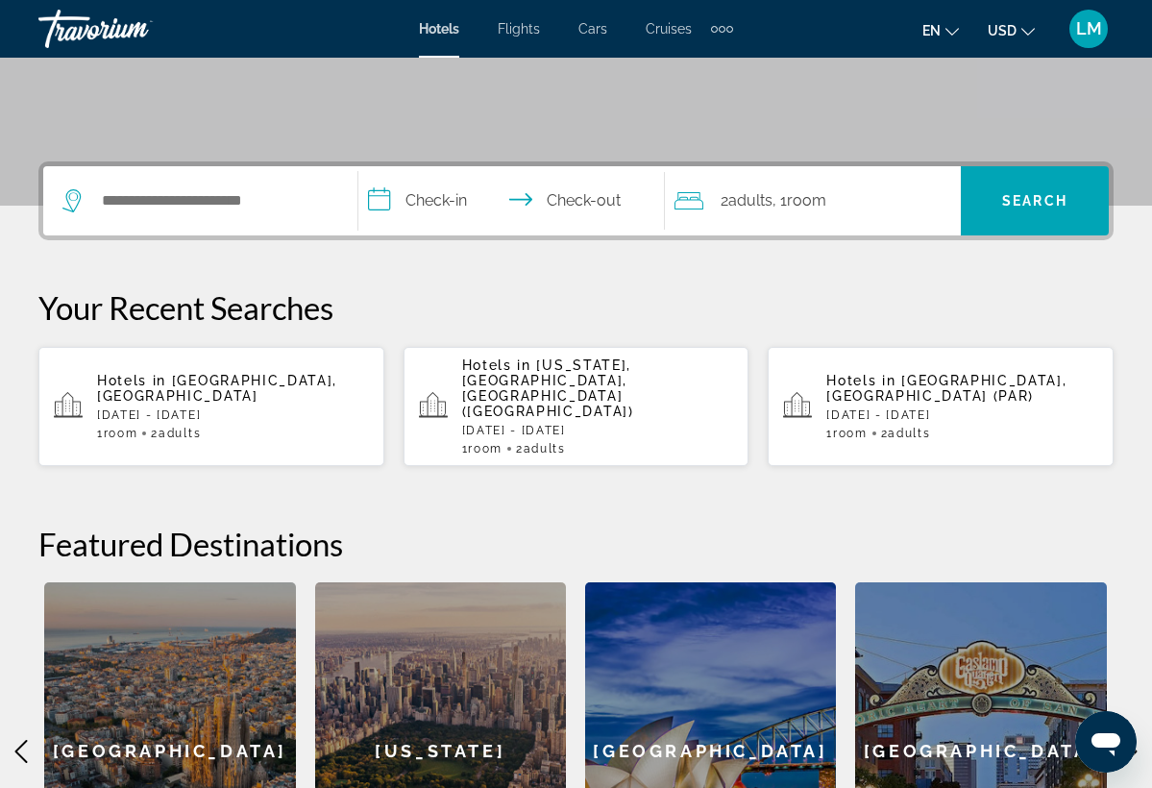
click at [279, 409] on p "[DATE] - [DATE]" at bounding box center [233, 415] width 272 height 13
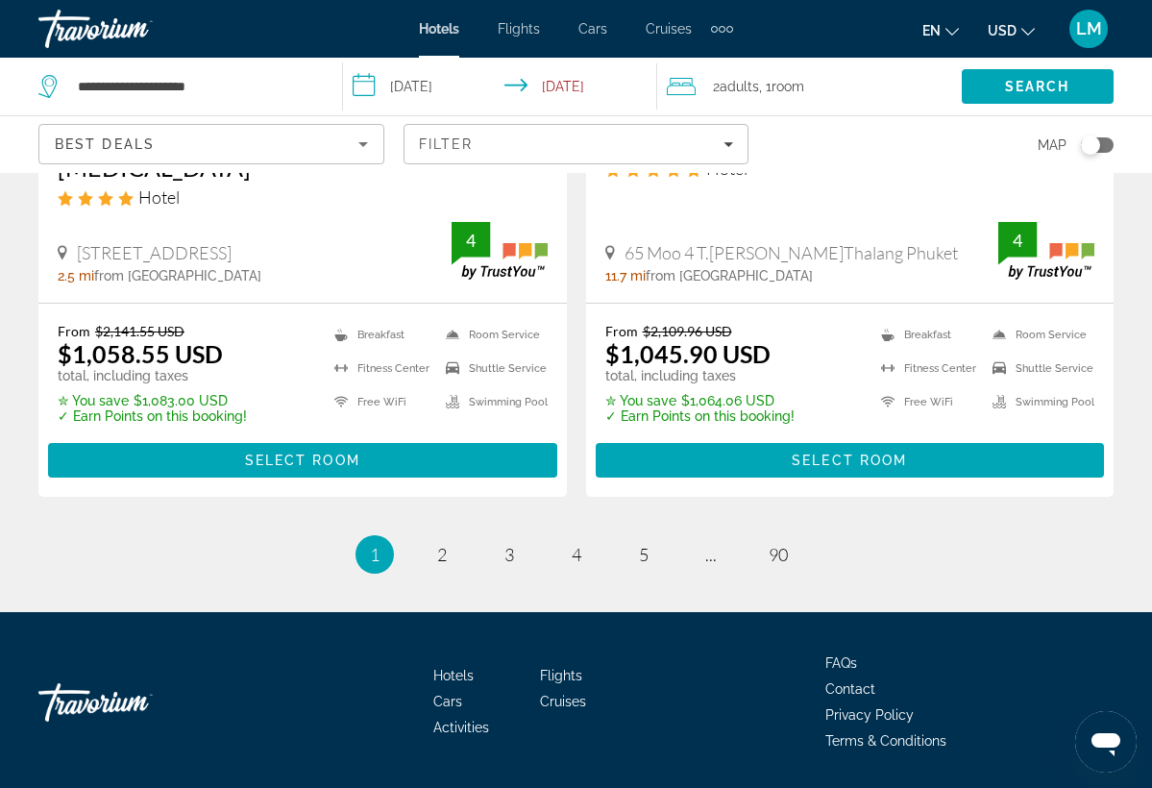
scroll to position [4047, 0]
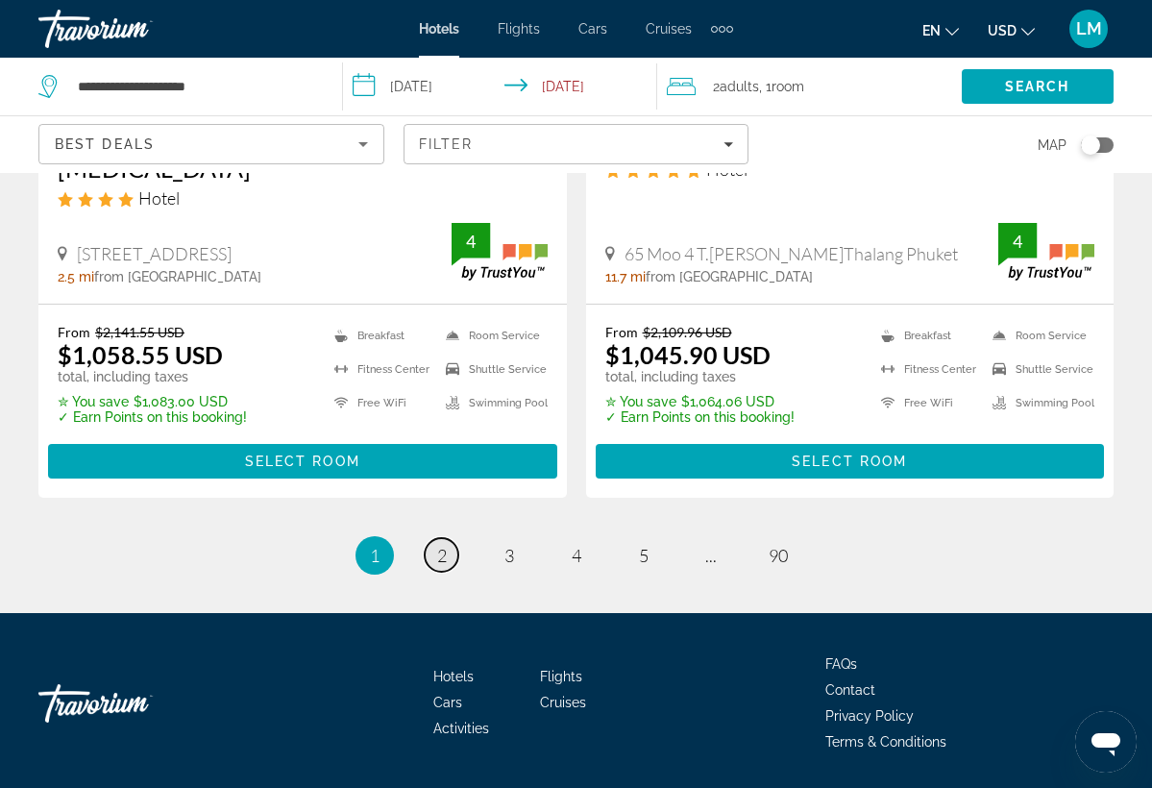
click at [433, 538] on link "page 2" at bounding box center [442, 555] width 34 height 34
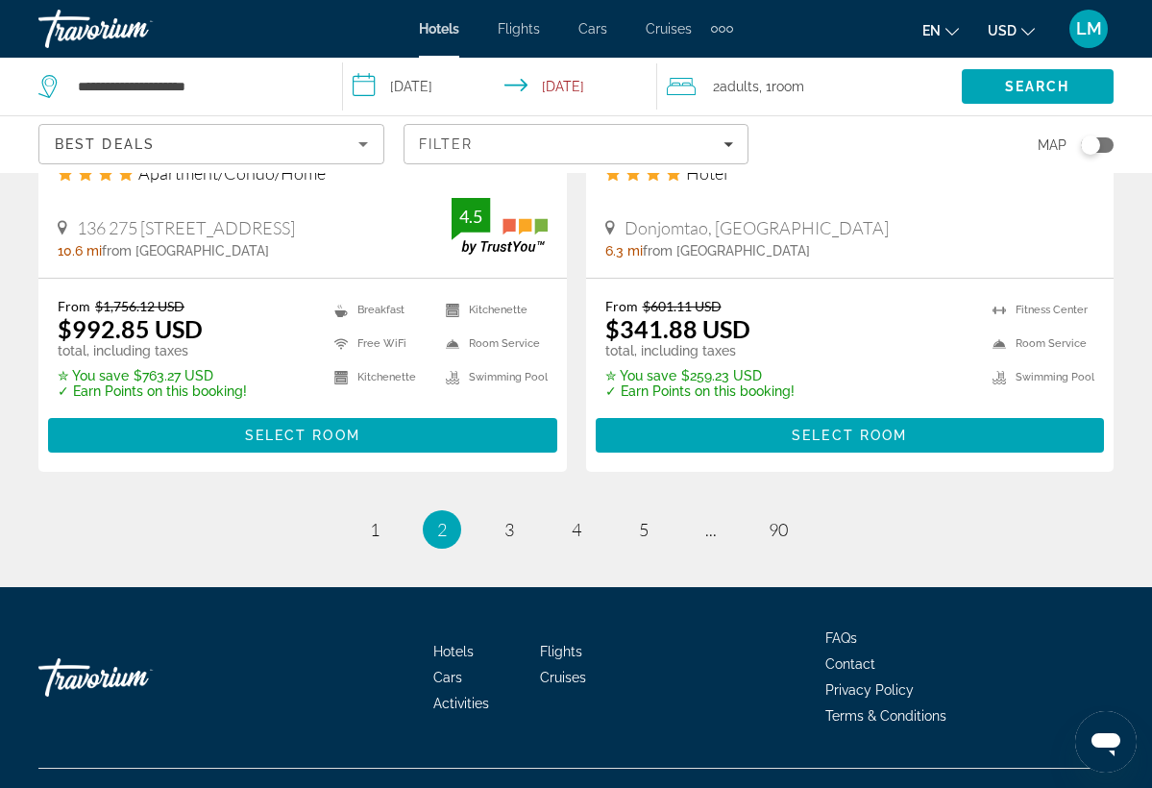
scroll to position [4049, 0]
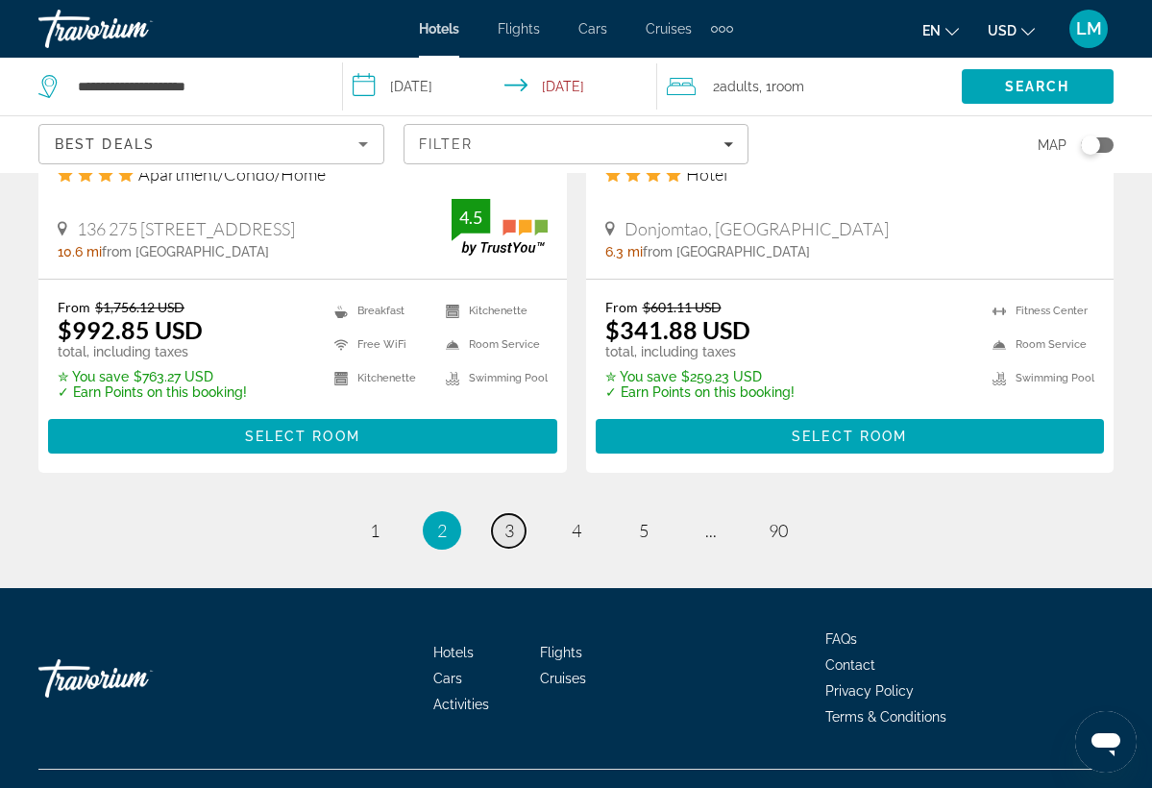
click at [508, 520] on span "3" at bounding box center [510, 530] width 10 height 21
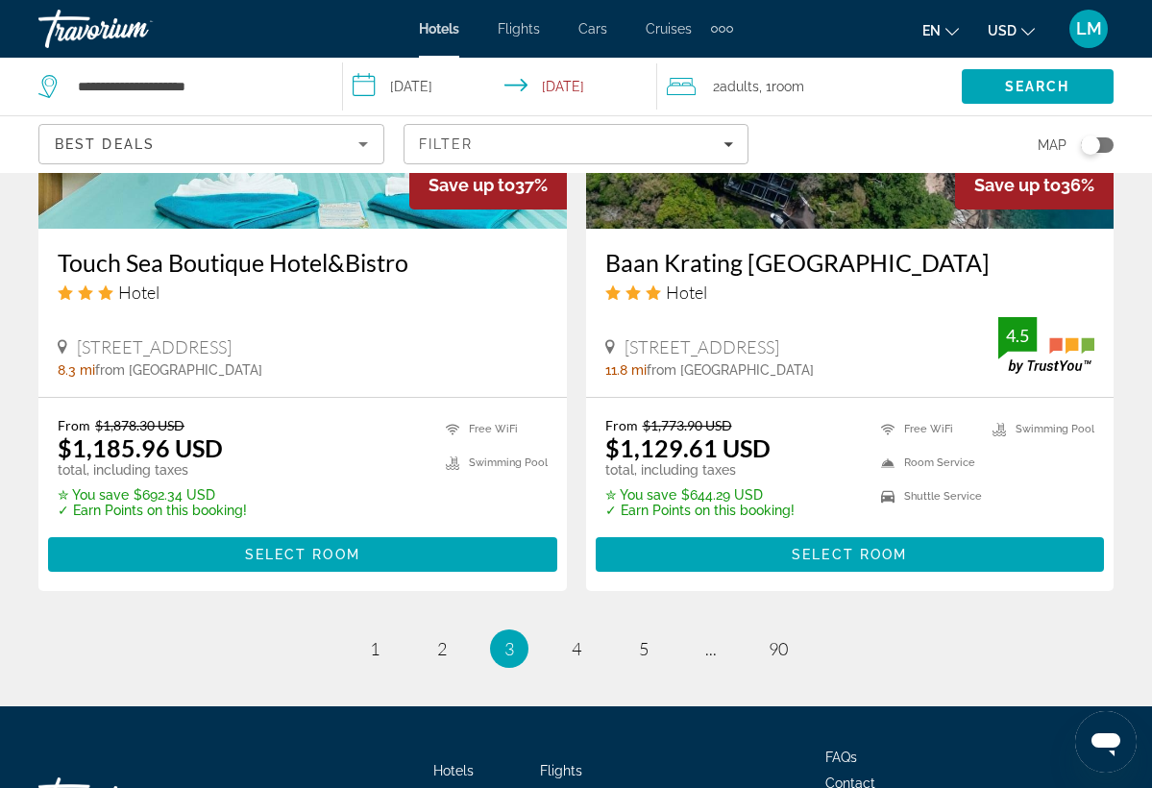
scroll to position [3884, 0]
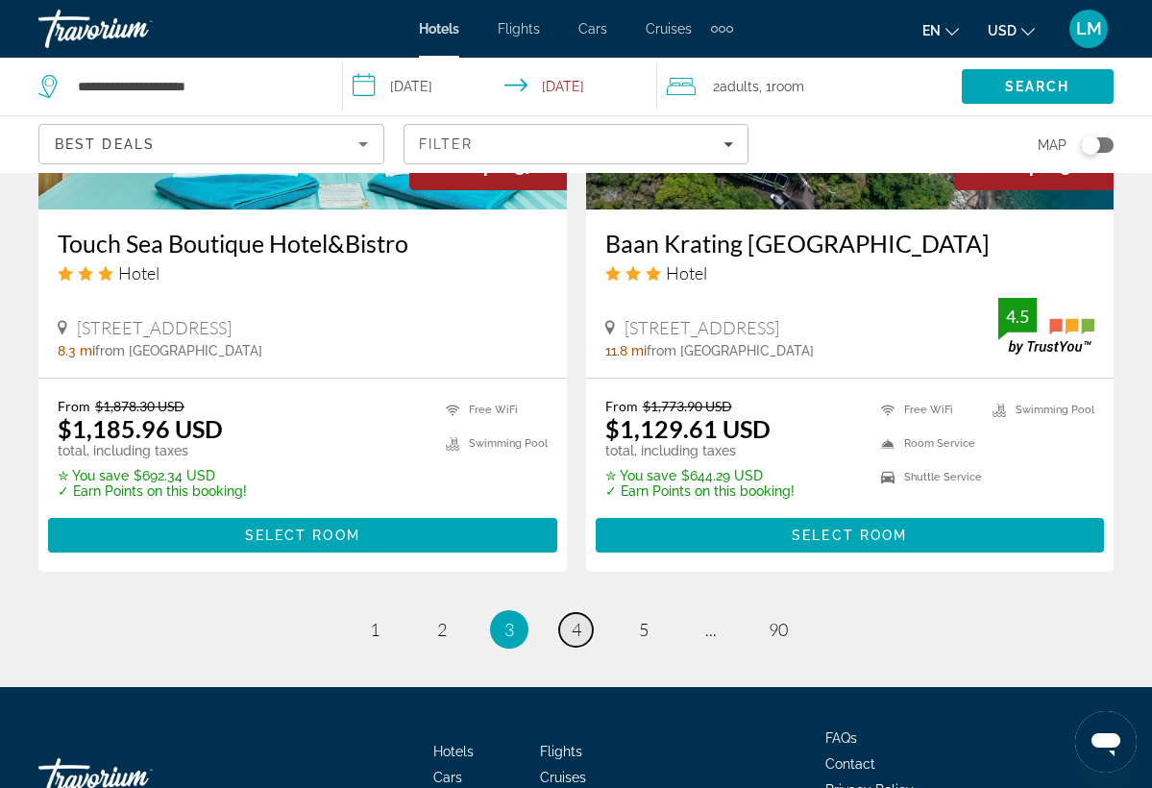
click at [568, 627] on link "page 4" at bounding box center [576, 630] width 34 height 34
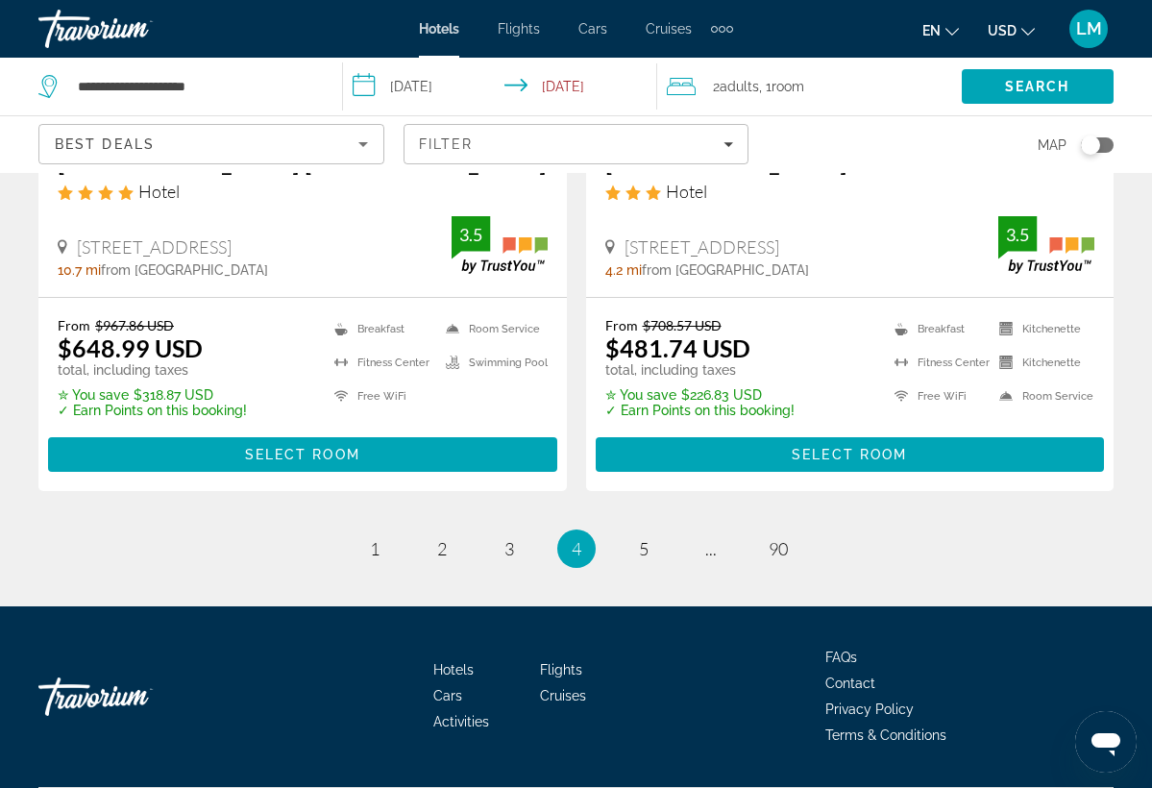
scroll to position [4074, 0]
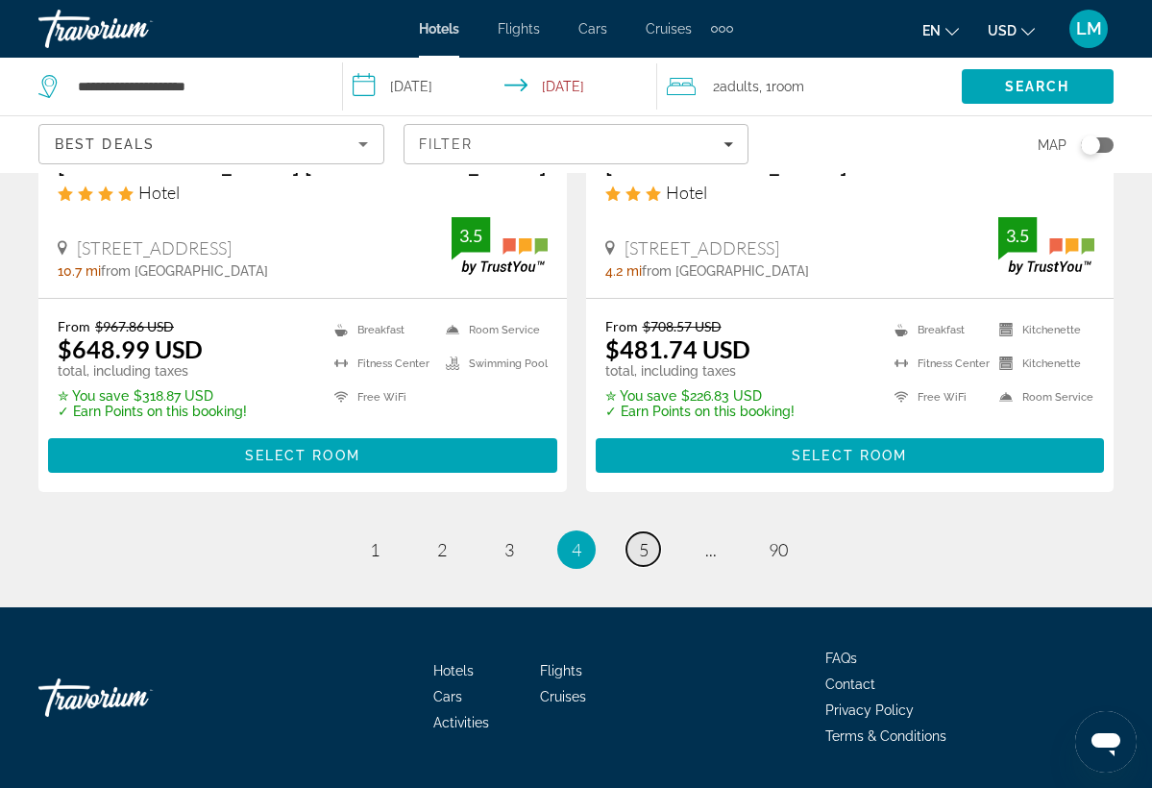
click at [633, 533] on link "page 5" at bounding box center [644, 550] width 34 height 34
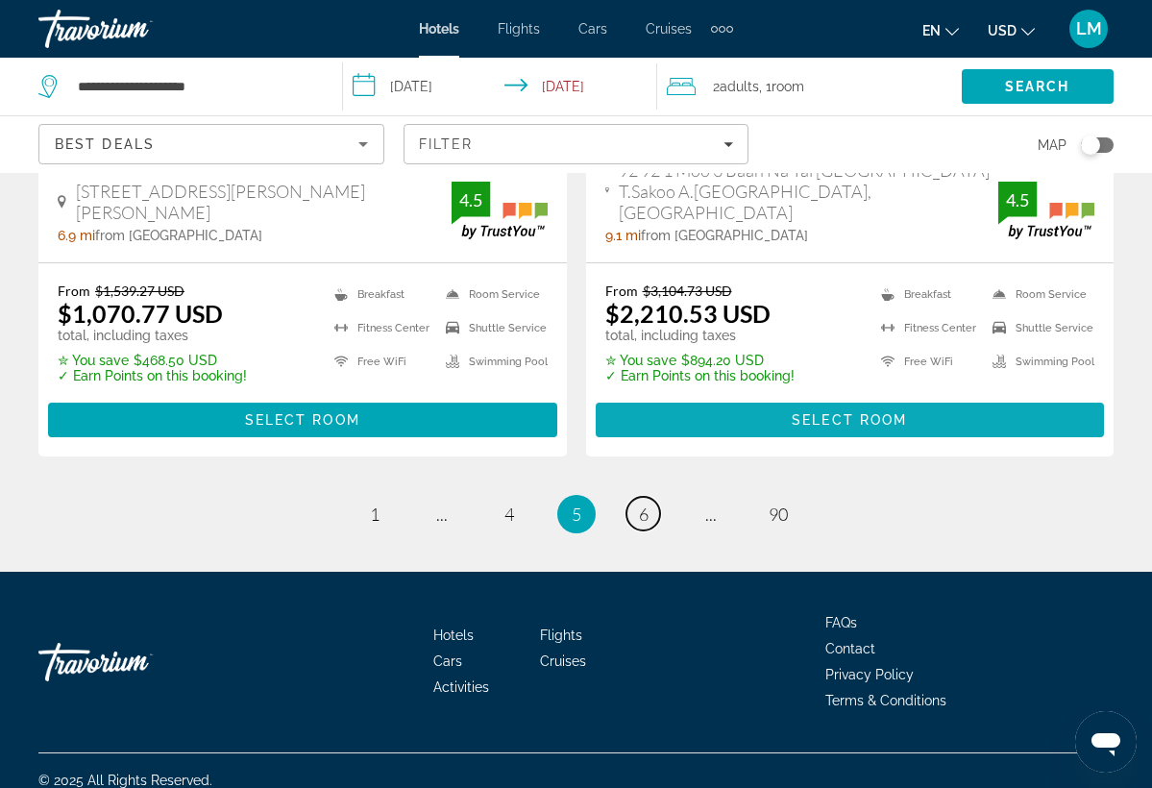
scroll to position [4018, 0]
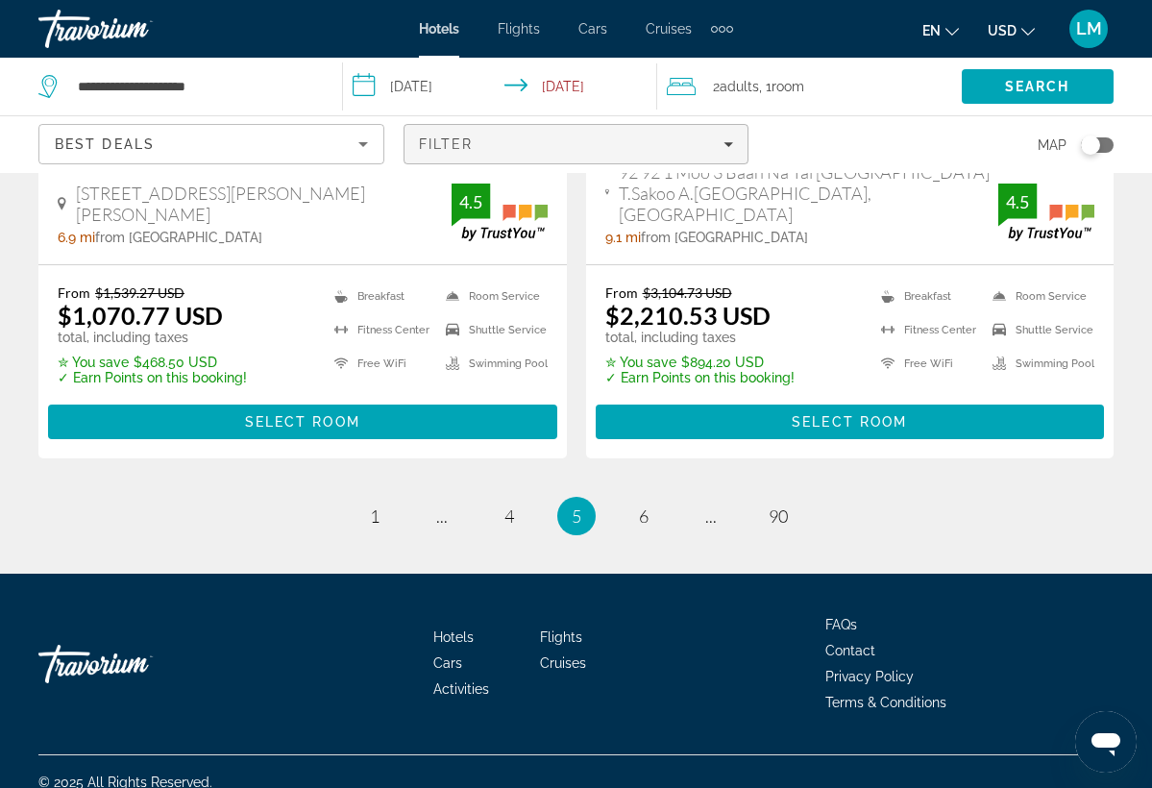
click at [720, 125] on span "Filters" at bounding box center [577, 144] width 344 height 46
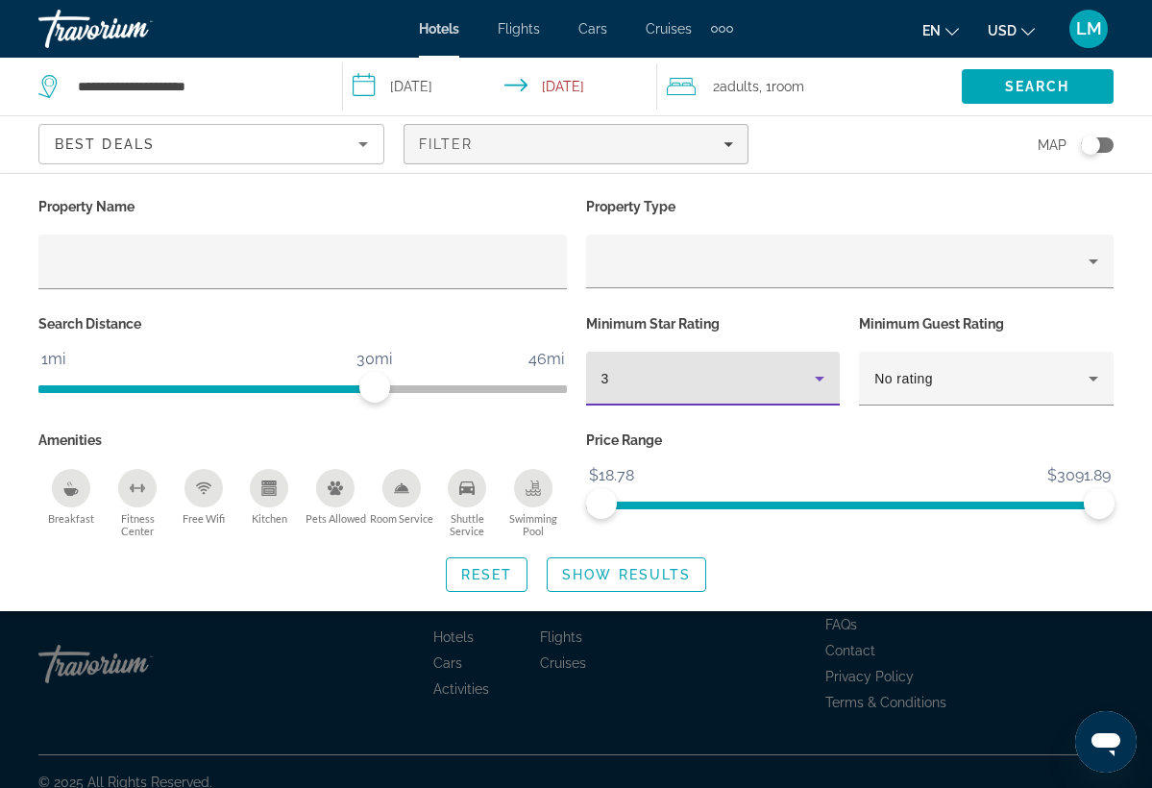
click at [812, 371] on icon "Hotel Filters" at bounding box center [819, 378] width 23 height 23
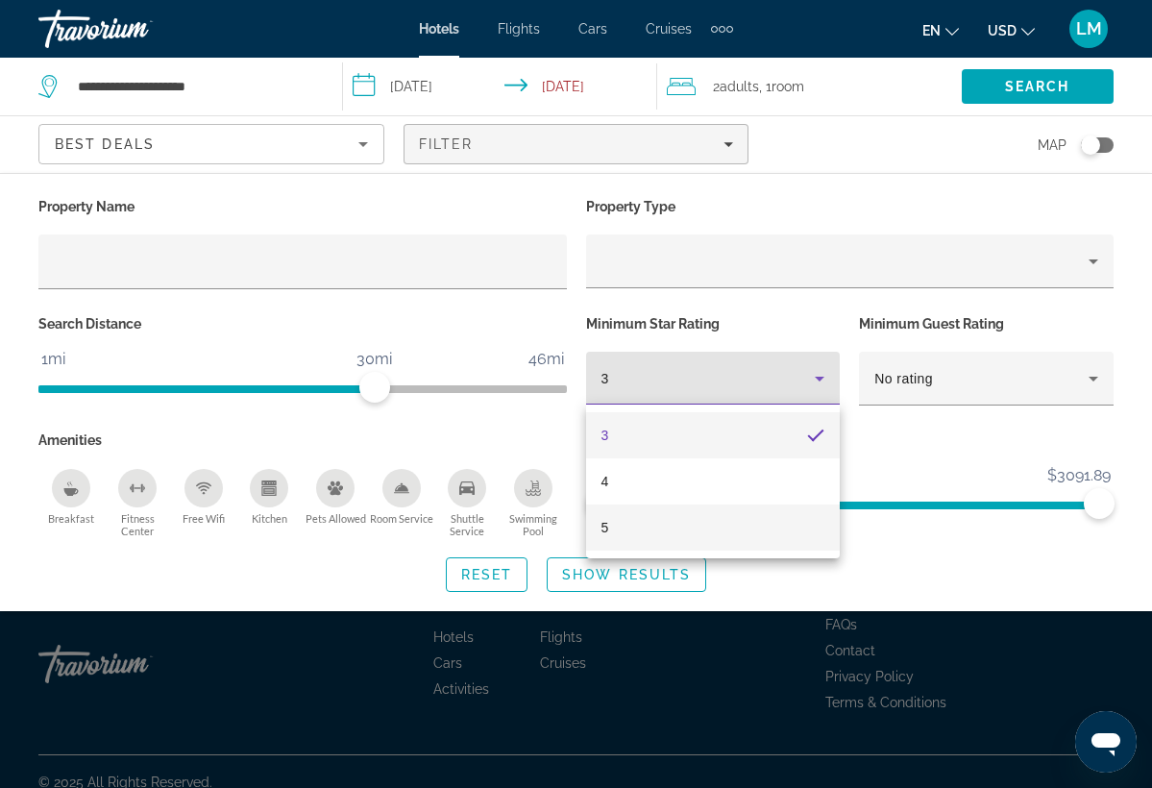
click at [693, 542] on mat-option "5" at bounding box center [713, 528] width 255 height 46
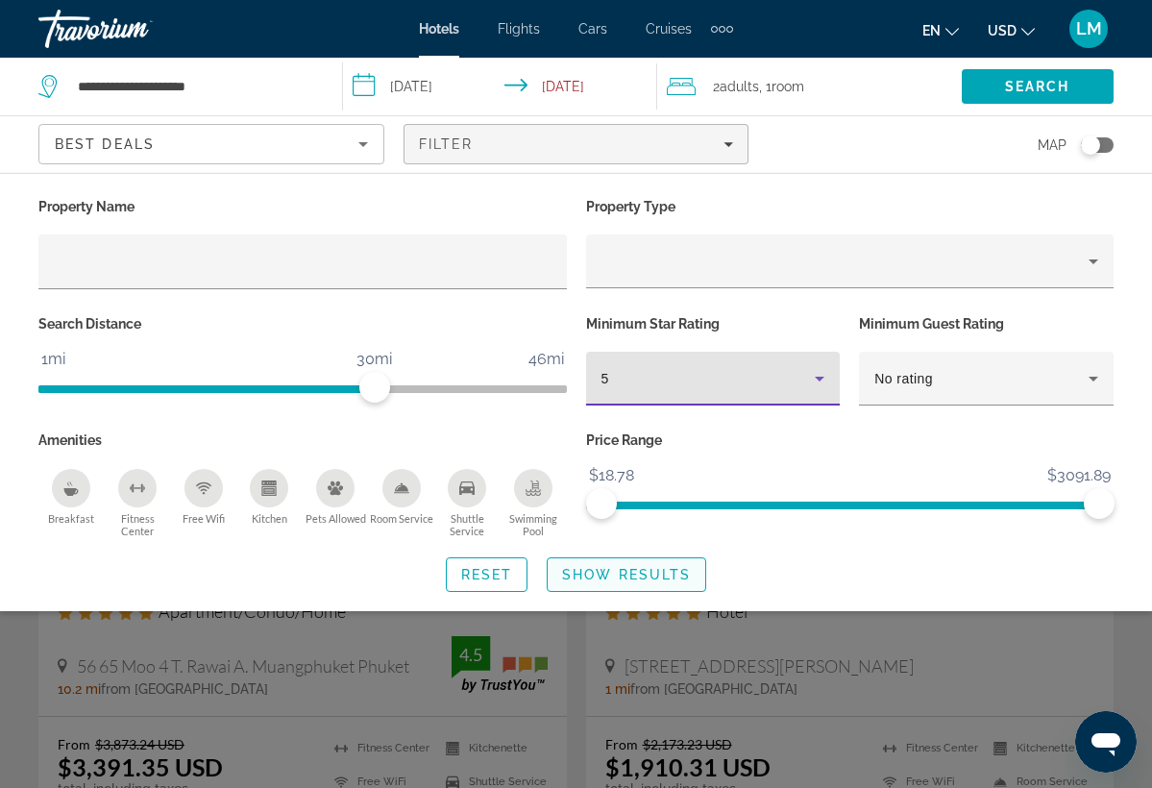
click at [619, 562] on span "Search widget" at bounding box center [627, 575] width 158 height 46
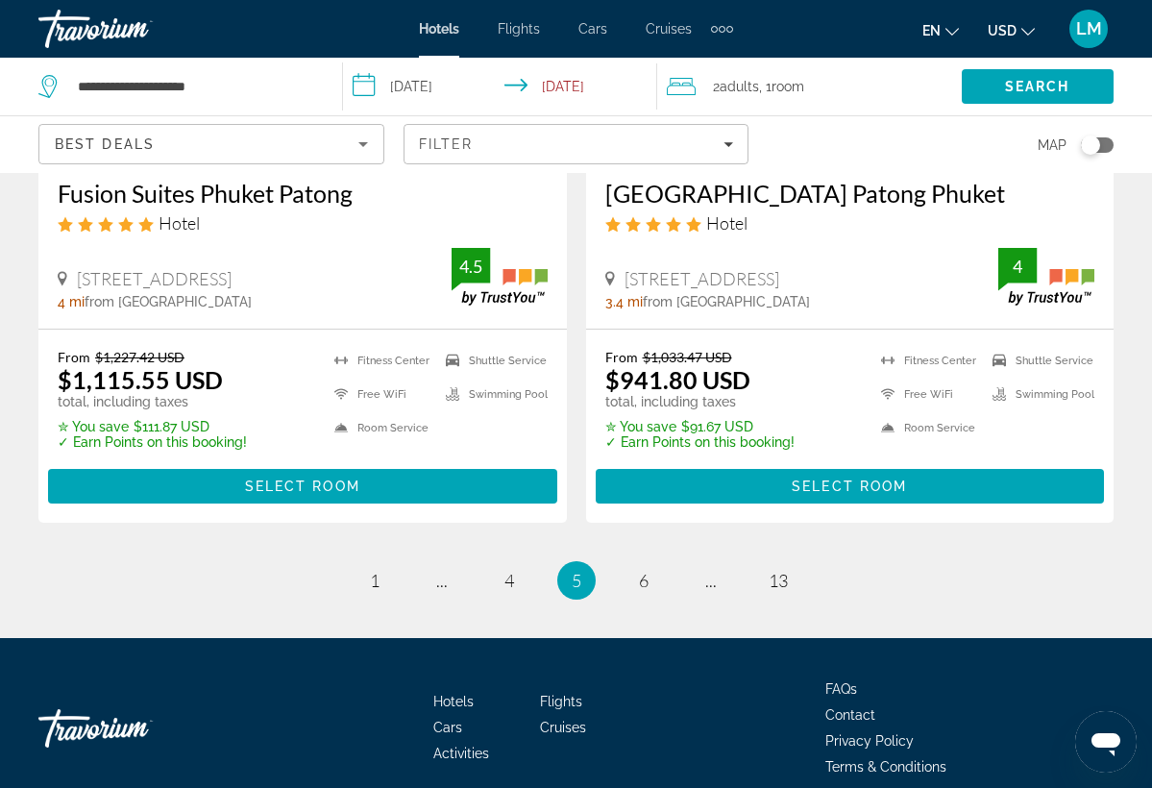
scroll to position [3966, 0]
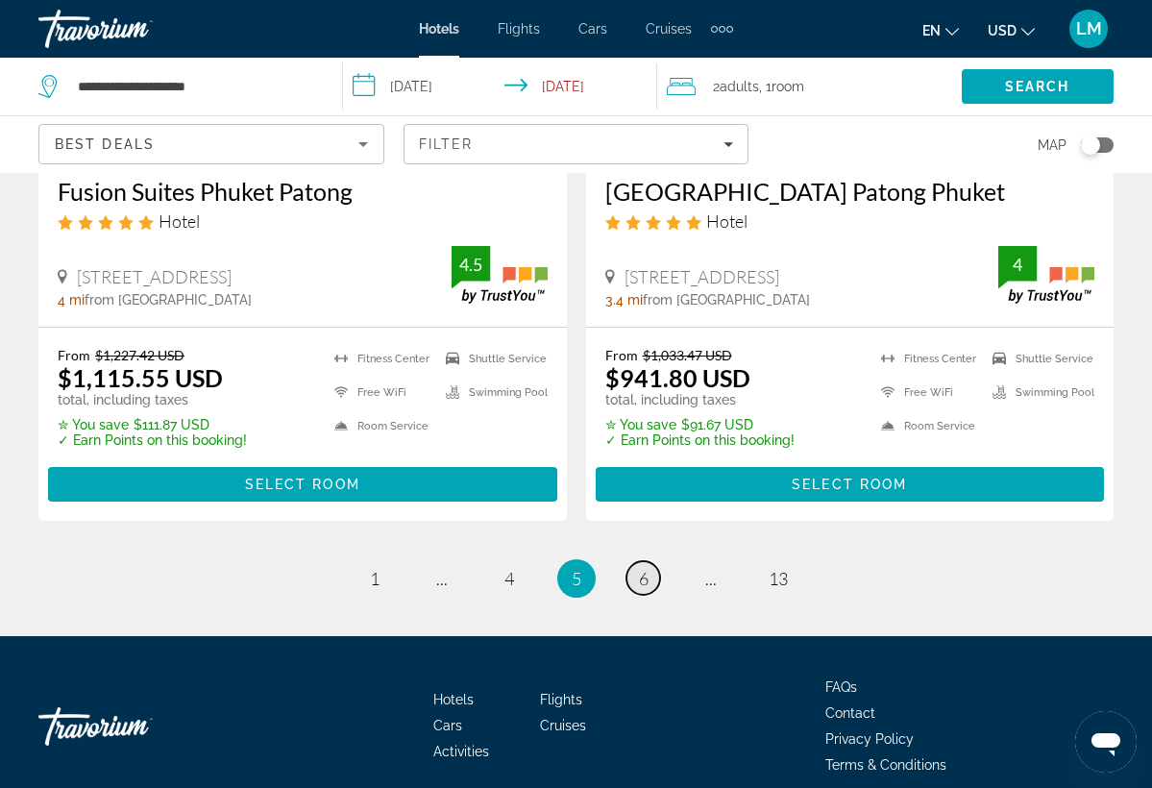
click at [634, 561] on link "page 6" at bounding box center [644, 578] width 34 height 34
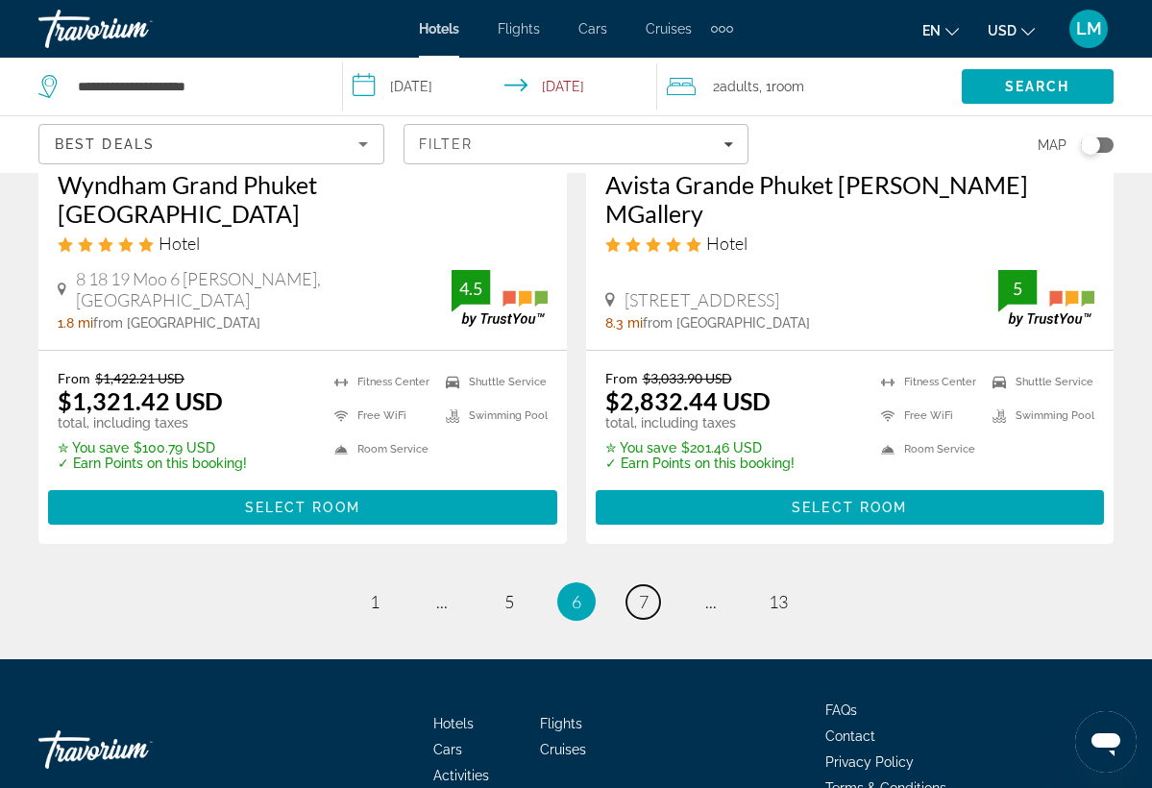
scroll to position [4022, 0]
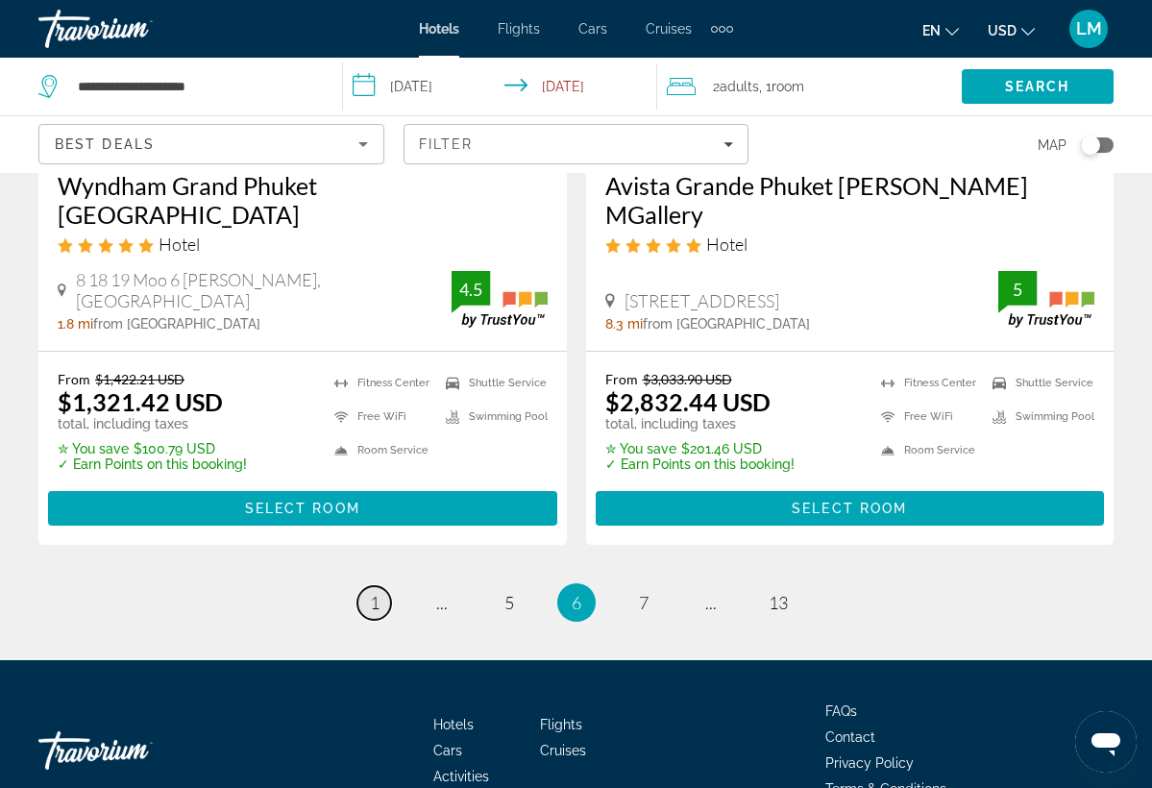
click at [384, 586] on link "page 1" at bounding box center [375, 603] width 34 height 34
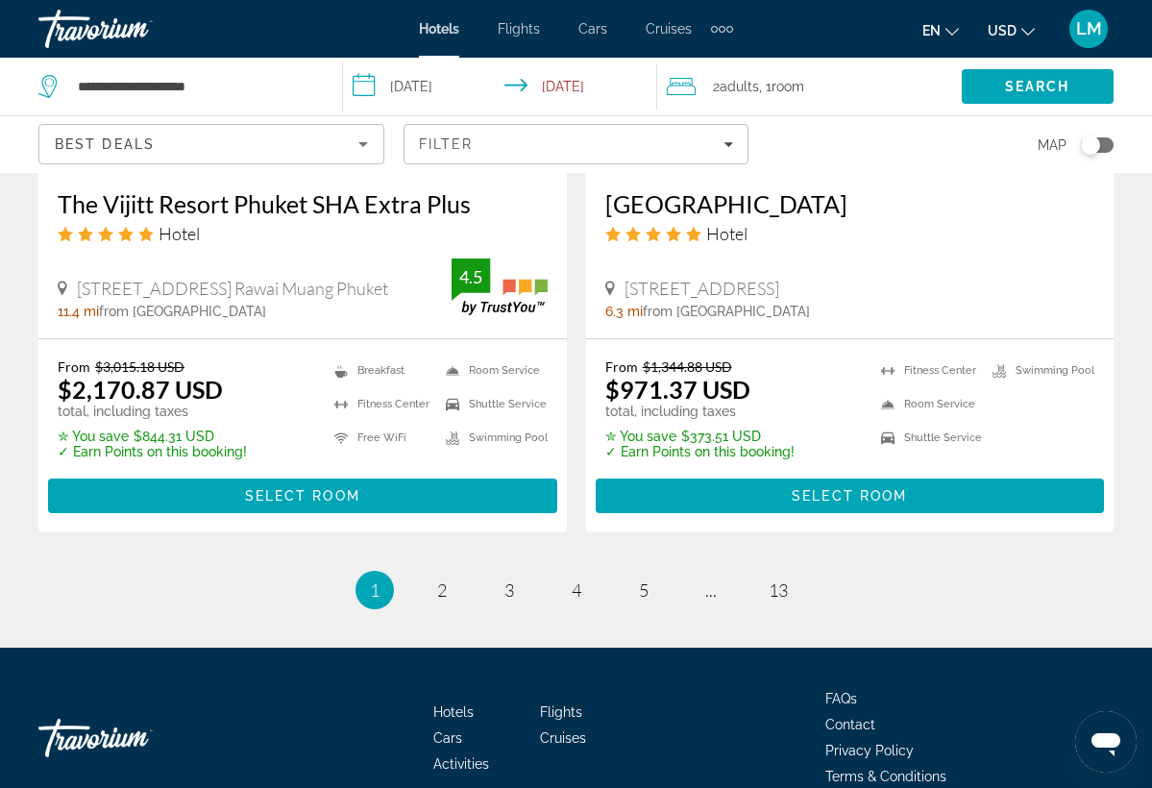
scroll to position [4007, 0]
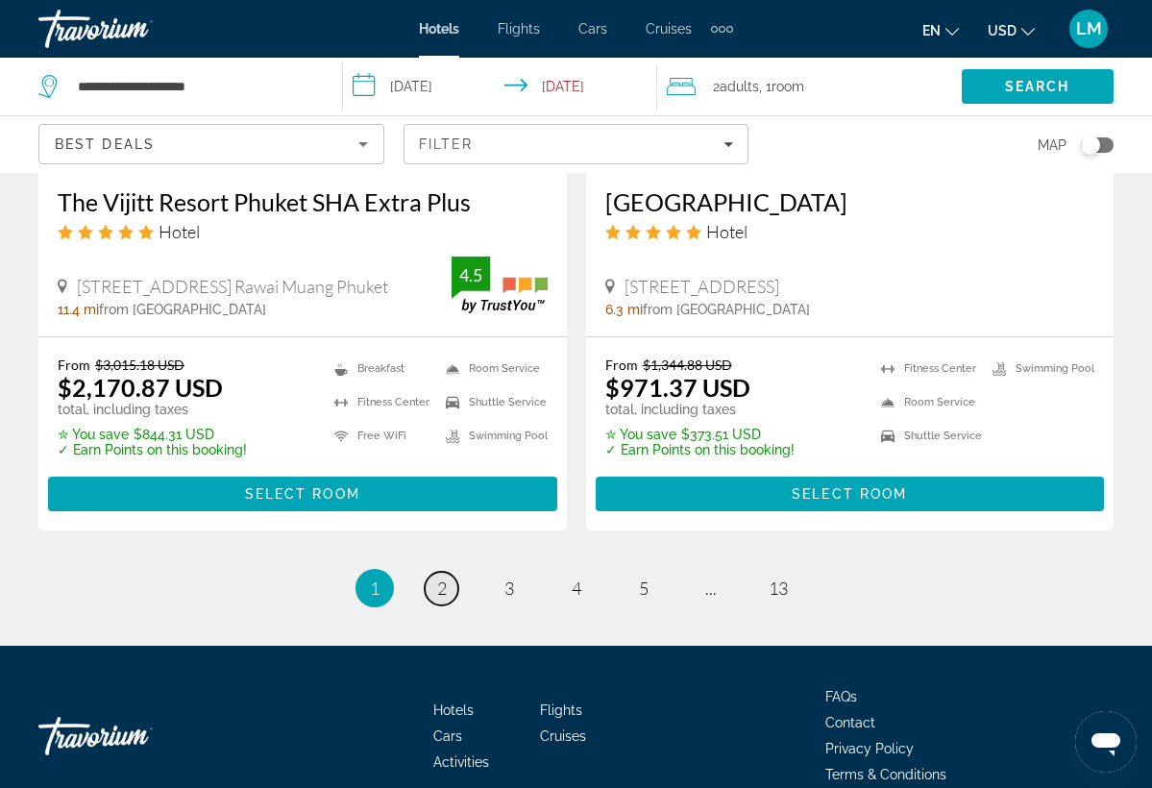
click at [435, 572] on link "page 2" at bounding box center [442, 589] width 34 height 34
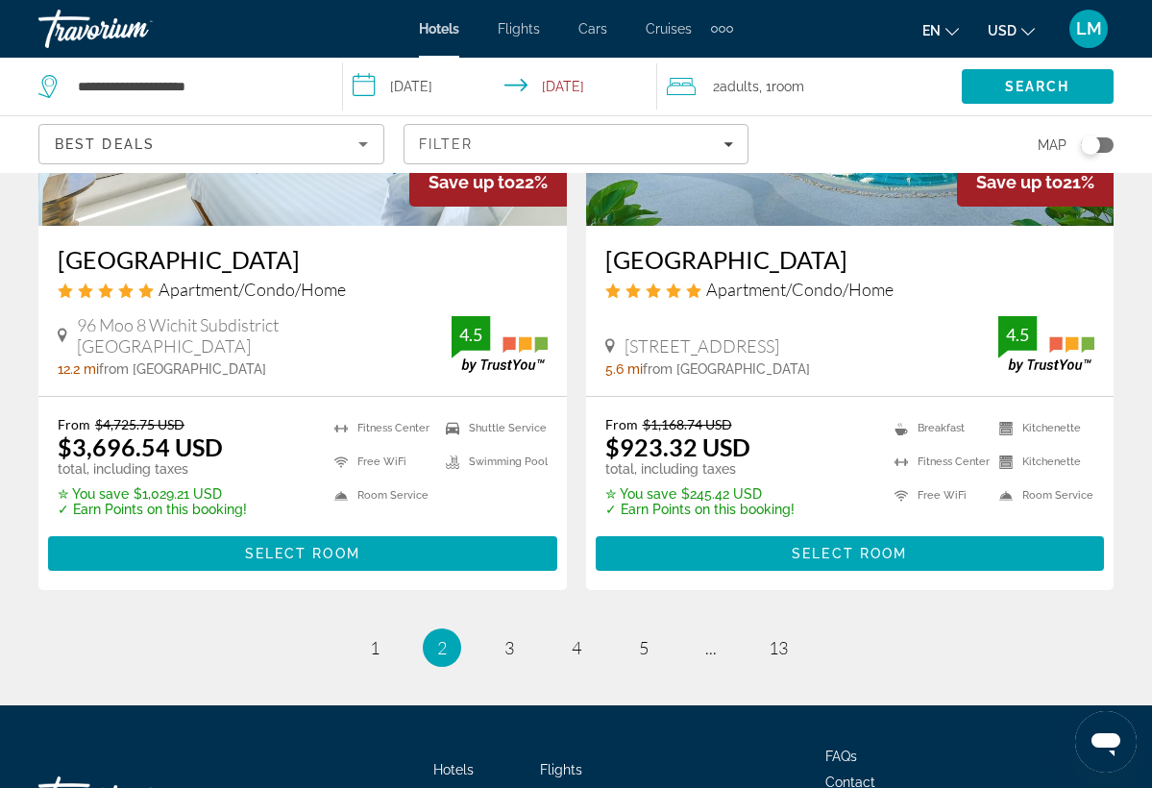
scroll to position [4002, 0]
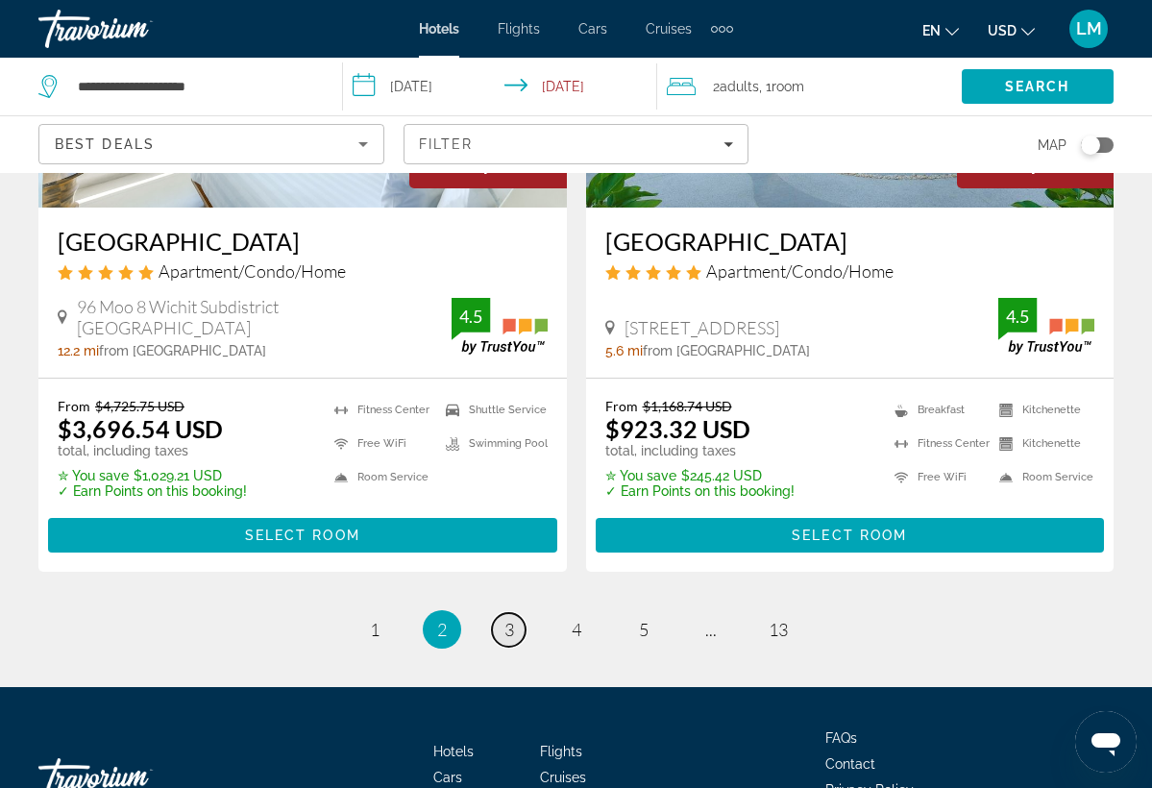
click at [509, 619] on span "3" at bounding box center [510, 629] width 10 height 21
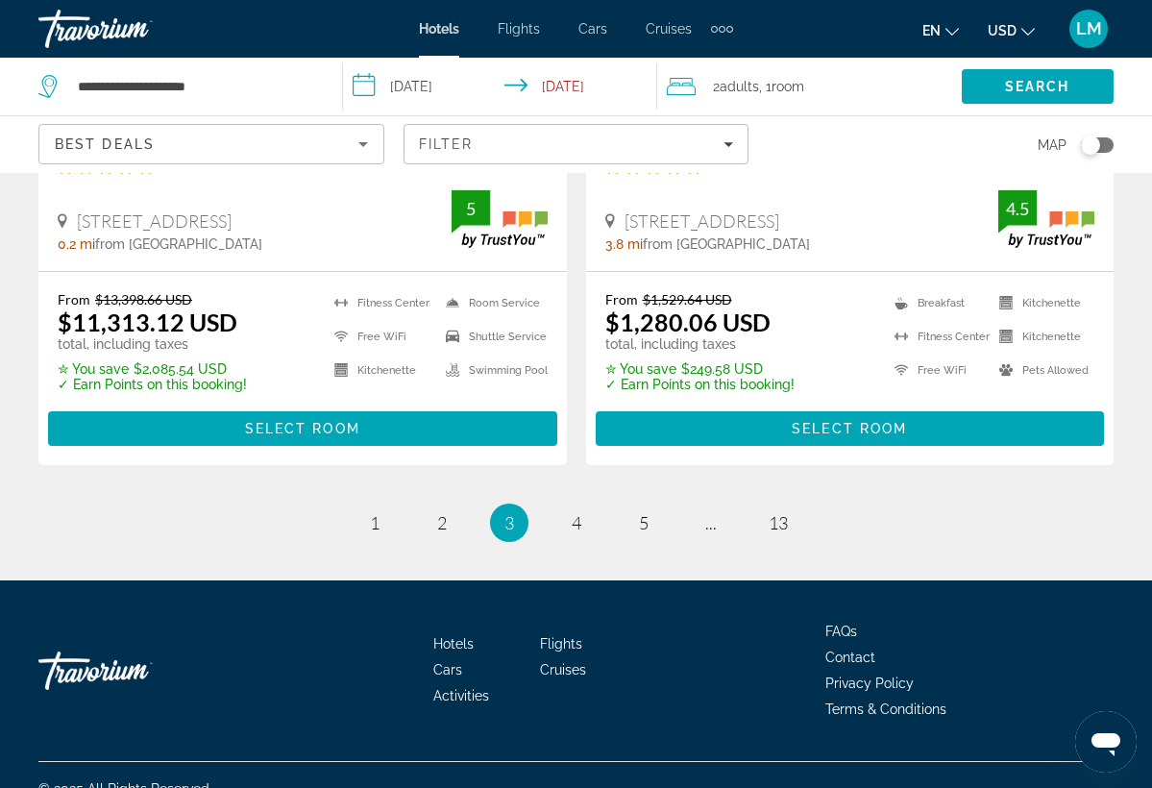
scroll to position [4024, 0]
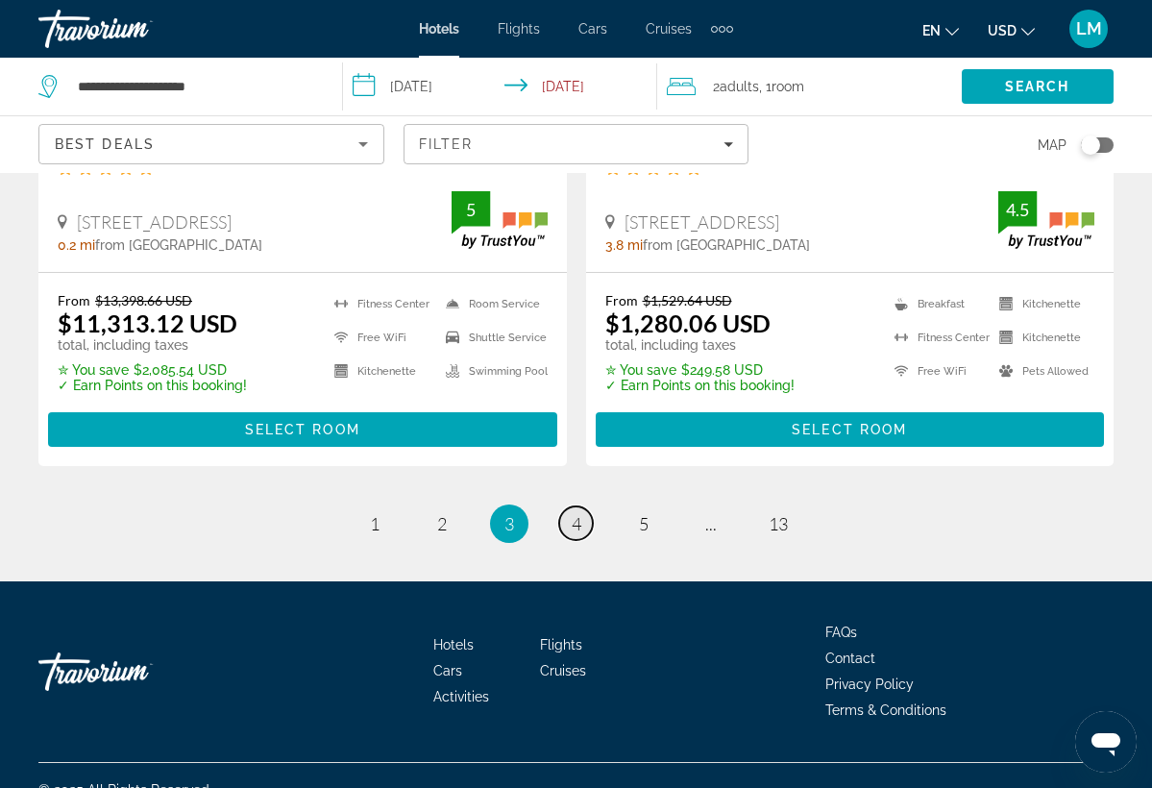
click at [579, 513] on span "4" at bounding box center [577, 523] width 10 height 21
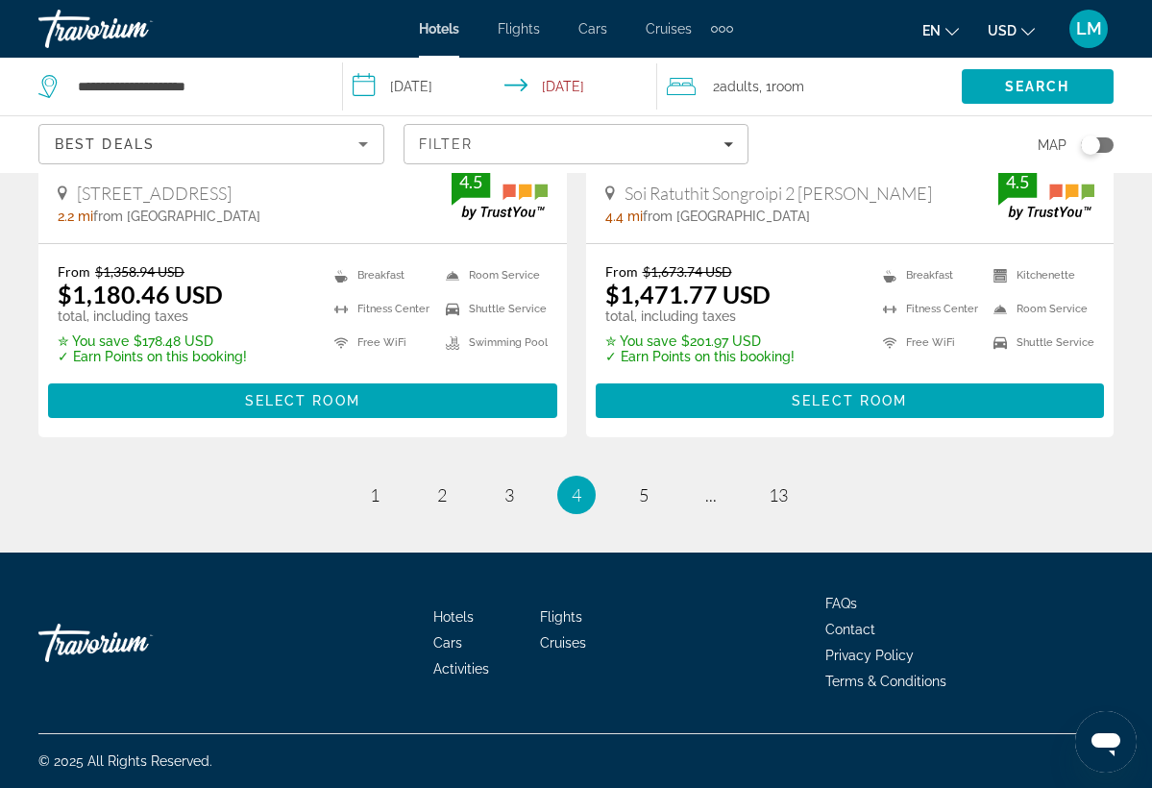
scroll to position [4052, 0]
click at [637, 502] on link "page 5" at bounding box center [644, 496] width 34 height 34
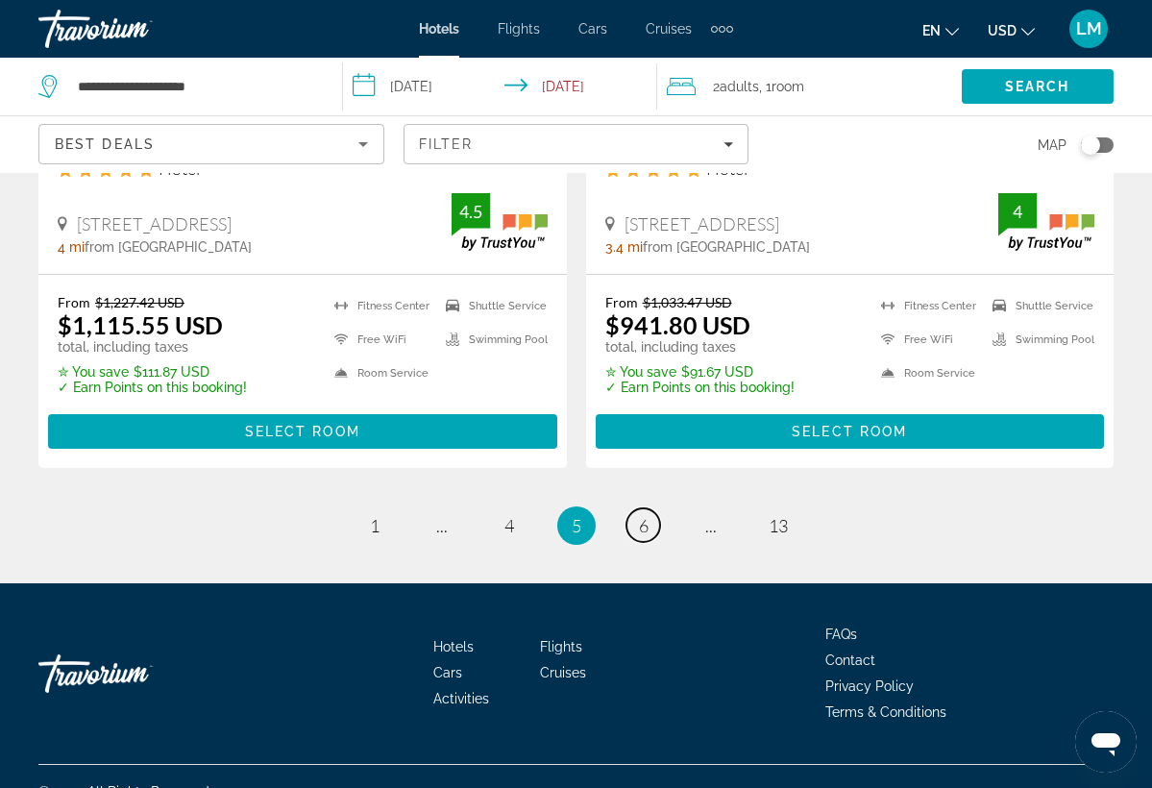
scroll to position [4018, 0]
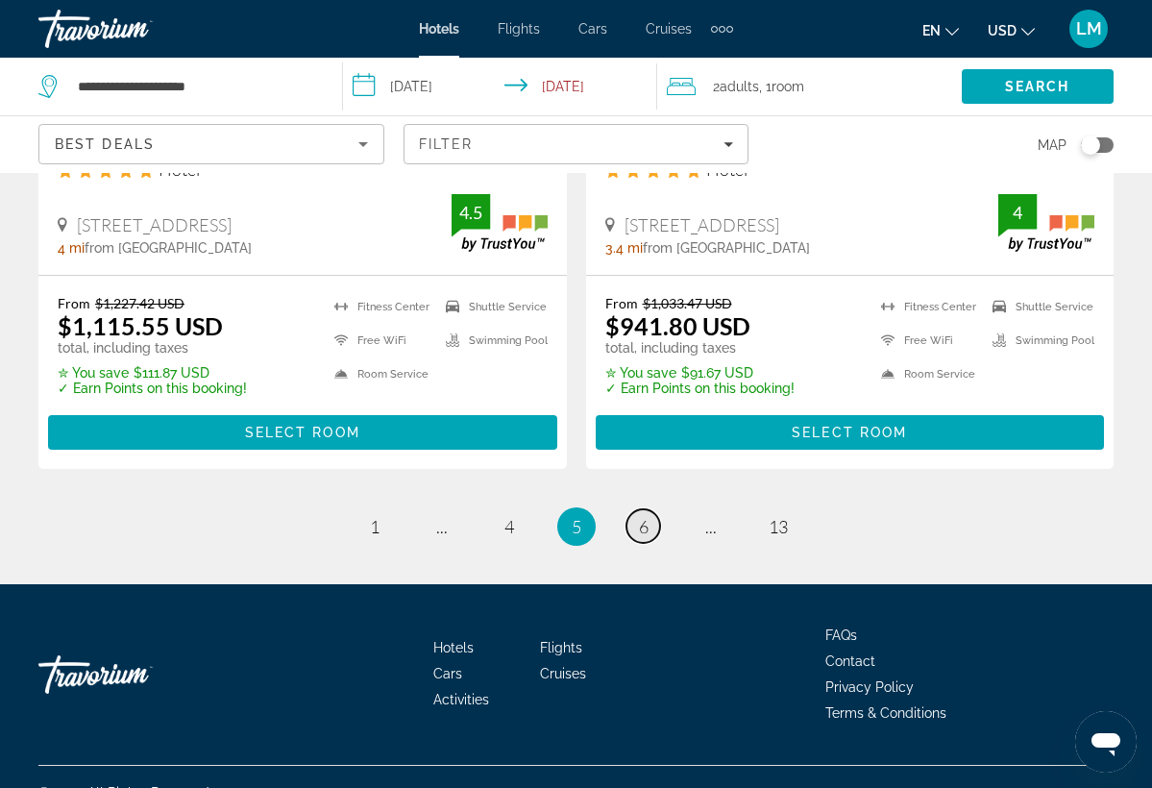
click at [645, 516] on span "6" at bounding box center [644, 526] width 10 height 21
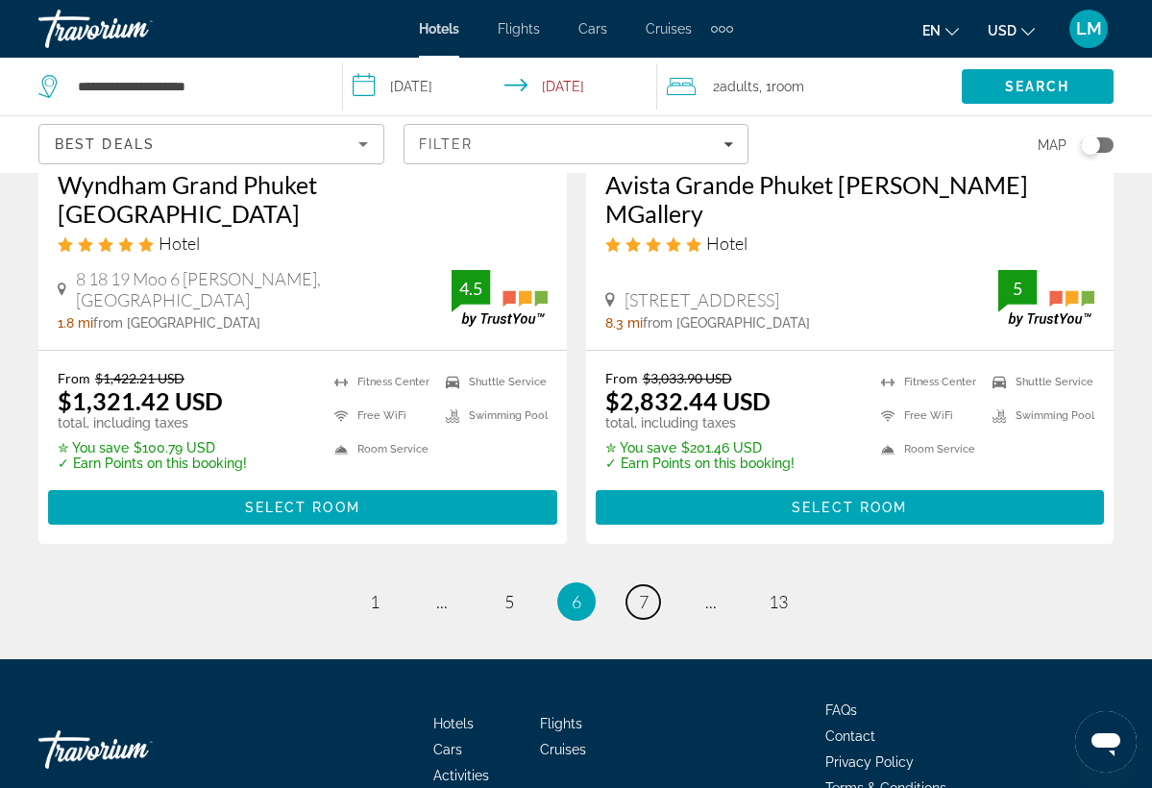
scroll to position [4022, 0]
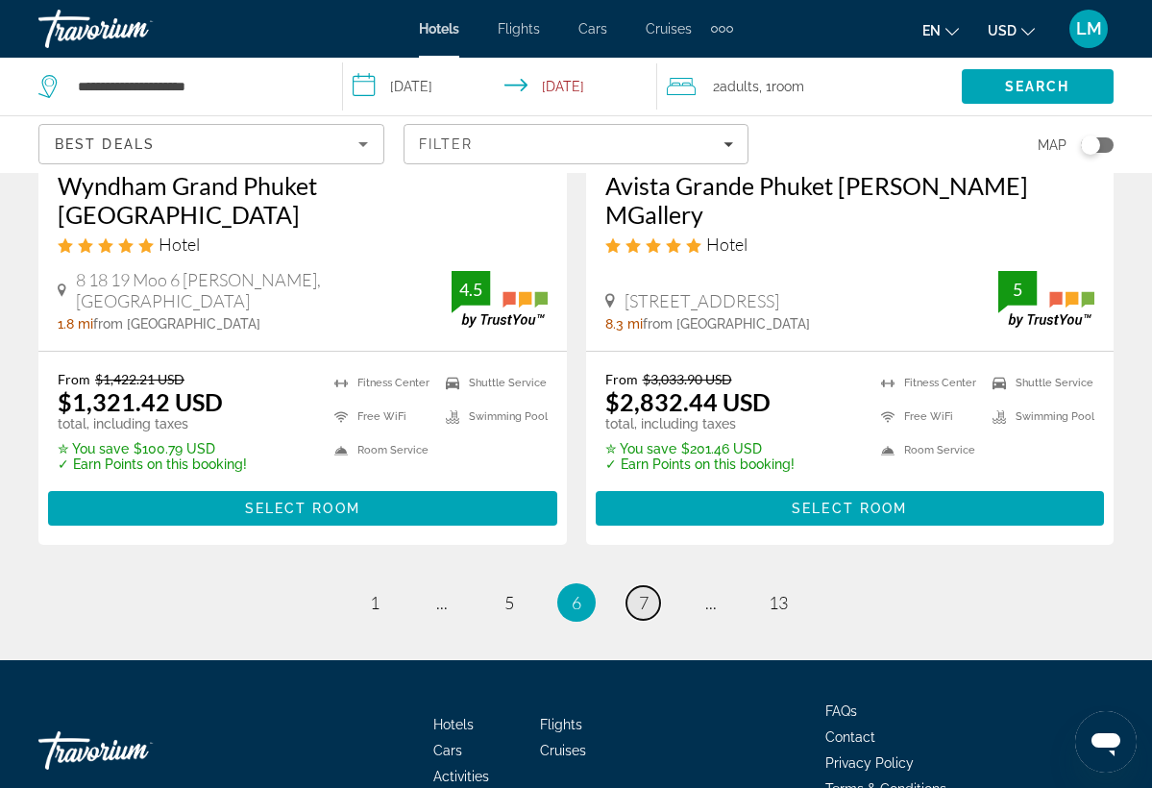
click at [654, 586] on link "page 7" at bounding box center [644, 603] width 34 height 34
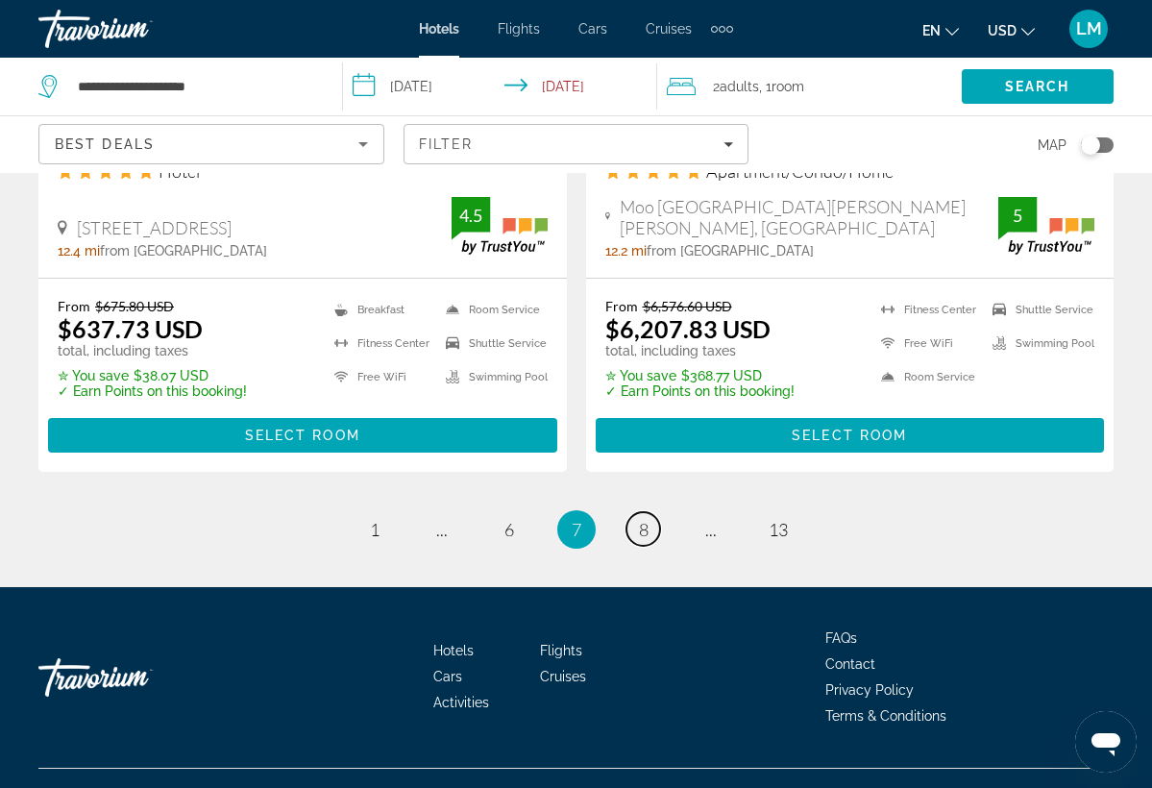
scroll to position [4079, 0]
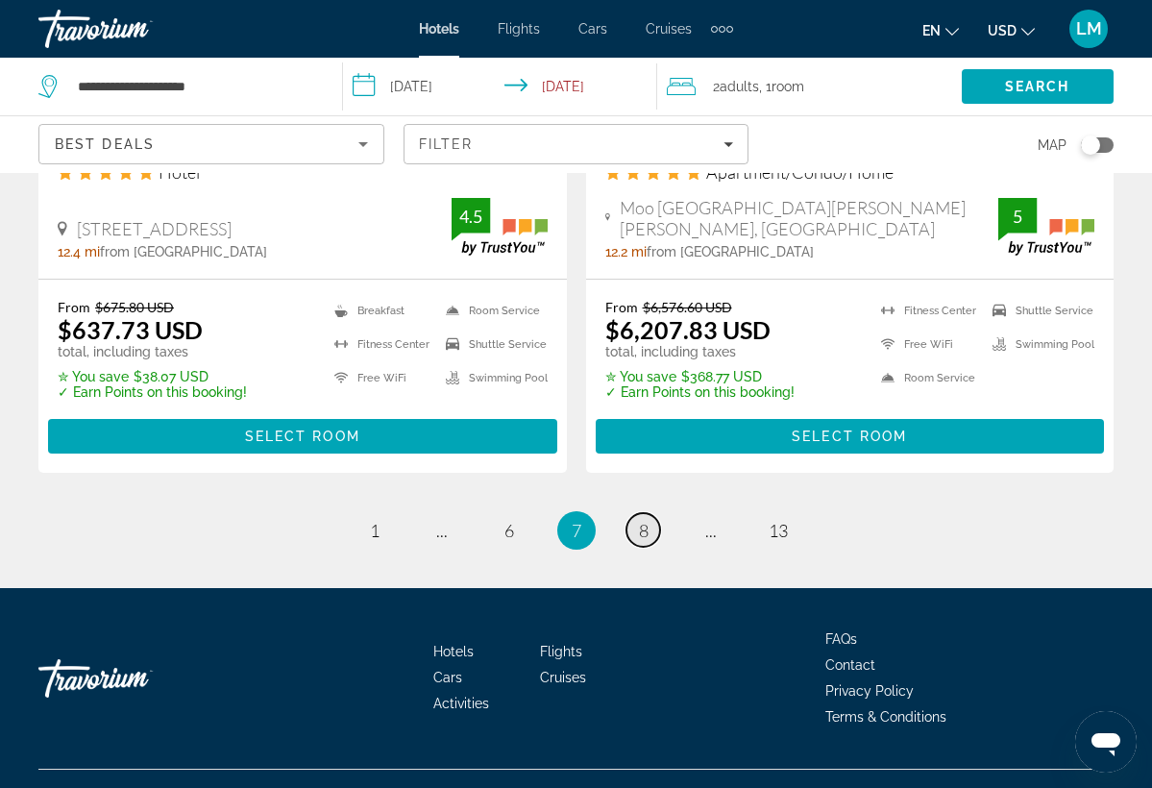
click at [654, 513] on link "page 8" at bounding box center [644, 530] width 34 height 34
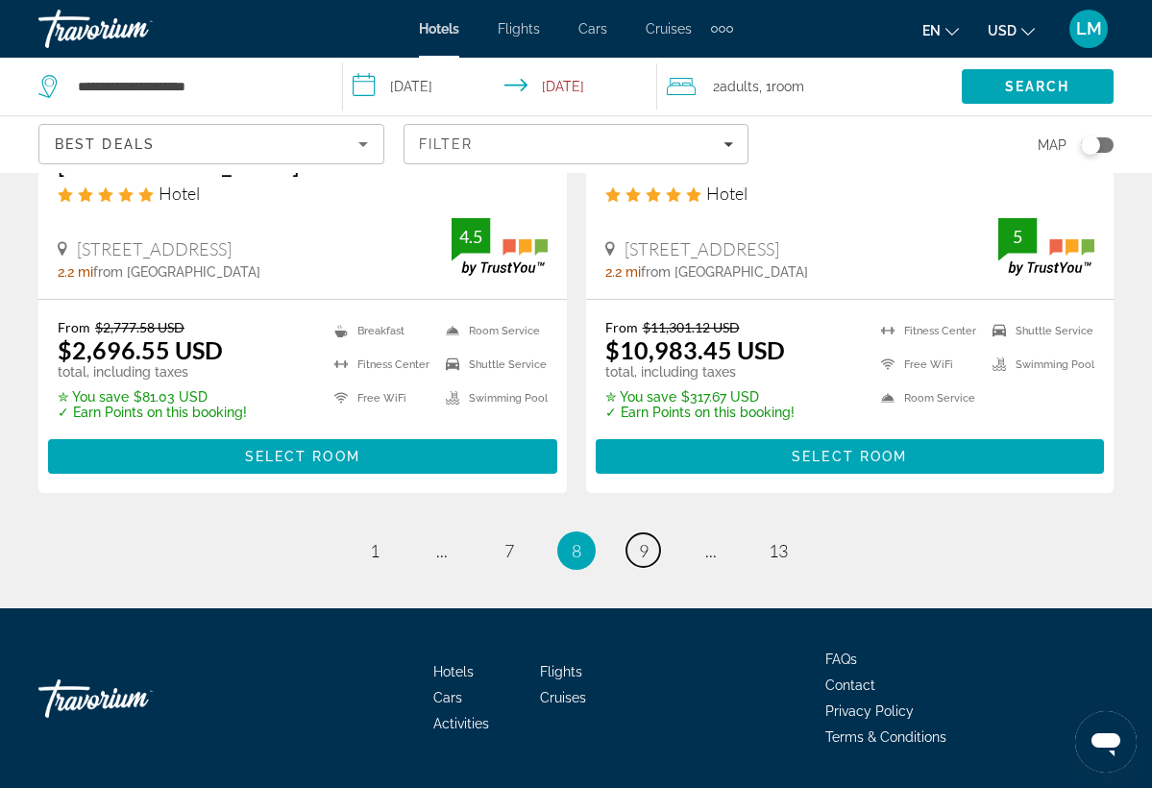
scroll to position [4022, 0]
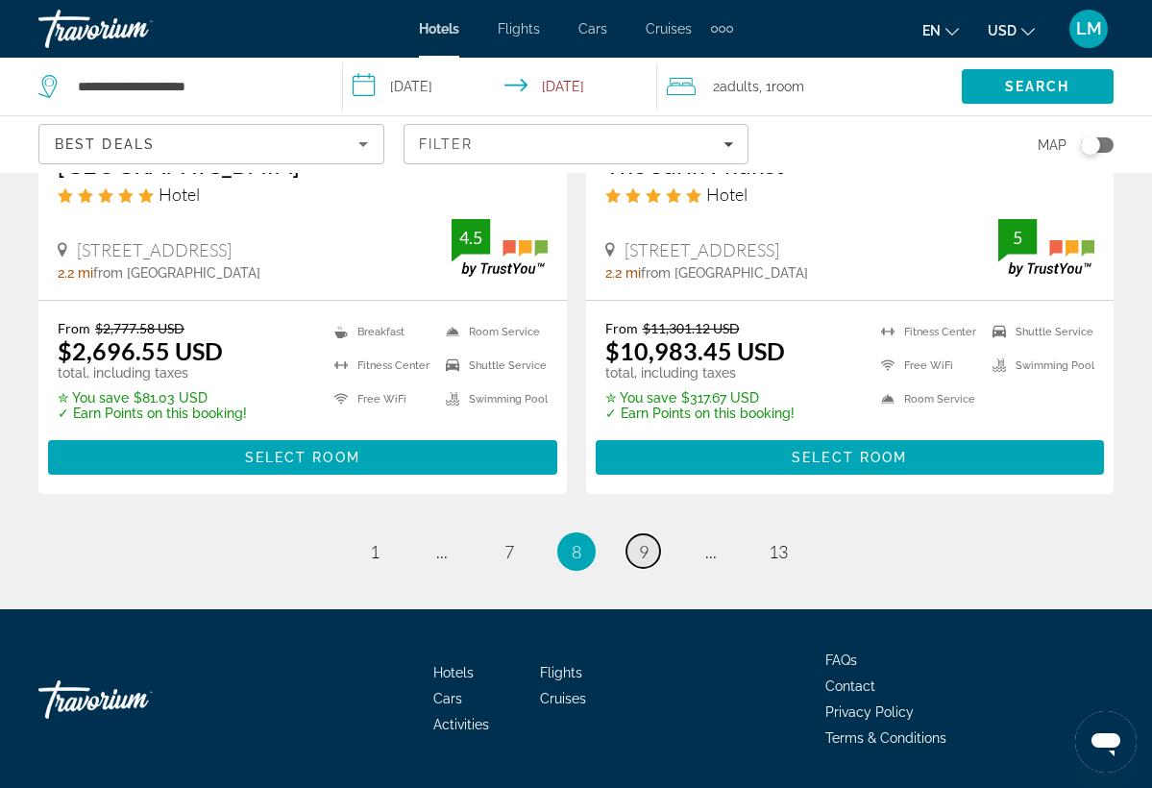
click at [647, 534] on link "page 9" at bounding box center [644, 551] width 34 height 34
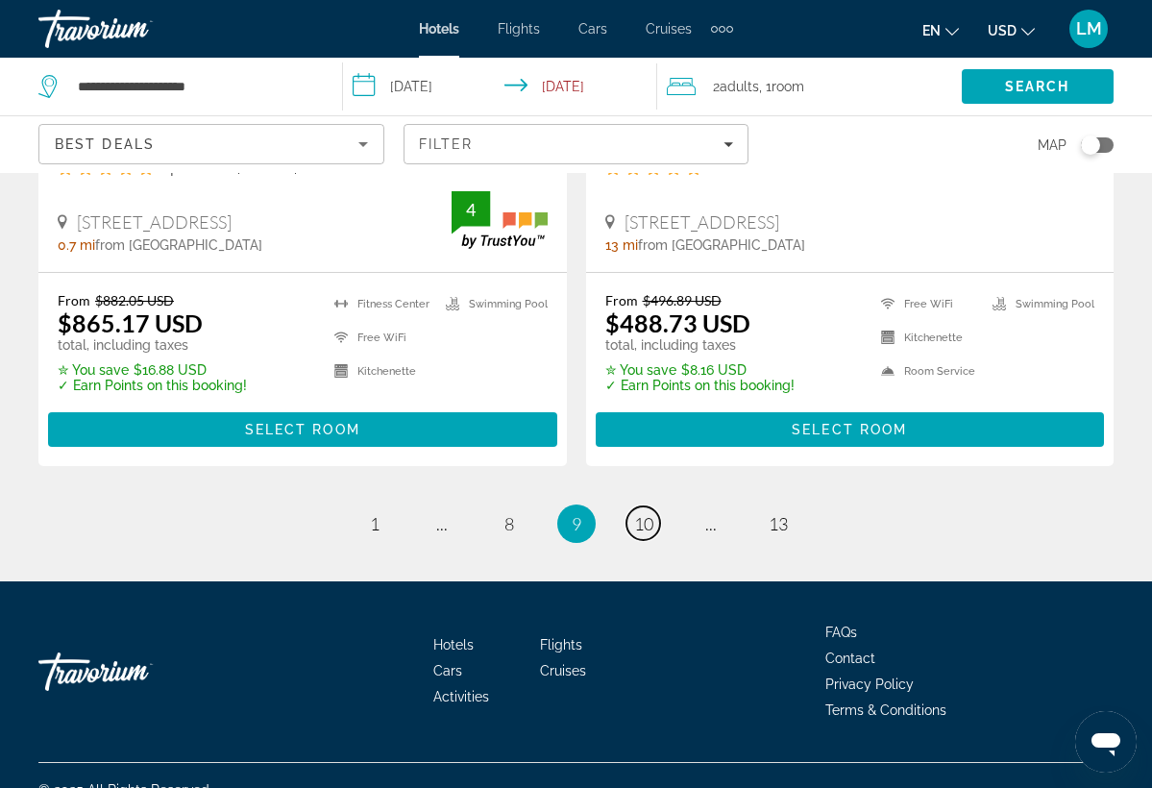
scroll to position [4056, 0]
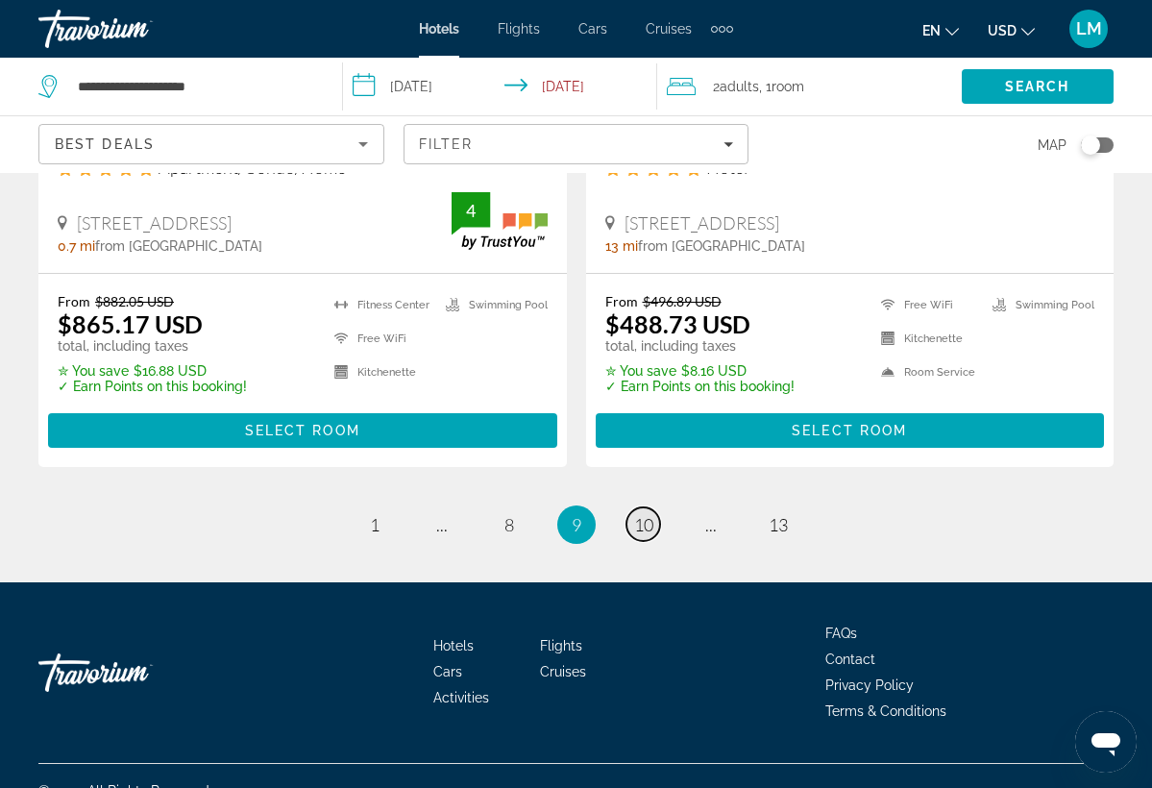
click at [645, 514] on span "10" at bounding box center [643, 524] width 19 height 21
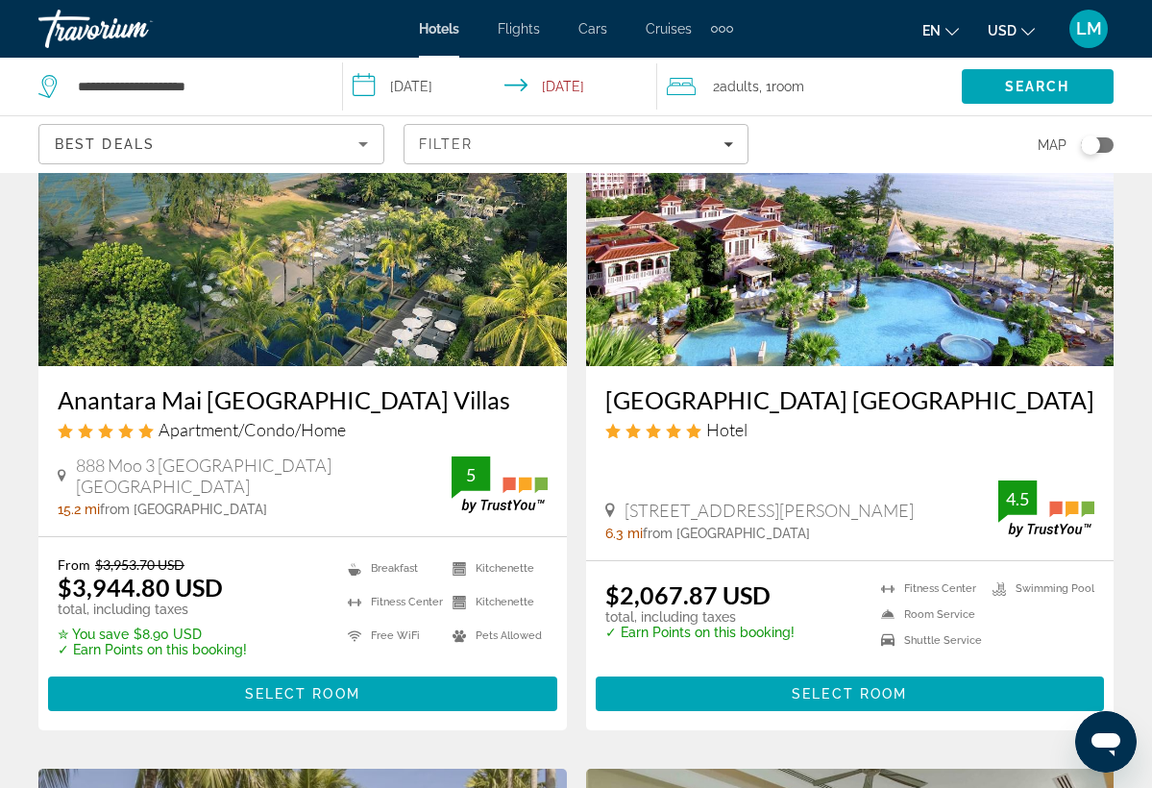
scroll to position [2356, 0]
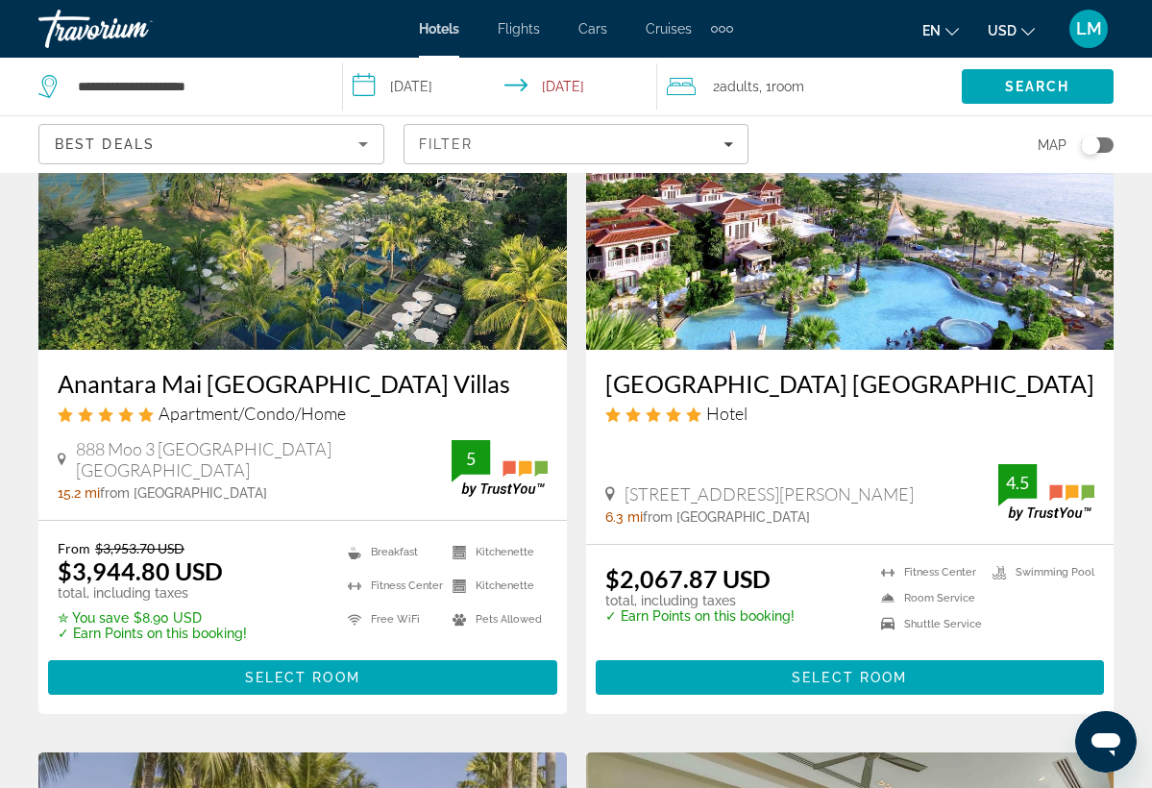
click at [758, 369] on h3 "[GEOGRAPHIC_DATA] [GEOGRAPHIC_DATA]" at bounding box center [851, 383] width 490 height 29
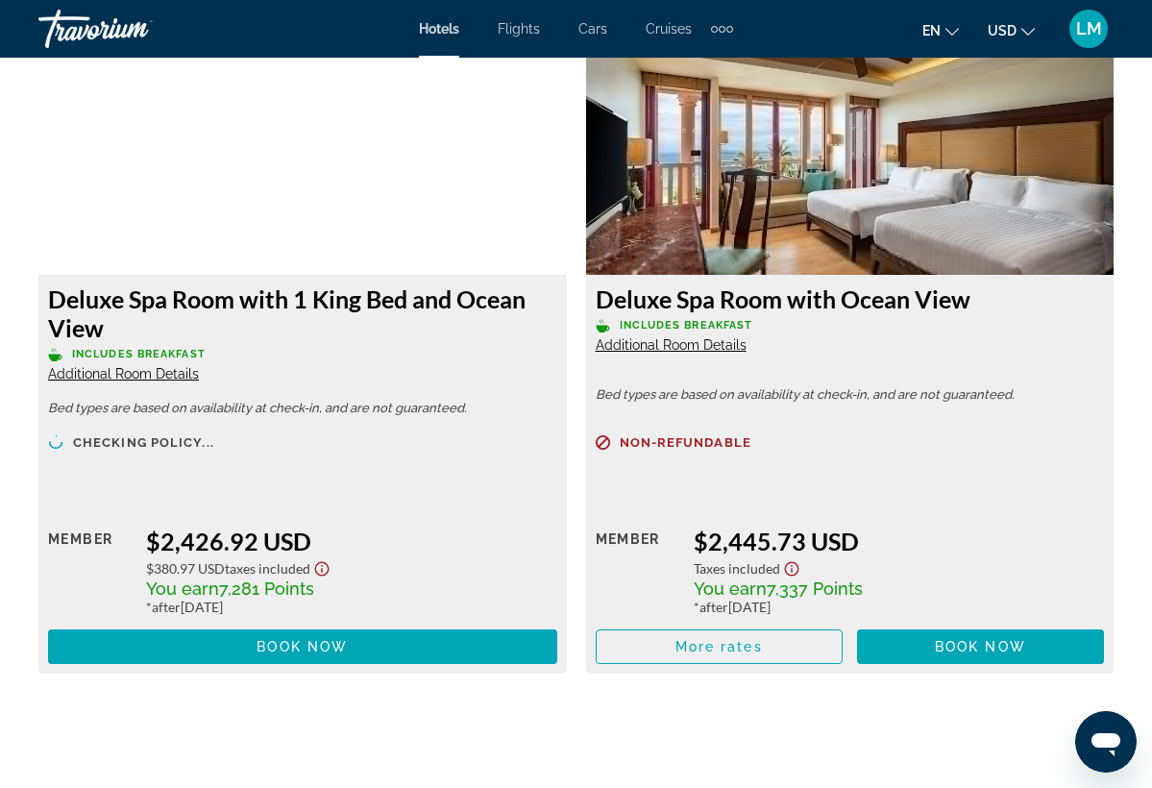
scroll to position [5551, 0]
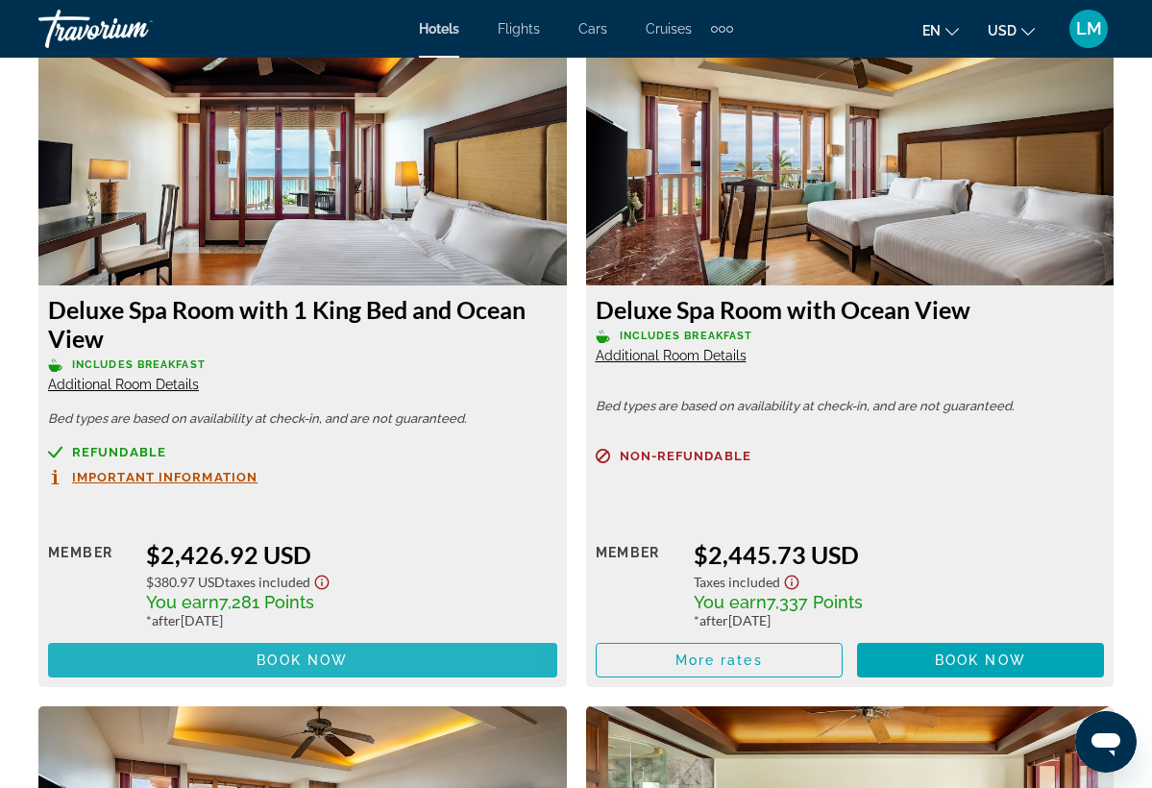
click at [369, 670] on span "Main content" at bounding box center [302, 660] width 509 height 46
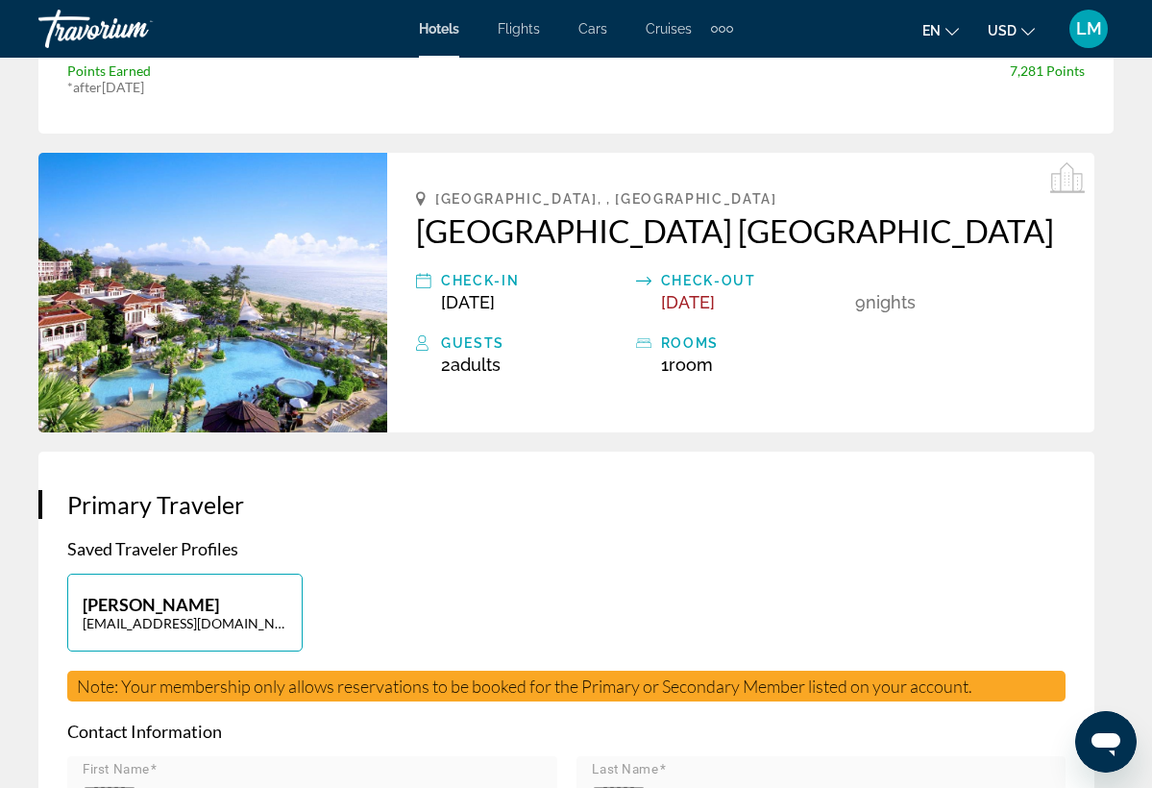
scroll to position [396, 0]
